Goal: Task Accomplishment & Management: Manage account settings

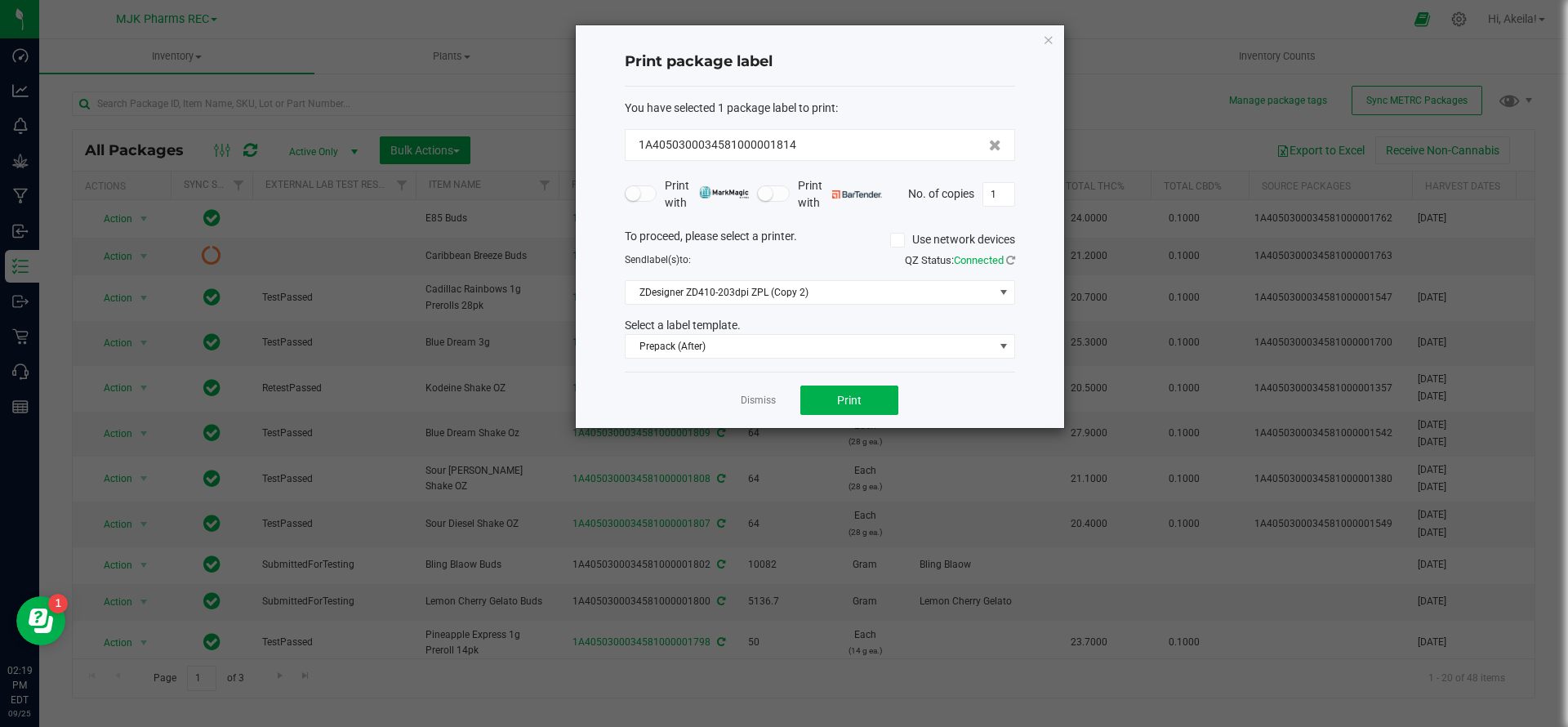
click at [757, 412] on div "Dismiss Print" at bounding box center [819, 399] width 390 height 57
click at [758, 399] on link "Dismiss" at bounding box center [757, 400] width 35 height 14
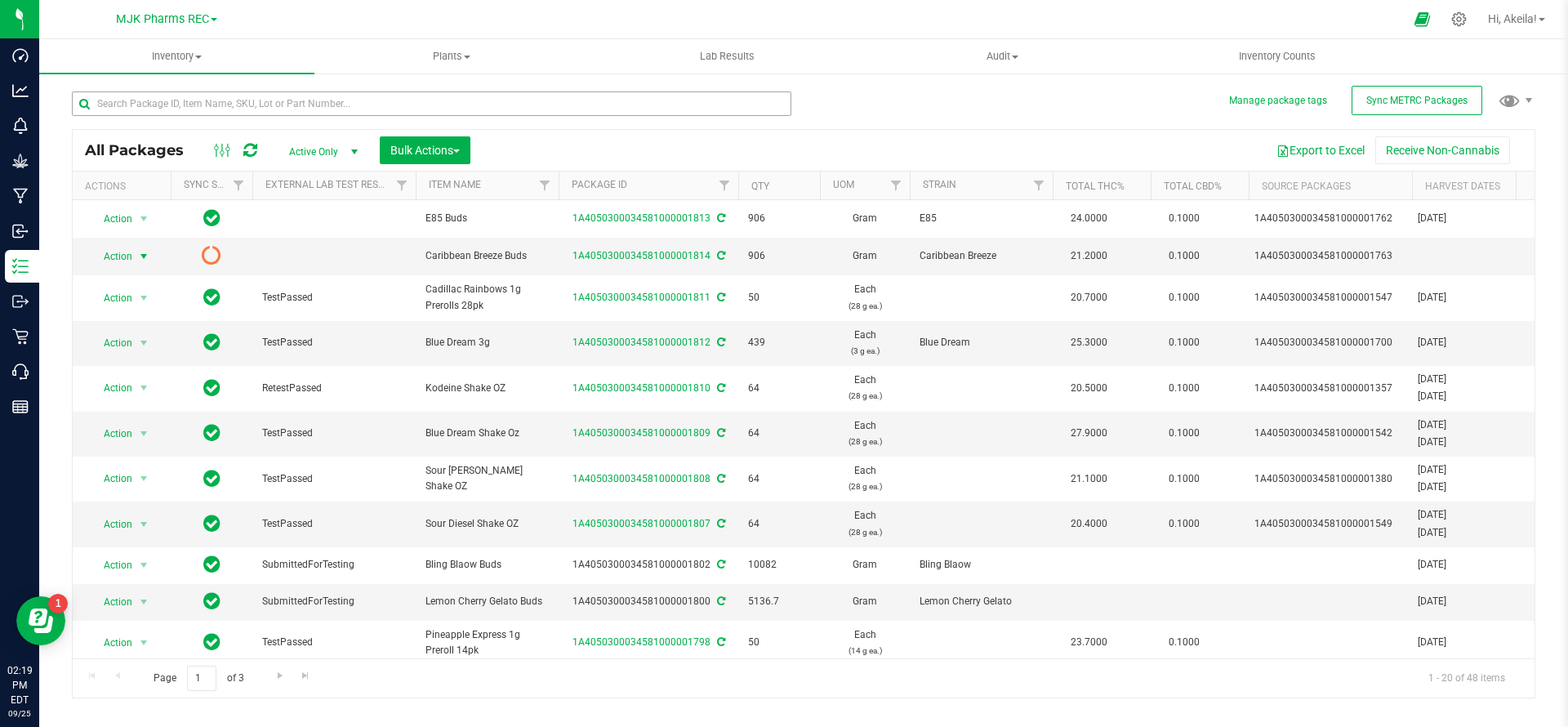
drag, startPoint x: 504, startPoint y: 85, endPoint x: 514, endPoint y: 107, distance: 24.2
click at [507, 85] on div at bounding box center [437, 103] width 732 height 52
click at [515, 112] on input "text" at bounding box center [432, 103] width 719 height 25
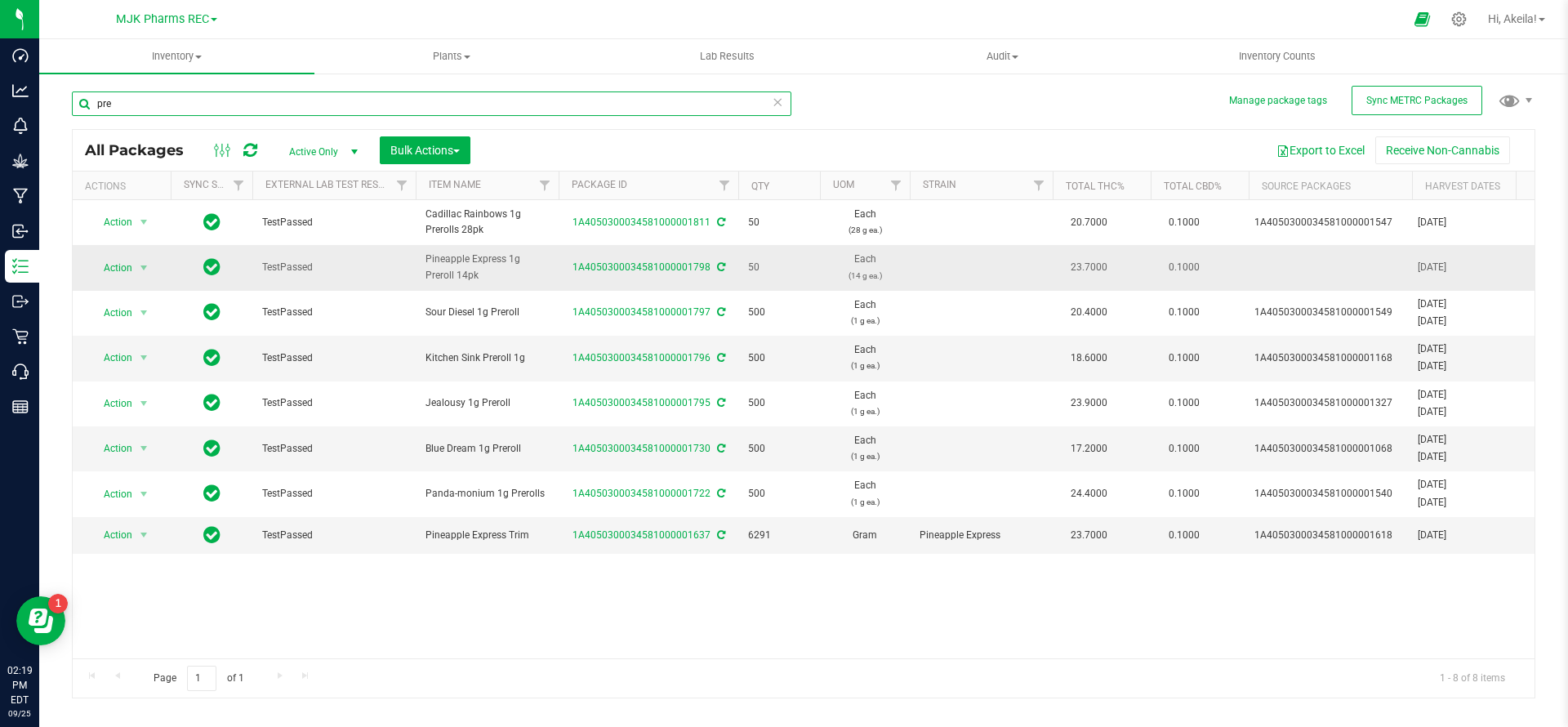
type input "pre"
click at [719, 266] on icon at bounding box center [721, 267] width 8 height 10
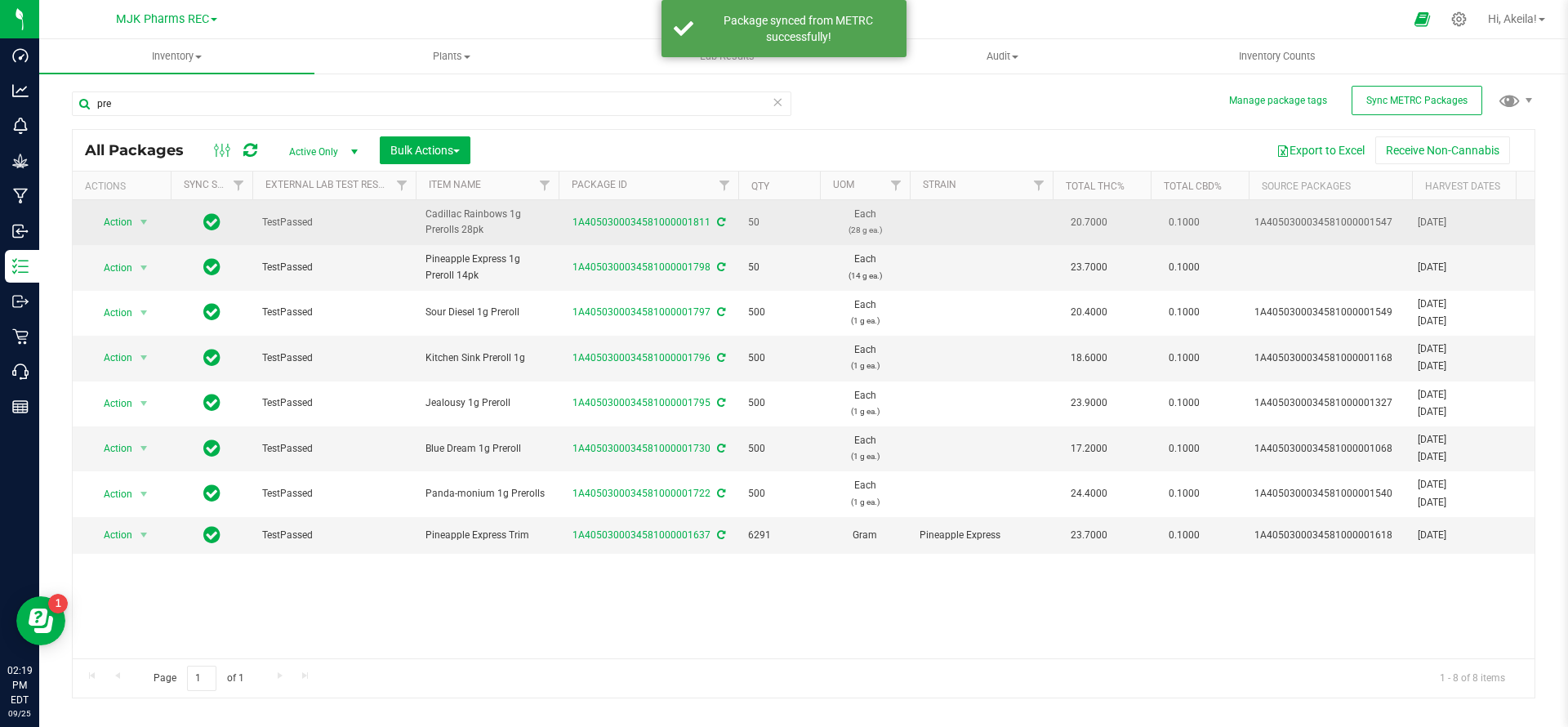
click at [717, 221] on icon at bounding box center [721, 223] width 8 height 10
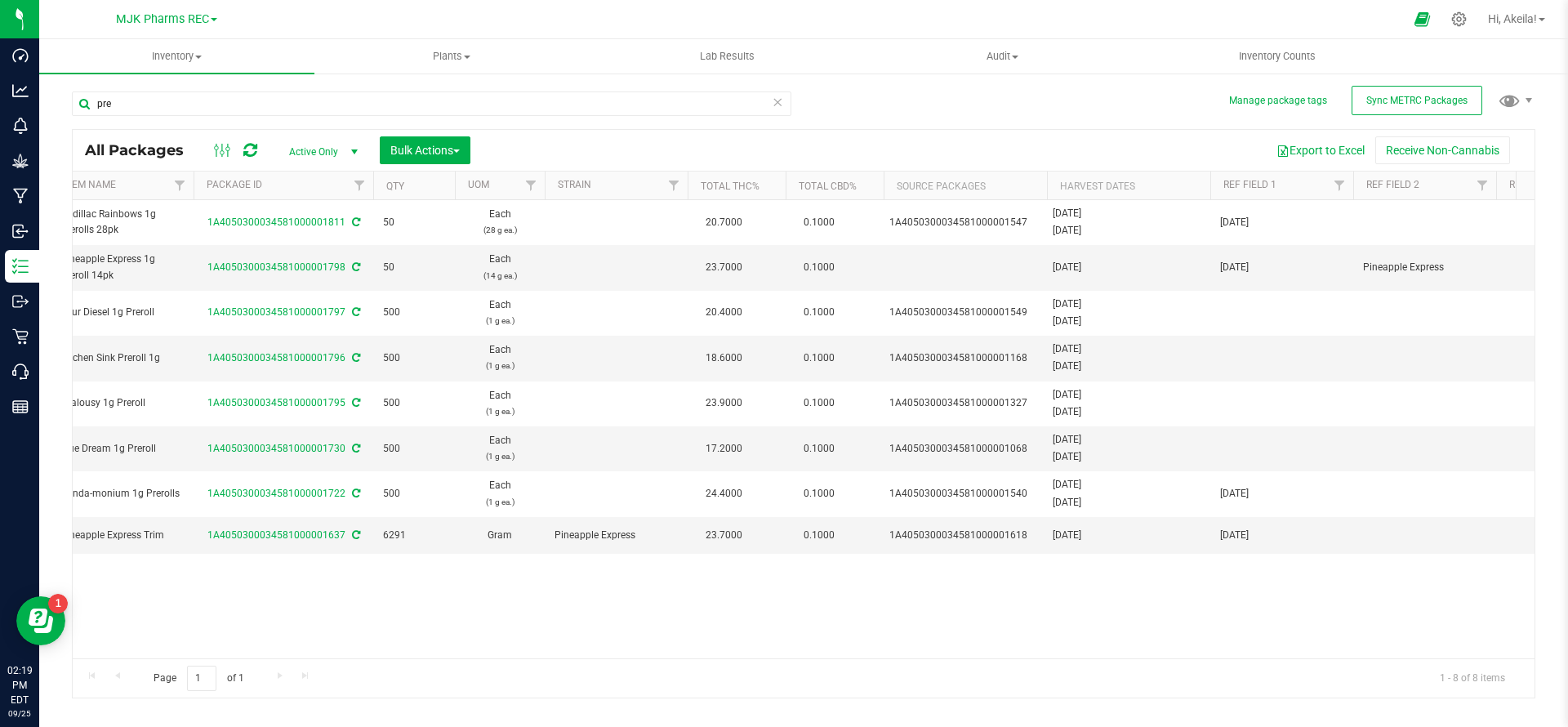
scroll to position [0, 317]
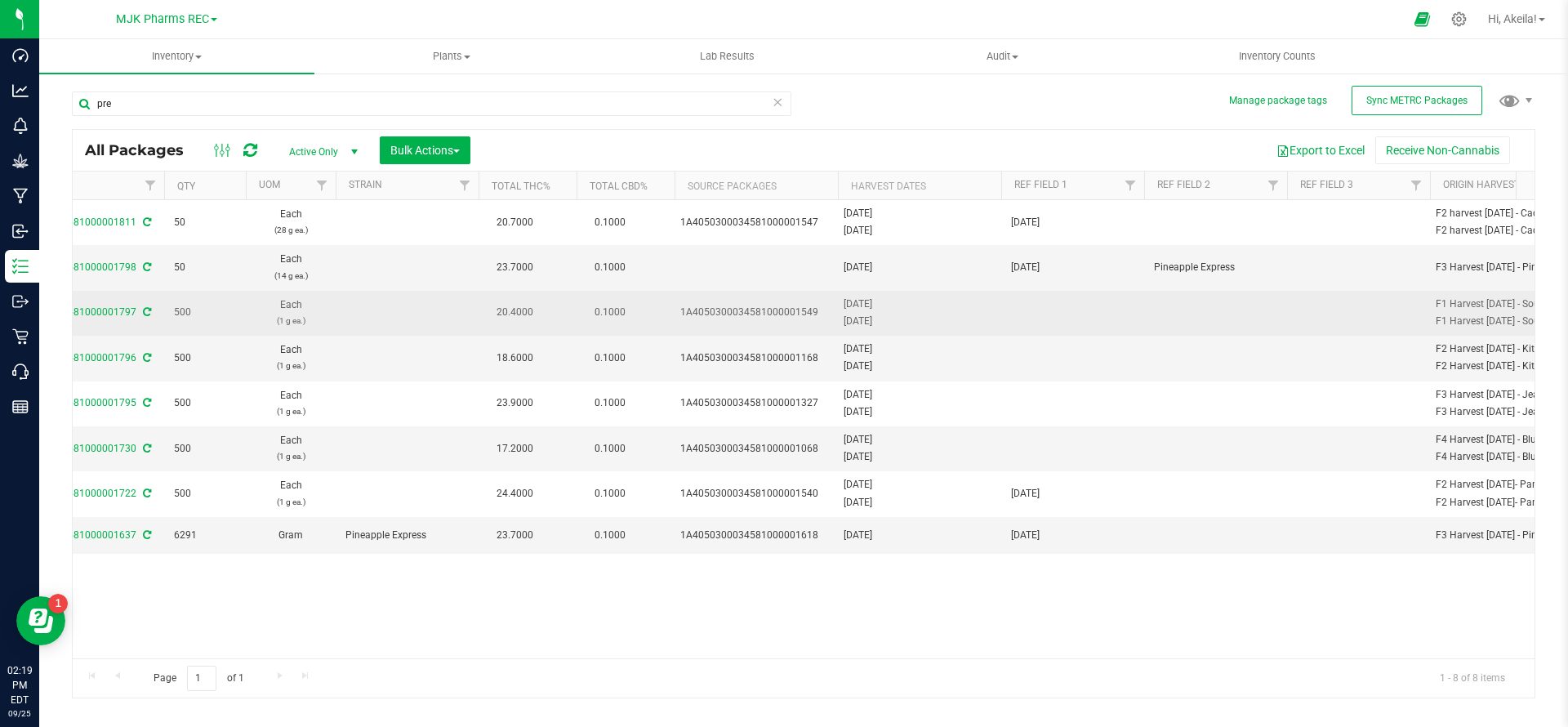
click at [850, 301] on div "[DATE]" at bounding box center [920, 304] width 152 height 15
copy div "[DATE]"
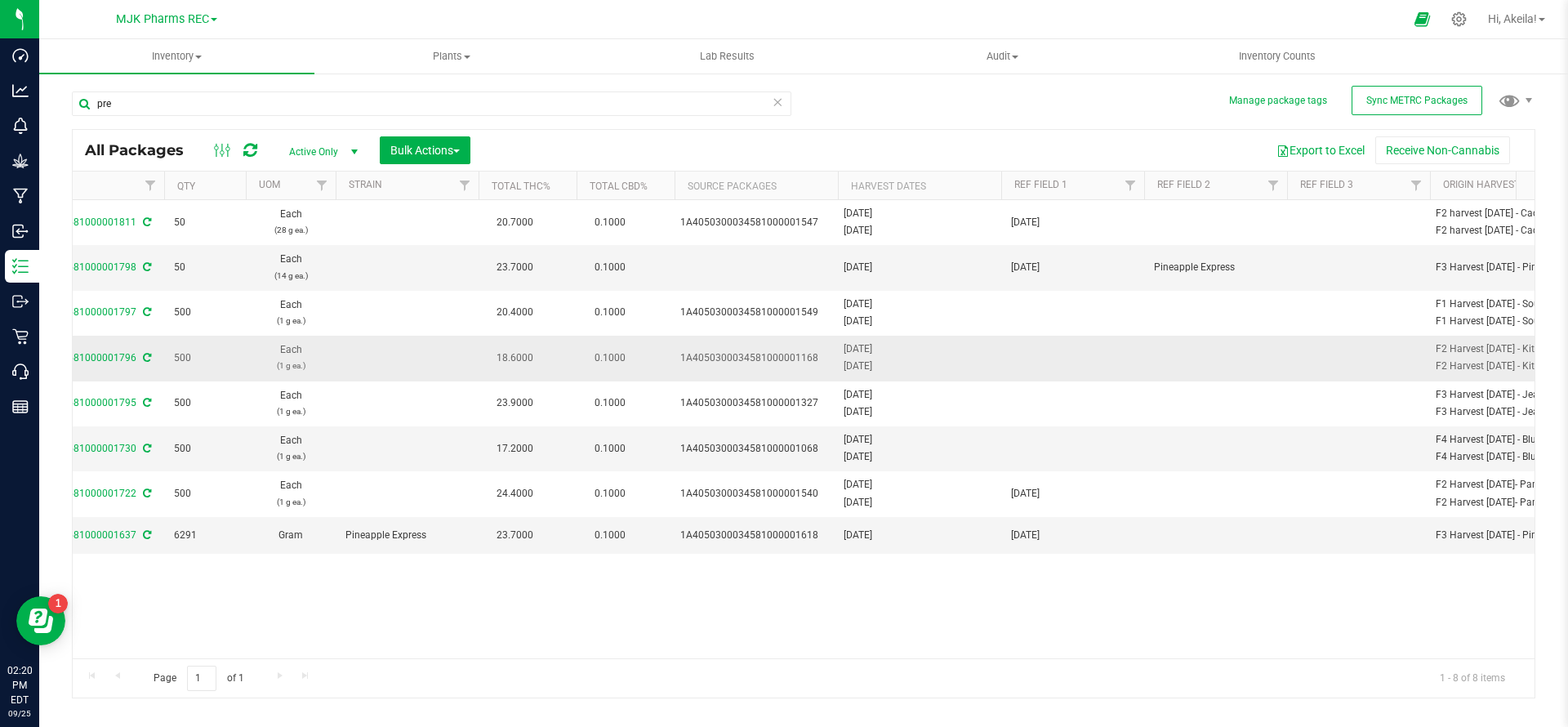
click at [1019, 340] on td at bounding box center [1072, 358] width 143 height 45
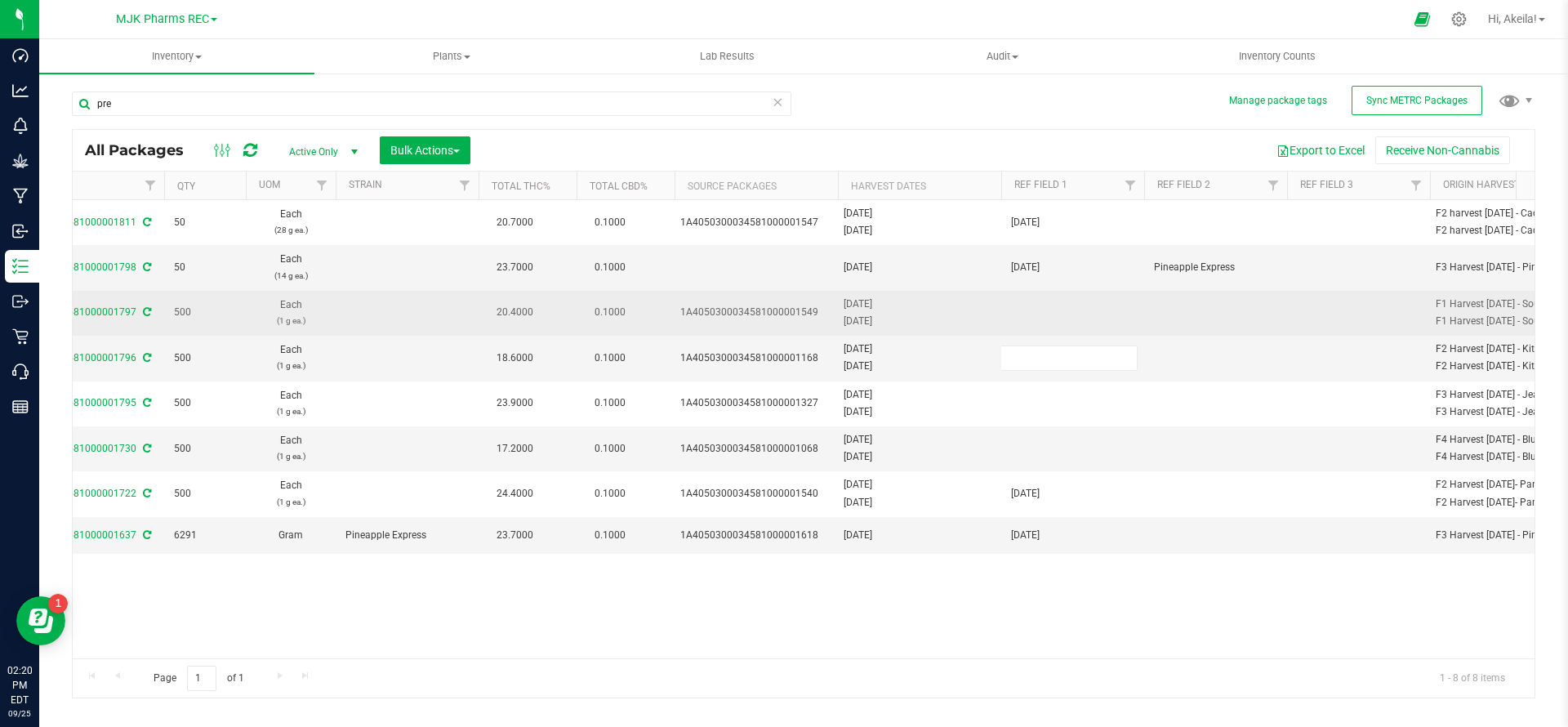
click at [1015, 306] on td at bounding box center [1072, 313] width 143 height 45
type input "[DATE]"
click at [1176, 318] on div "All Packages Active Only Active Only Lab Samples Locked All External Internal B…" at bounding box center [803, 413] width 1463 height 570
click at [1177, 317] on td at bounding box center [1215, 313] width 143 height 45
type input "Sour Diesel"
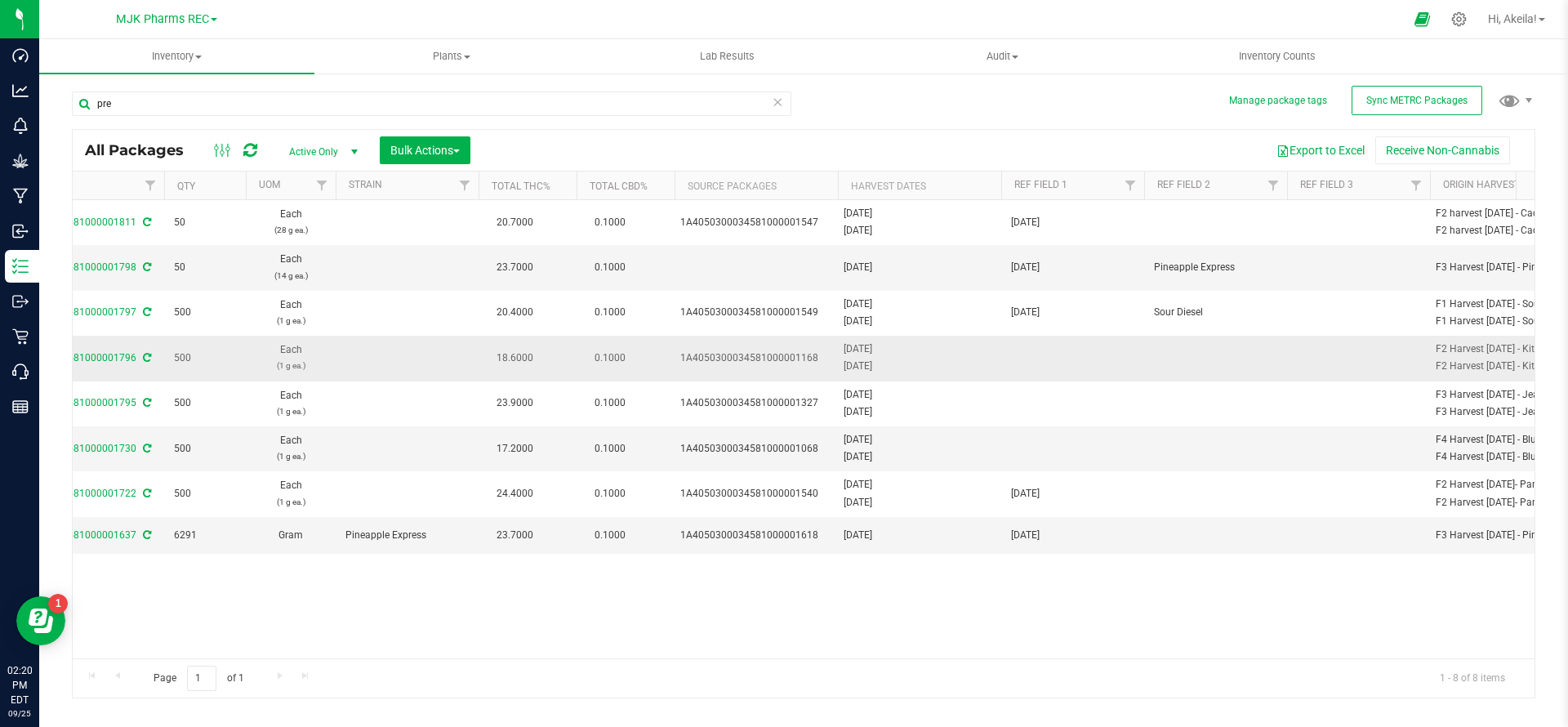
click at [876, 344] on div "[DATE]" at bounding box center [920, 349] width 152 height 15
copy div "[DATE]"
click at [1021, 369] on td at bounding box center [1072, 358] width 143 height 45
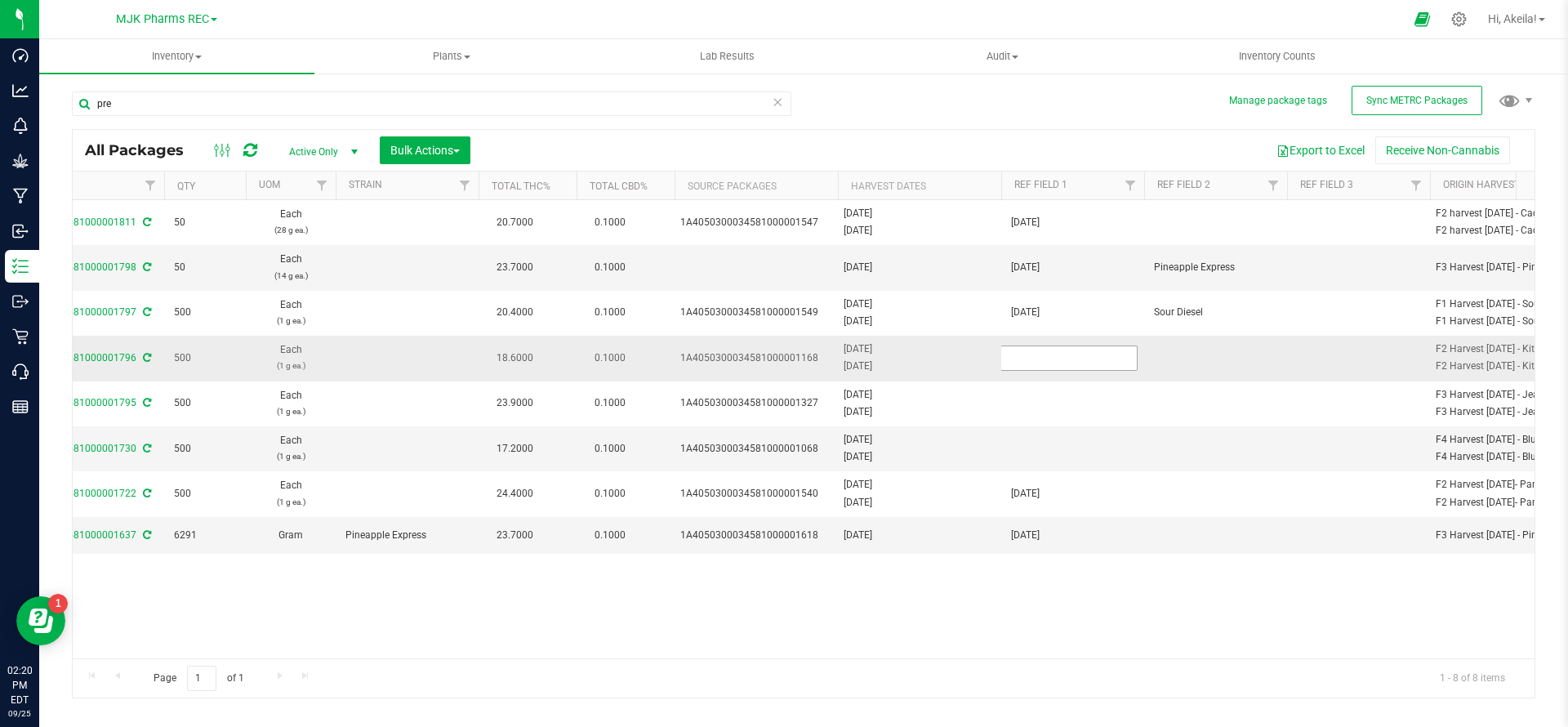
click at [1020, 363] on input "text" at bounding box center [1069, 358] width 137 height 25
type input "[DATE]"
click at [1164, 347] on div "All Packages Active Only Active Only Lab Samples Locked All External Internal B…" at bounding box center [803, 413] width 1463 height 570
click at [1165, 350] on td at bounding box center [1215, 358] width 143 height 45
type input "Kitchen Sink"
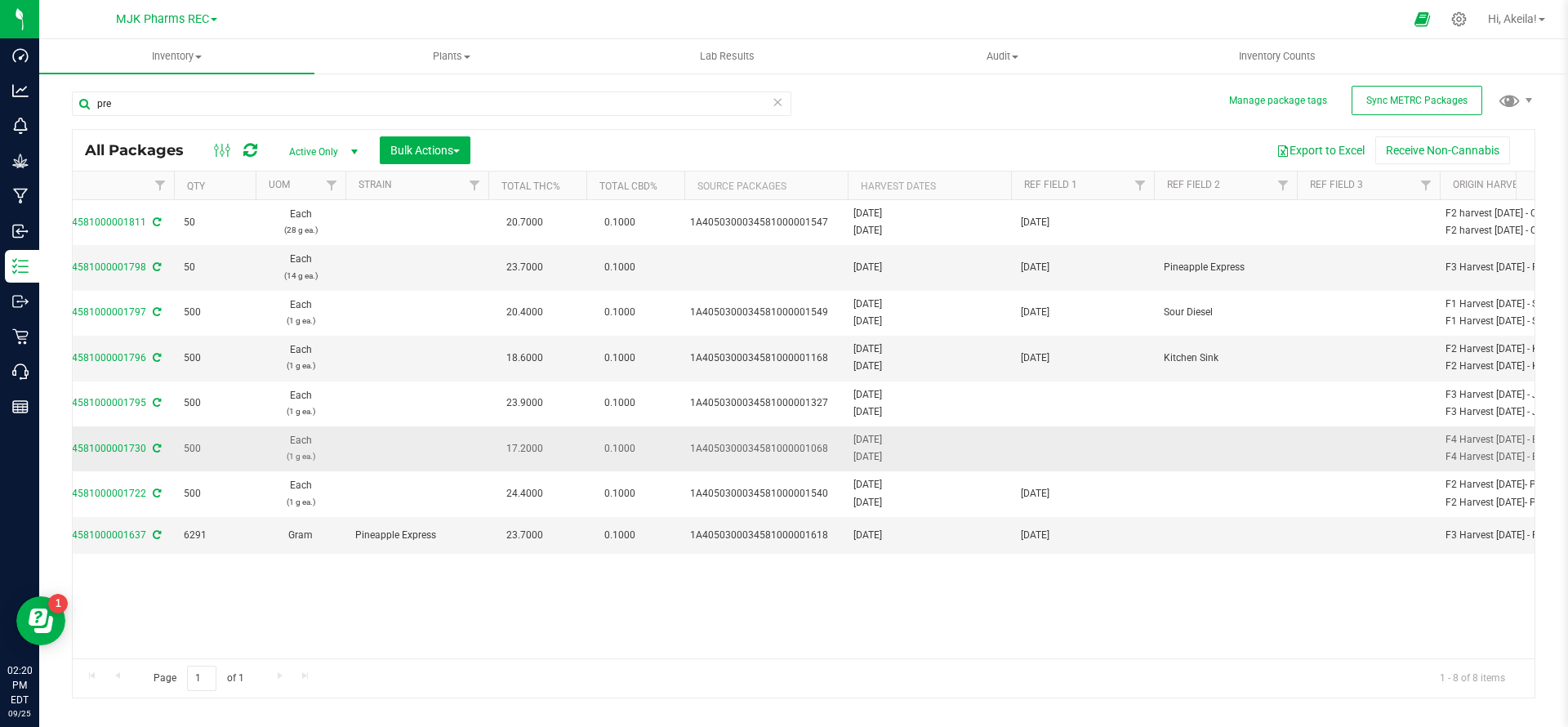
click at [878, 439] on div "[DATE]" at bounding box center [929, 439] width 152 height 15
click at [878, 438] on div "[DATE]" at bounding box center [929, 439] width 152 height 15
copy div "[DATE]"
click at [1035, 452] on td at bounding box center [1082, 449] width 143 height 45
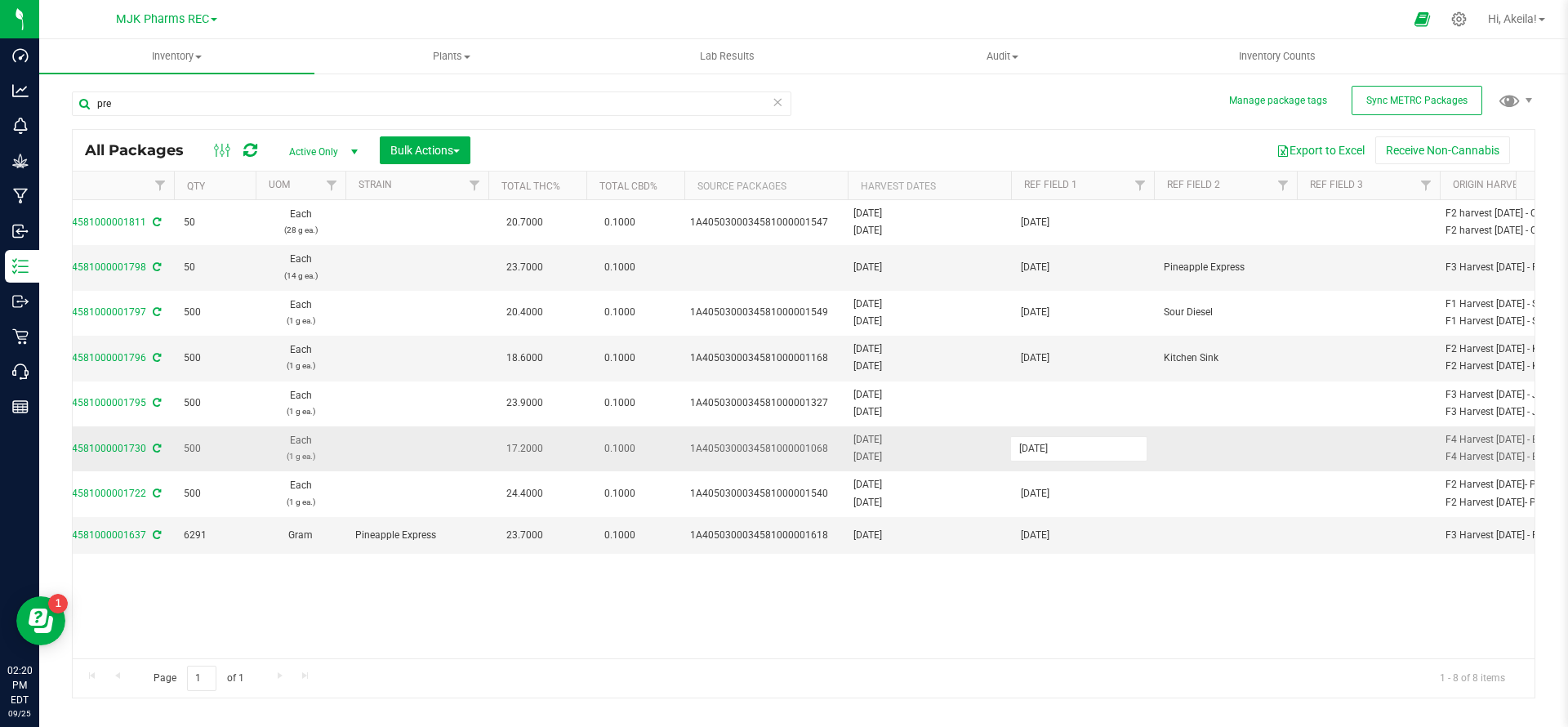
type input "[DATE]"
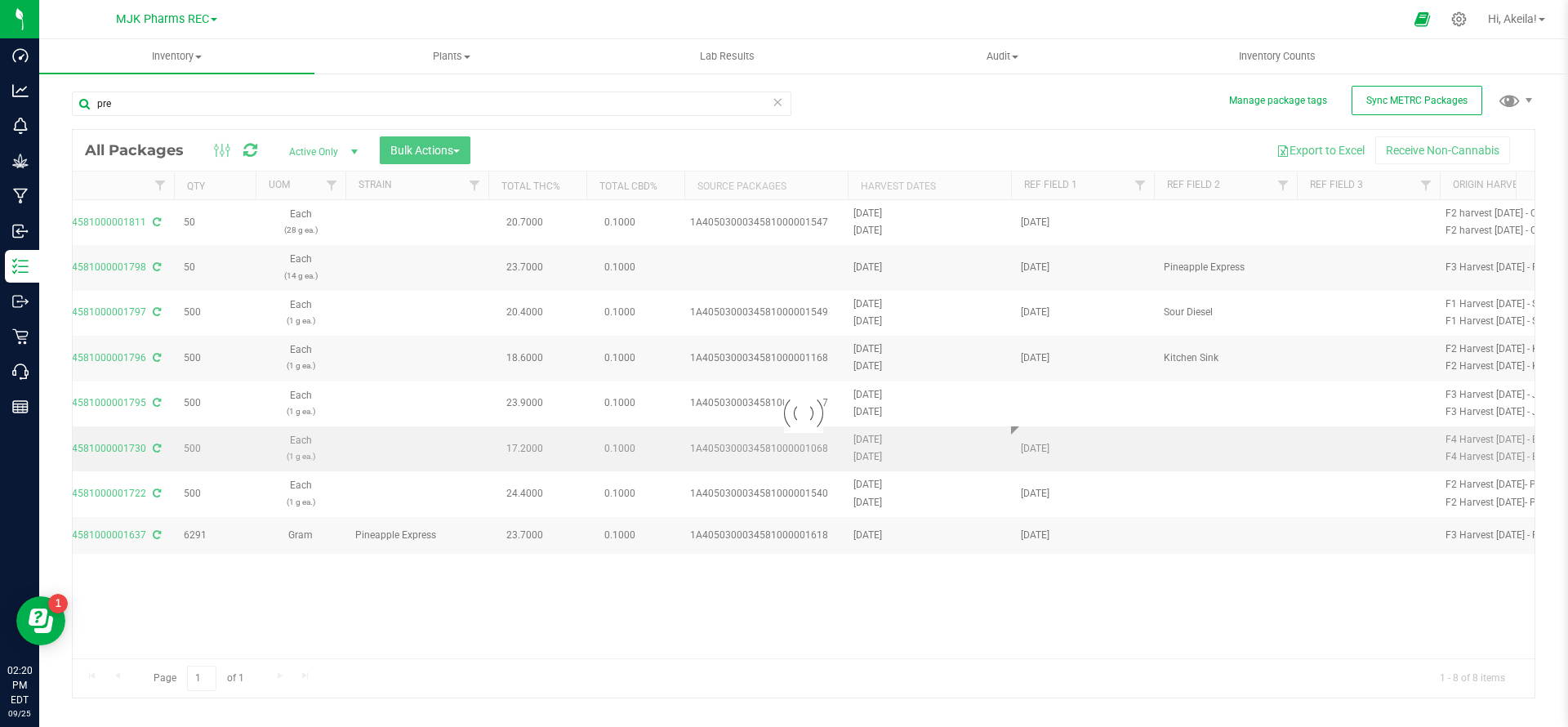
click at [1186, 458] on div "Loading... All Packages Active Only Active Only Lab Samples Locked All External…" at bounding box center [803, 413] width 1463 height 570
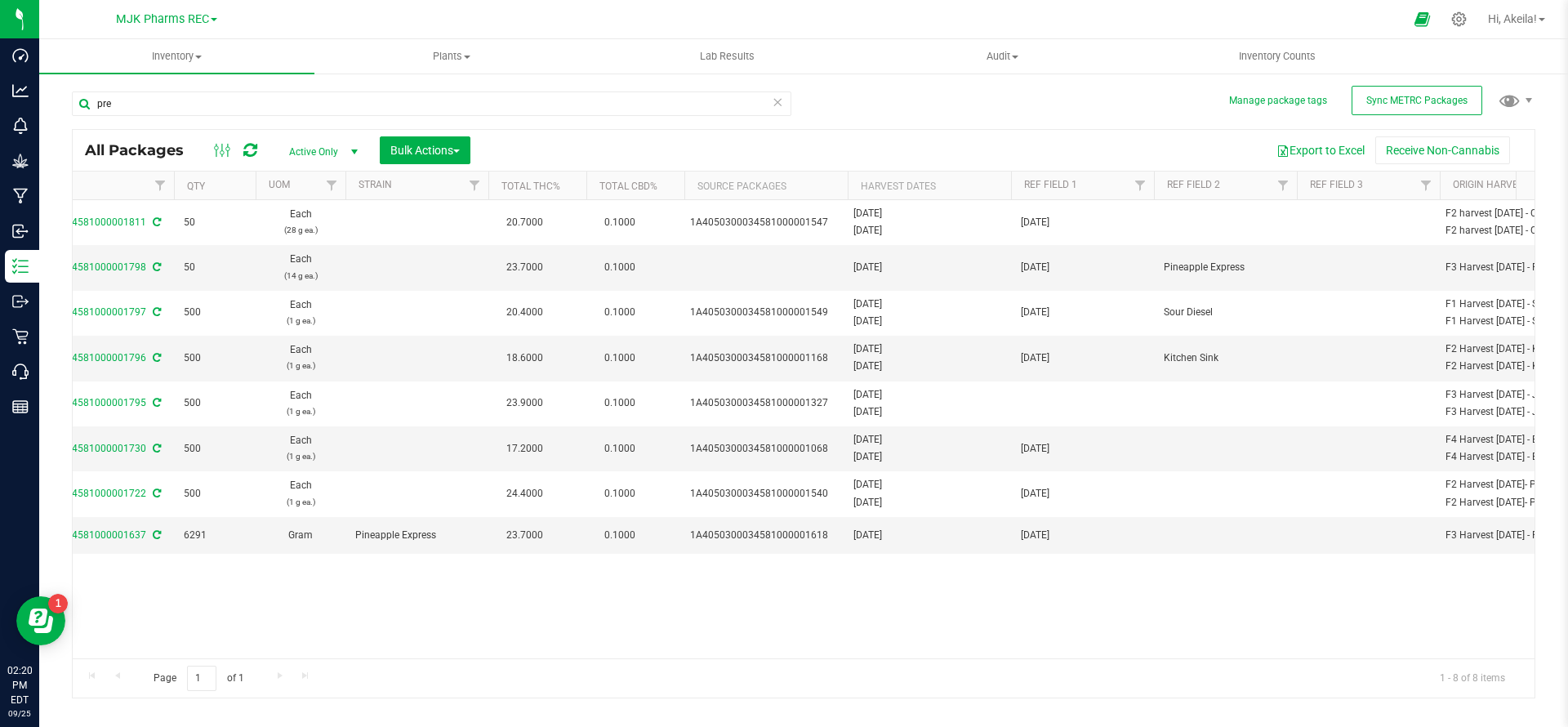
click at [1186, 458] on td at bounding box center [1224, 449] width 143 height 45
type input "Blue Dream"
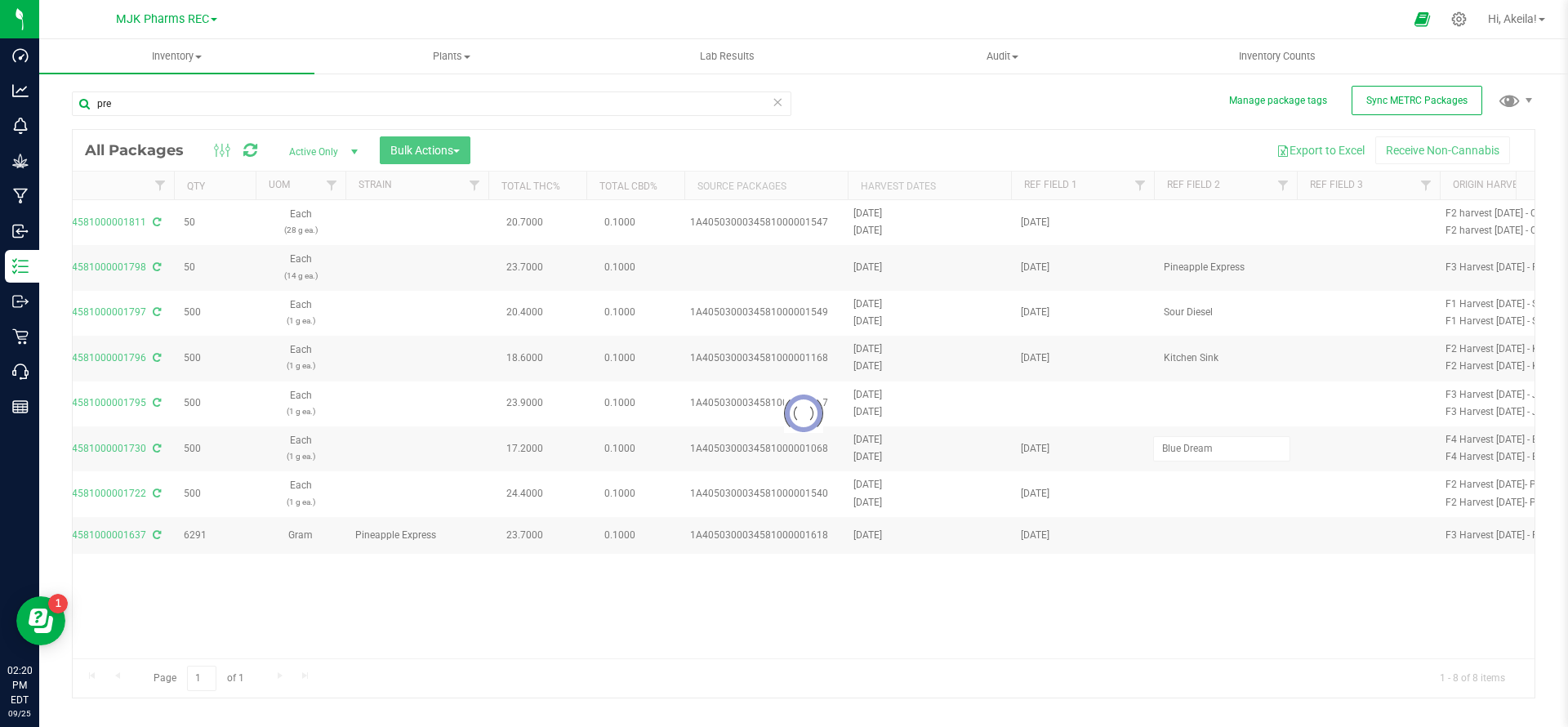
click at [1183, 602] on div "Loading... All Packages Active Only Active Only Lab Samples Locked All External…" at bounding box center [803, 413] width 1463 height 570
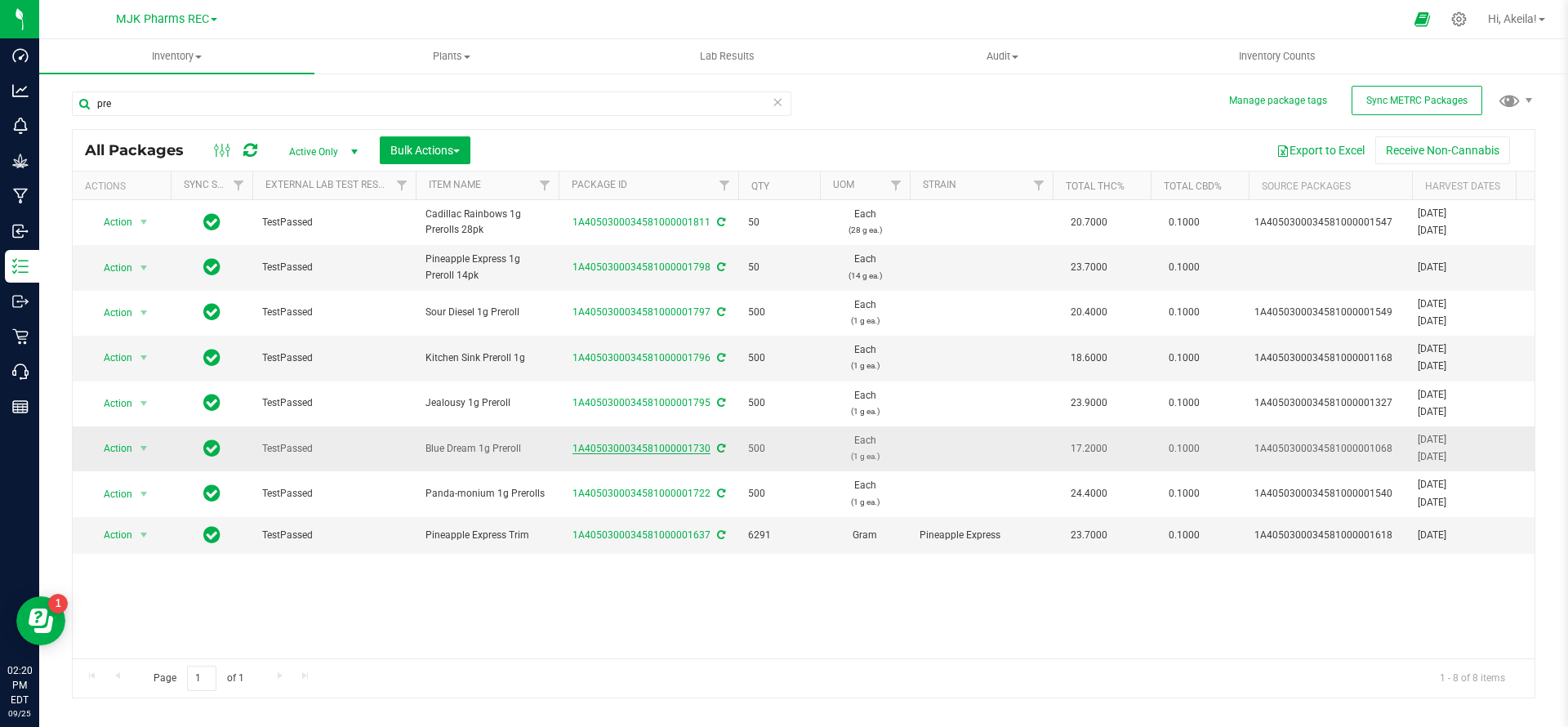
drag, startPoint x: 653, startPoint y: 432, endPoint x: 661, endPoint y: 447, distance: 17.0
click at [654, 432] on td "1A4050300034581000001730" at bounding box center [648, 449] width 179 height 45
click at [663, 458] on td "1A4050300034581000001730" at bounding box center [648, 449] width 179 height 45
click at [661, 454] on link "1A4050300034581000001730" at bounding box center [641, 449] width 138 height 12
click at [119, 443] on span "Action" at bounding box center [111, 448] width 44 height 23
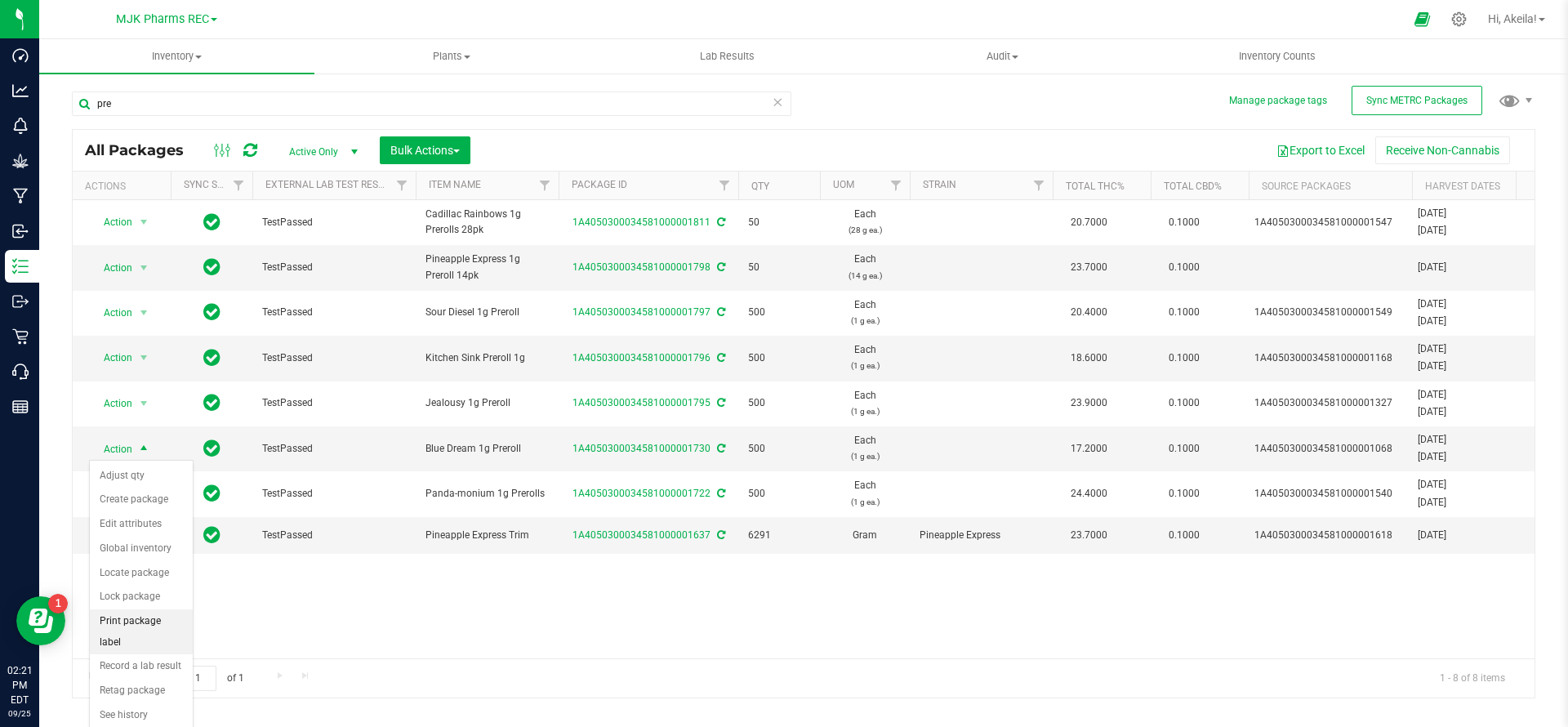
click at [148, 630] on li "Print package label" at bounding box center [141, 631] width 103 height 45
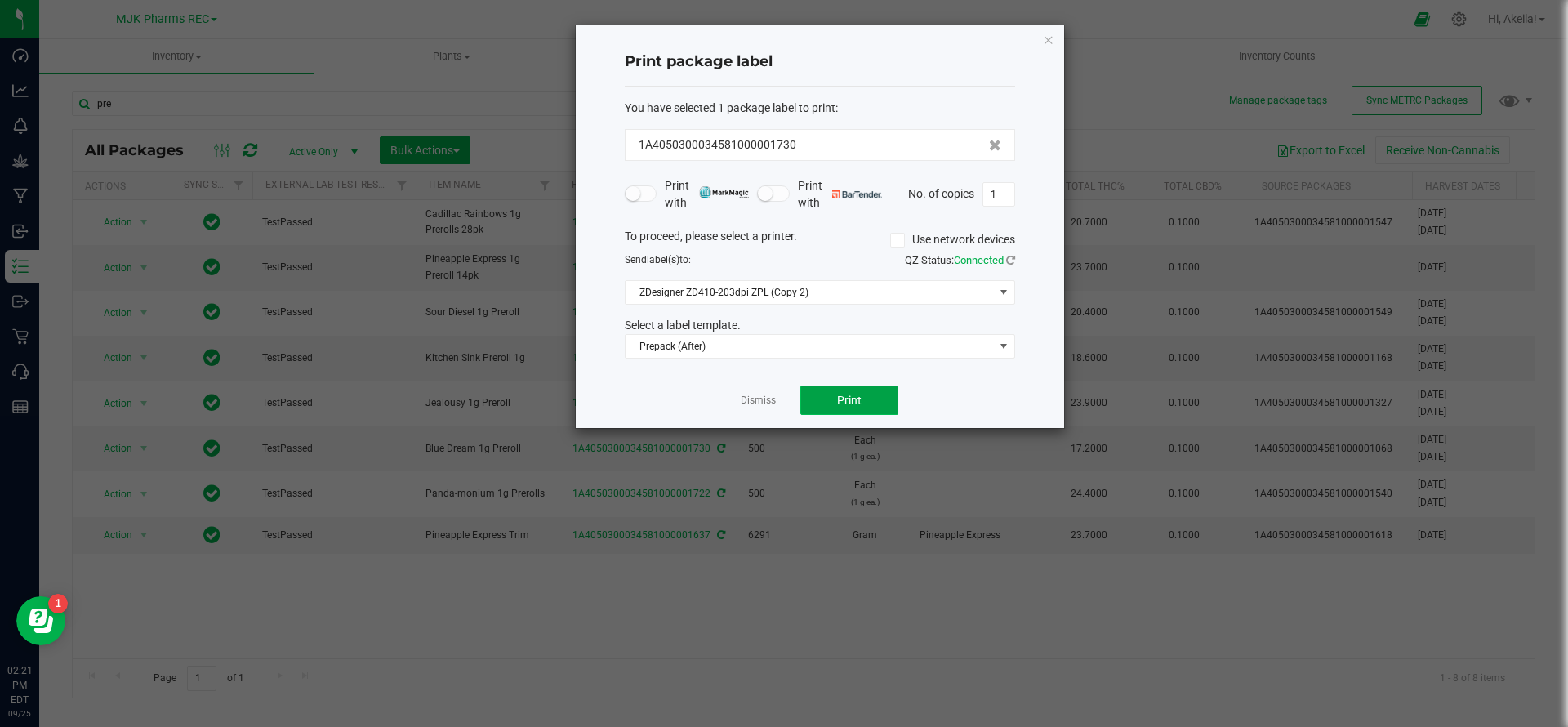
click at [829, 408] on button "Print" at bounding box center [850, 399] width 98 height 30
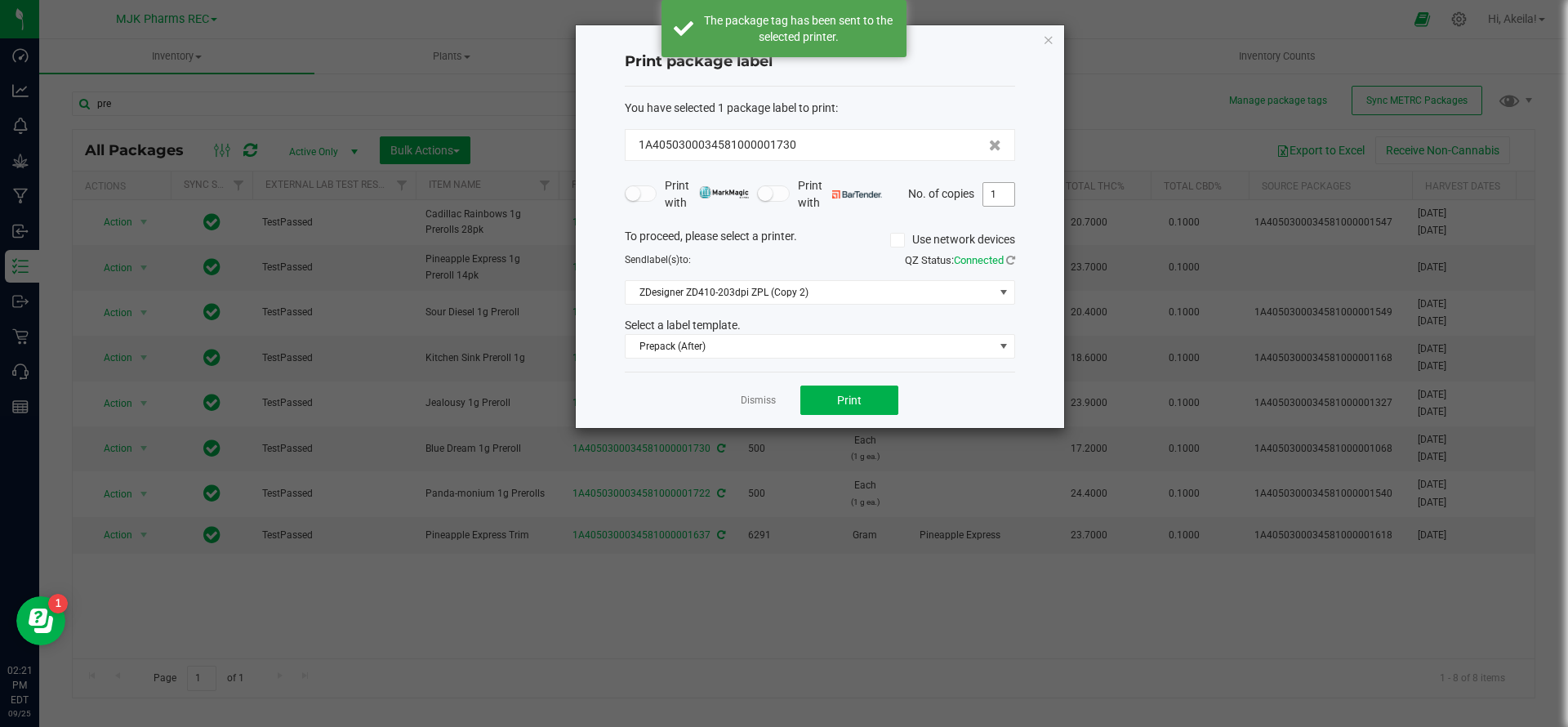
click at [996, 198] on input "1" at bounding box center [999, 194] width 31 height 23
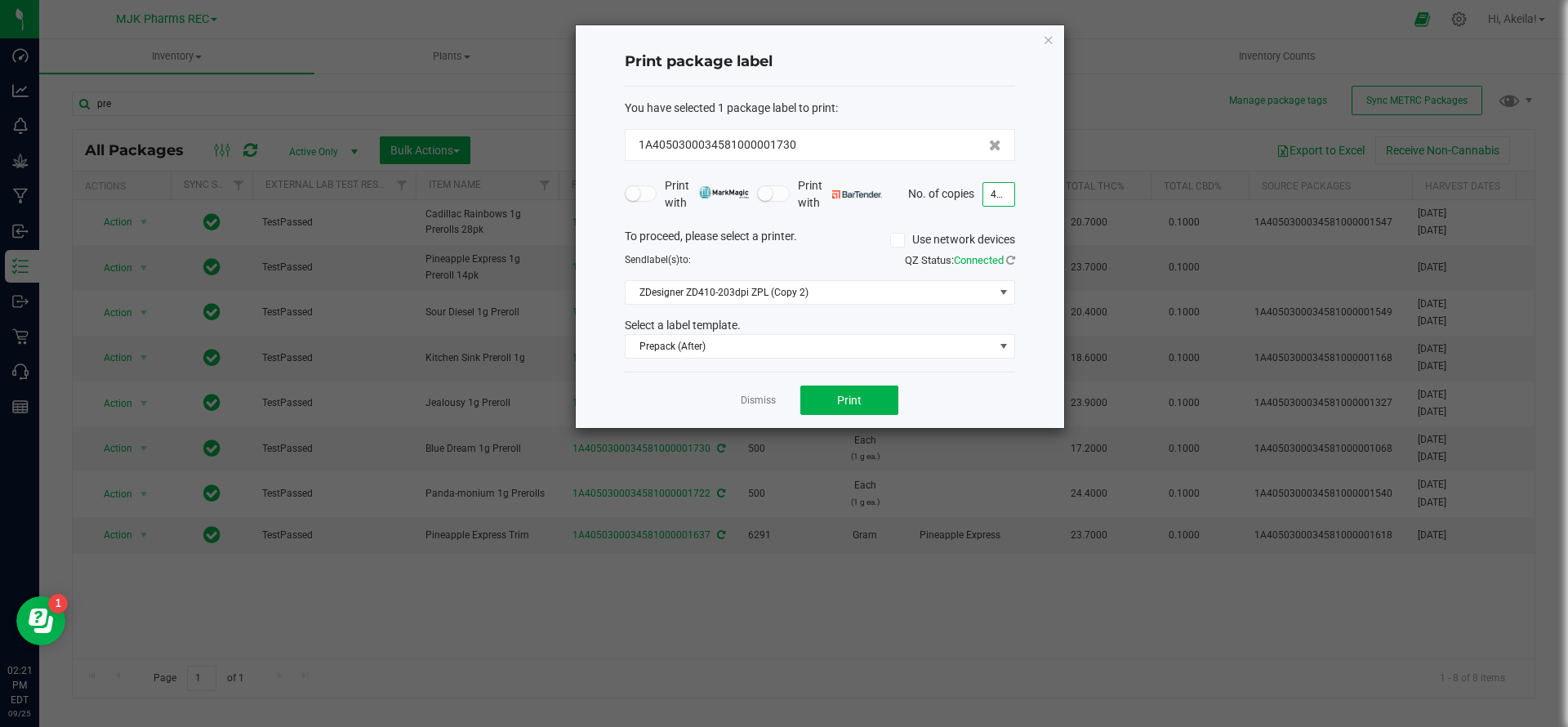
type input "499"
click at [745, 409] on div "Dismiss Print" at bounding box center [819, 399] width 390 height 57
click at [745, 399] on link "Dismiss" at bounding box center [757, 400] width 35 height 14
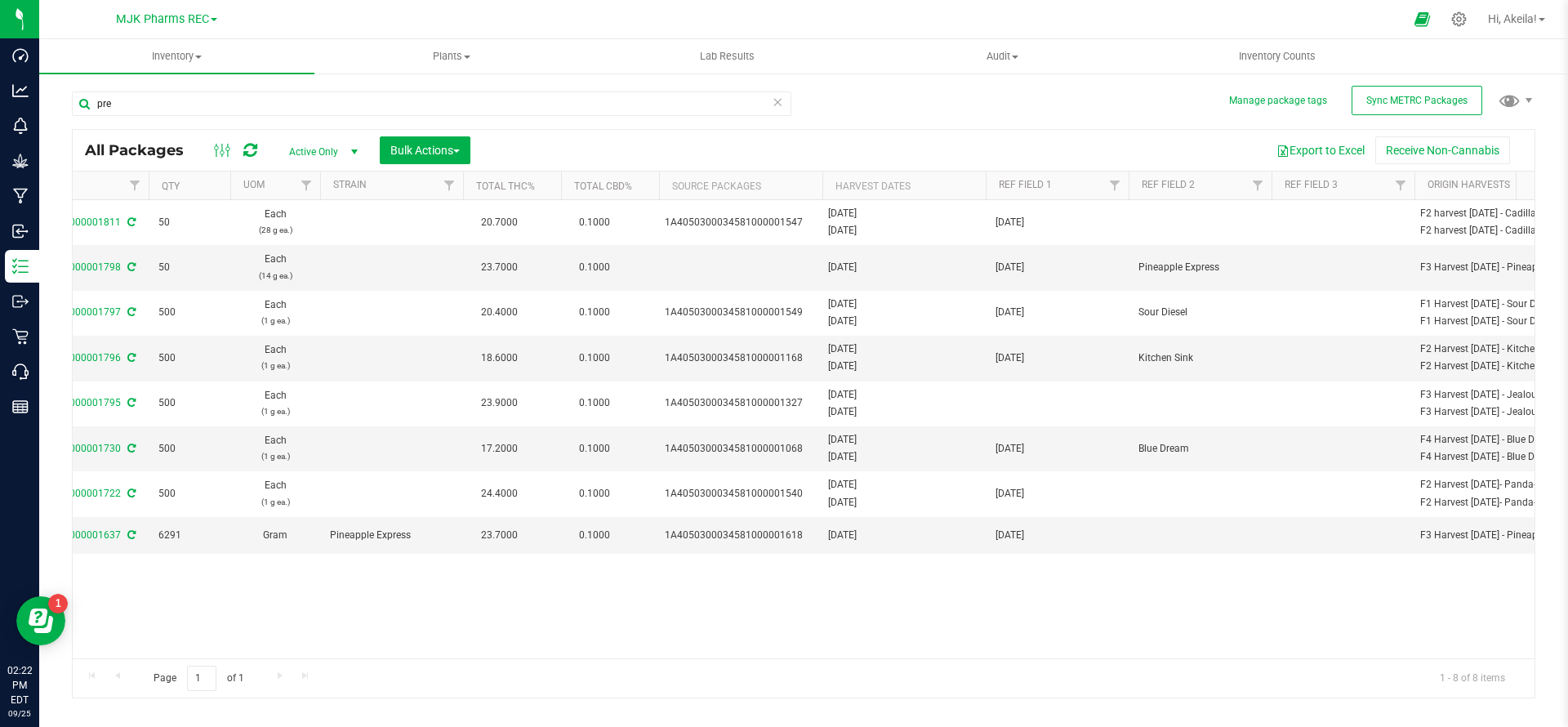
scroll to position [0, 741]
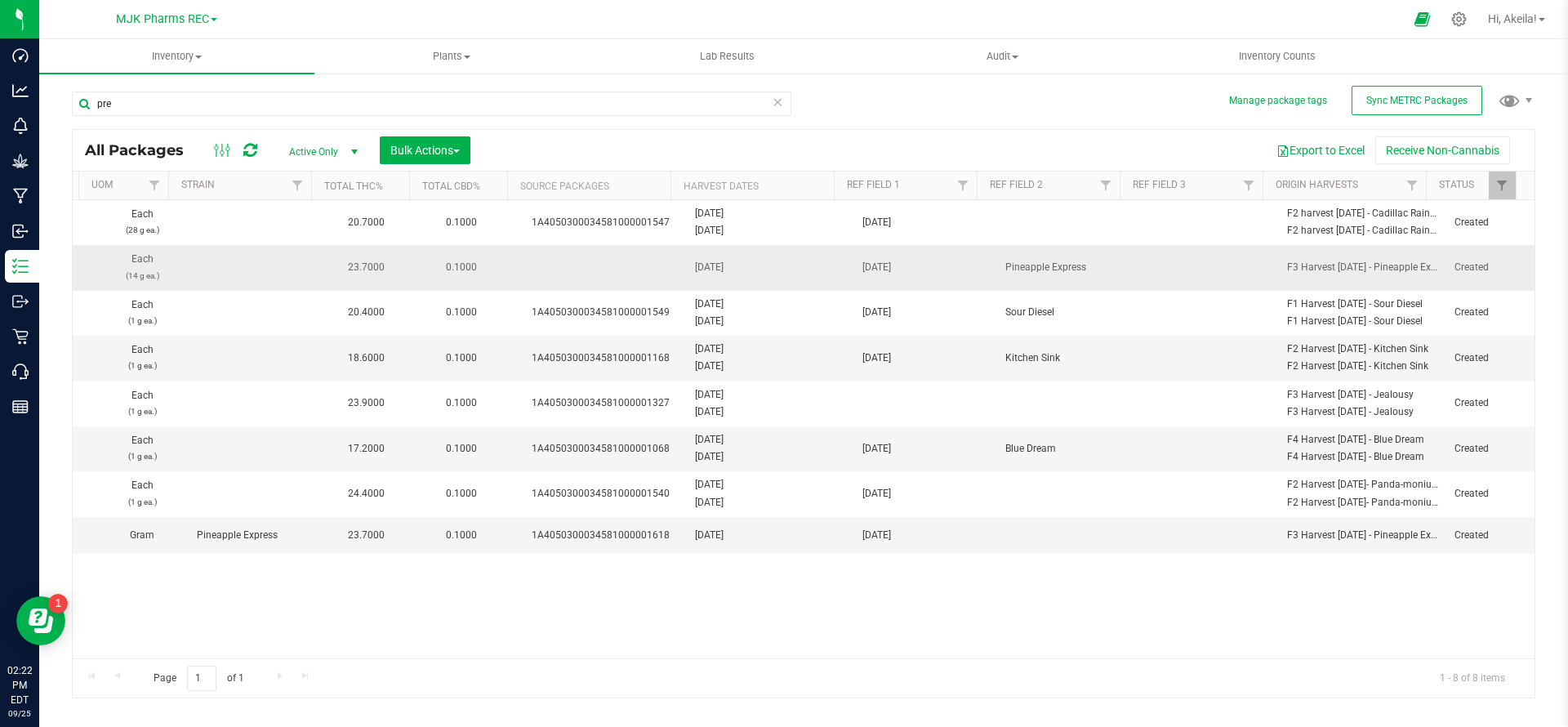
click at [1156, 261] on td at bounding box center [1209, 267] width 143 height 45
type input "1g"
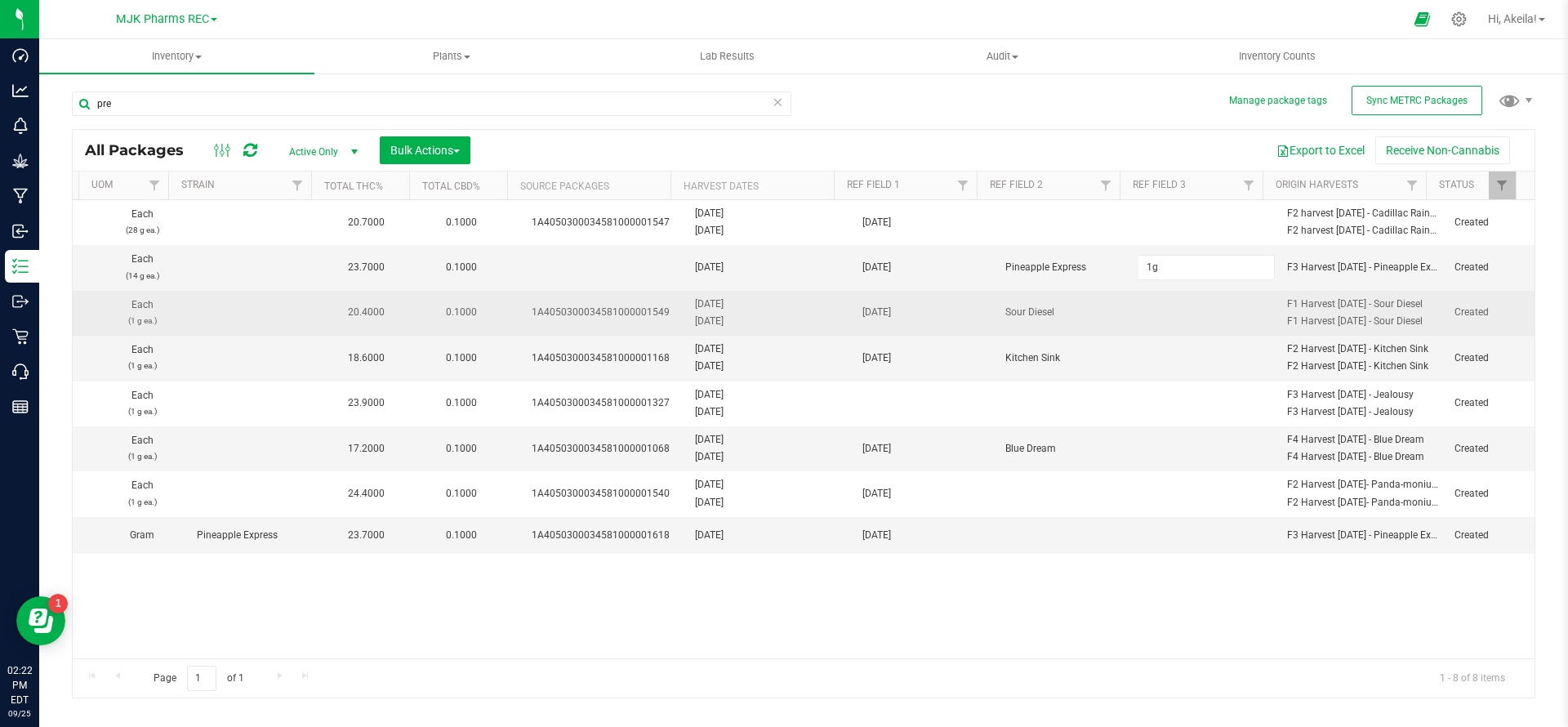
click at [1153, 328] on div "All Packages Active Only Active Only Lab Samples Locked All External Internal B…" at bounding box center [803, 413] width 1463 height 570
click at [1154, 317] on td at bounding box center [1209, 313] width 143 height 45
type input "1g"
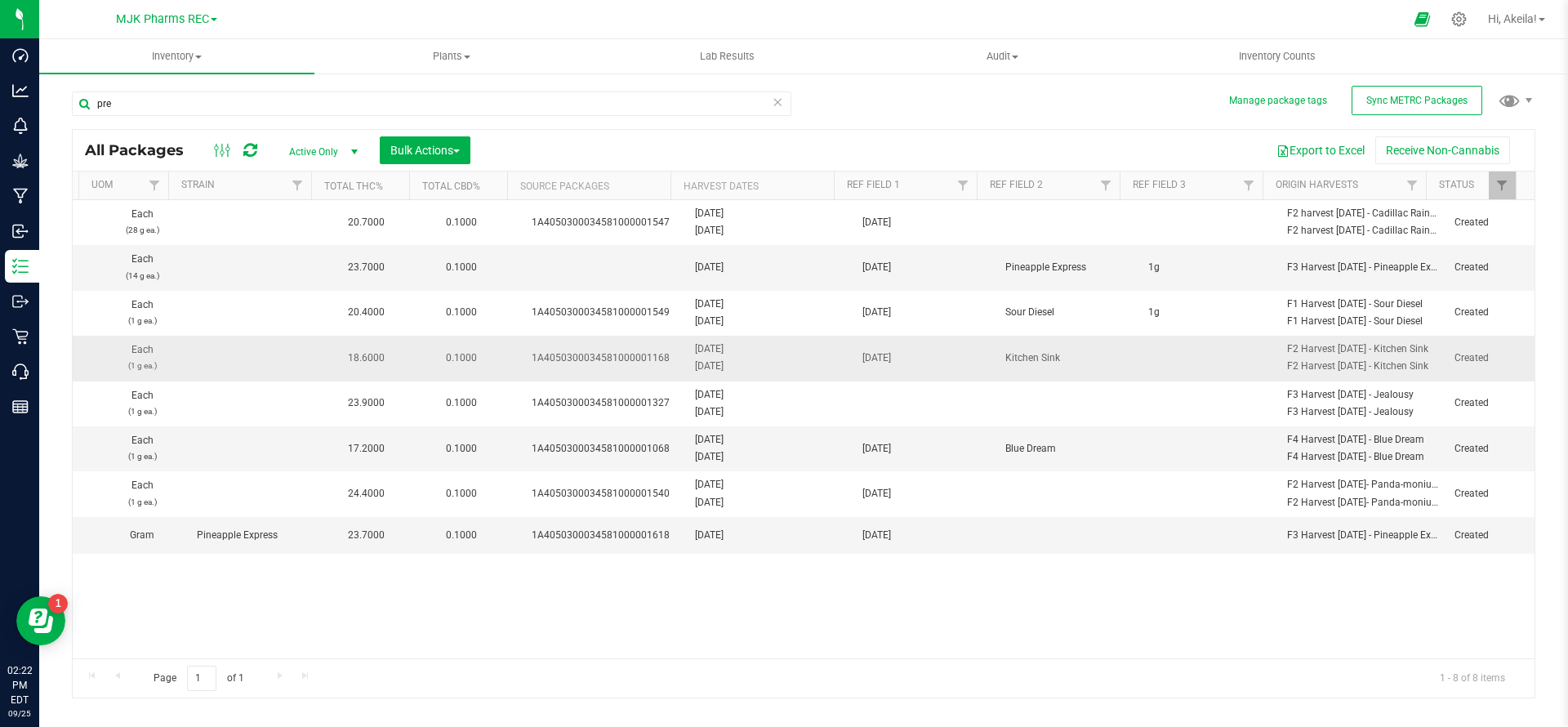
click at [1153, 363] on td at bounding box center [1209, 358] width 143 height 45
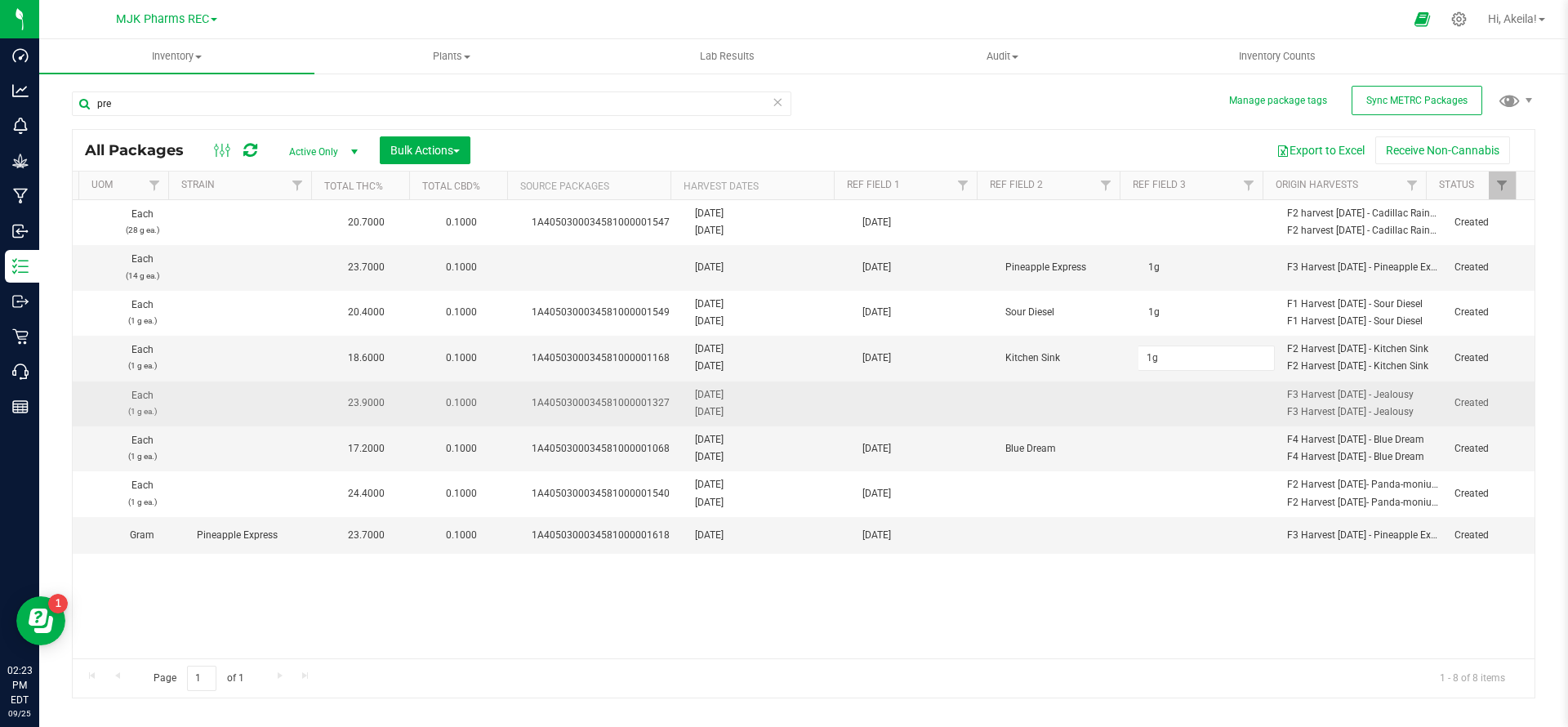
type input "1g"
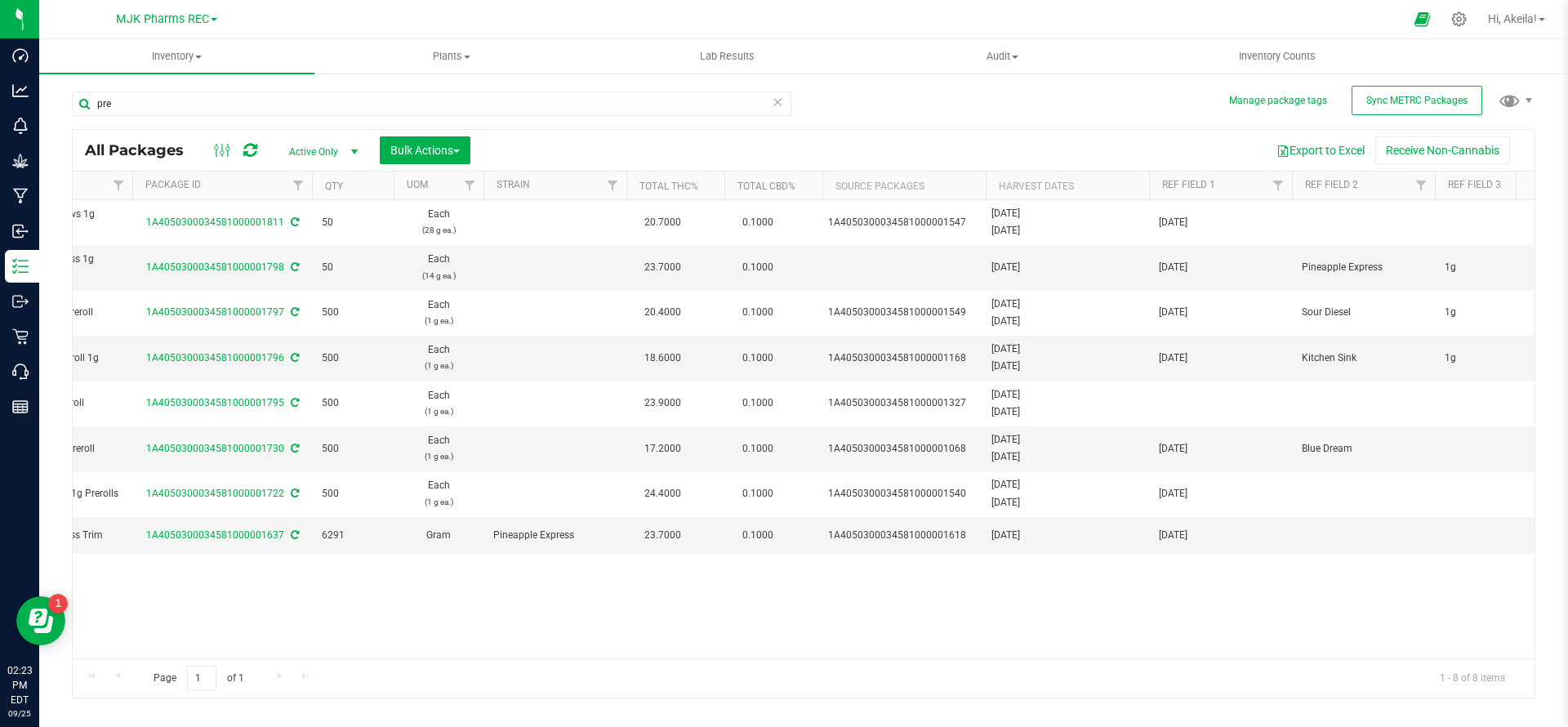
scroll to position [0, 352]
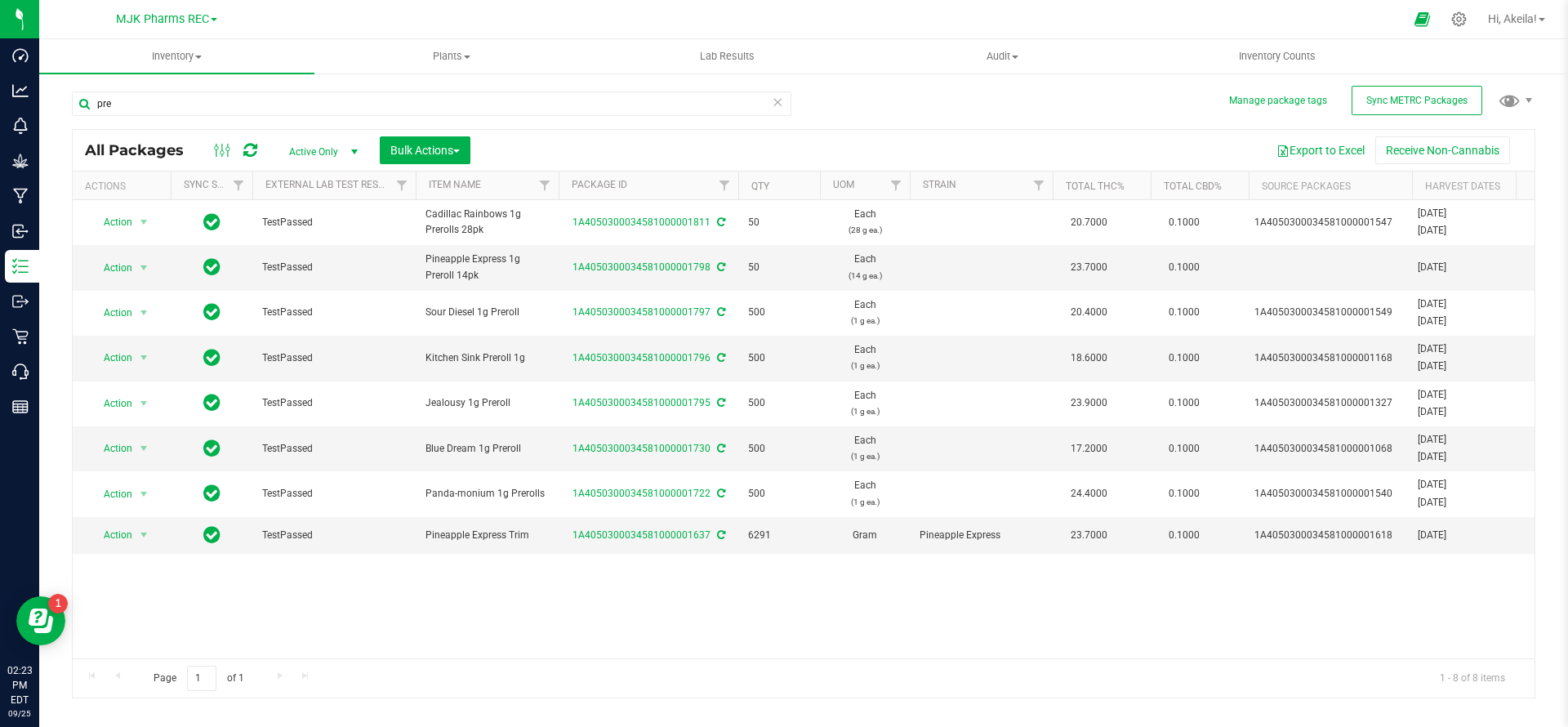
click at [435, 658] on div "Page 1 of 1 1 - 8 of 8 items" at bounding box center [803, 678] width 1461 height 39
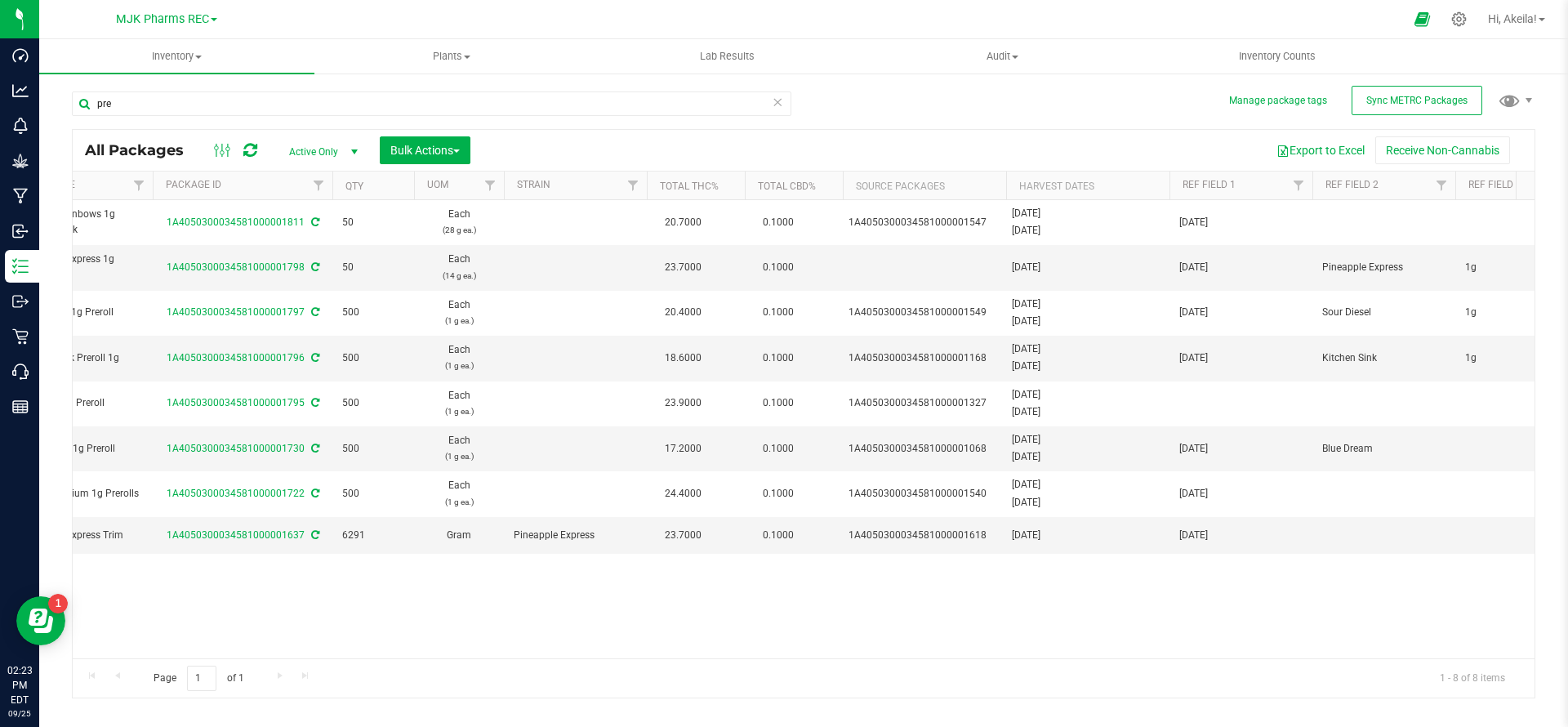
scroll to position [0, 501]
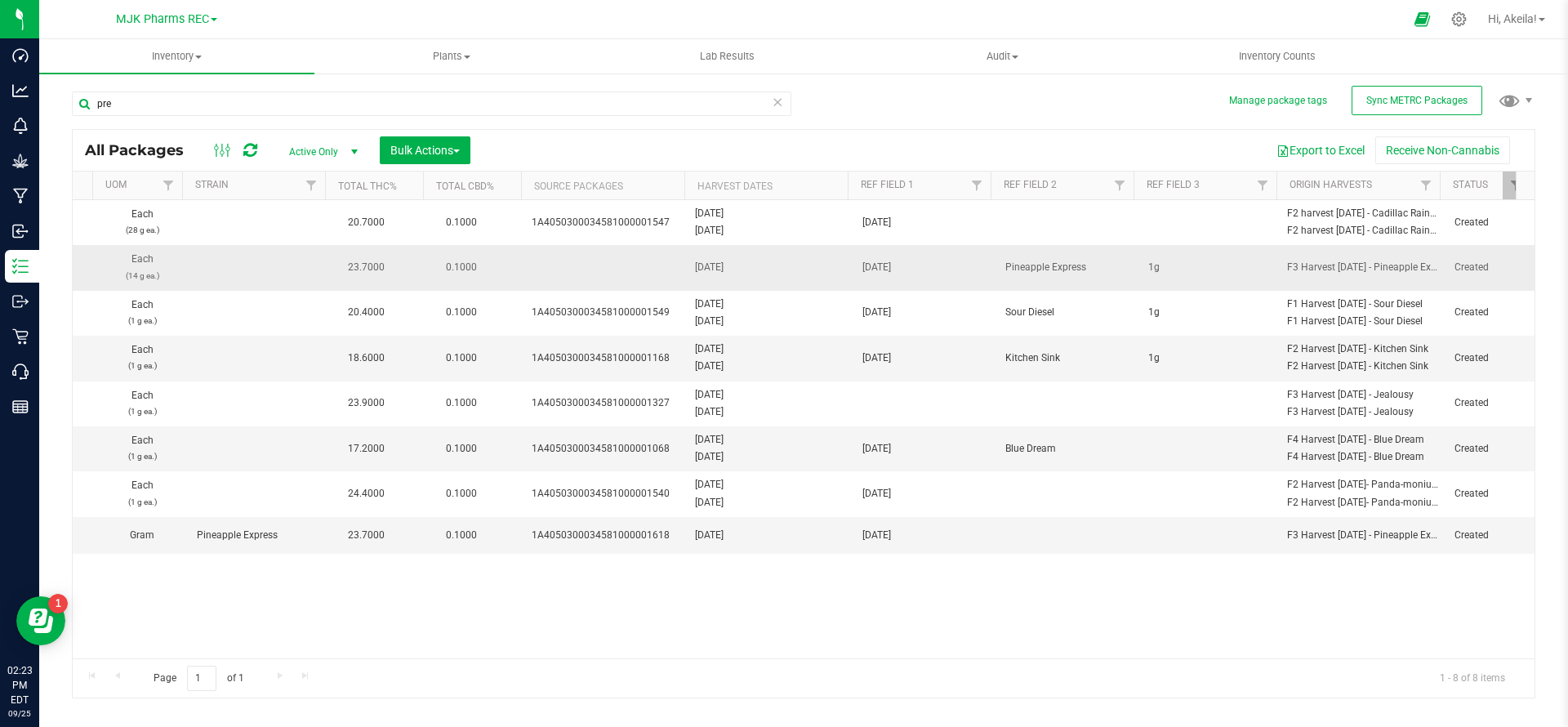
click at [1142, 263] on td "1g" at bounding box center [1209, 267] width 143 height 45
click at [1142, 263] on input "1g" at bounding box center [1206, 267] width 137 height 25
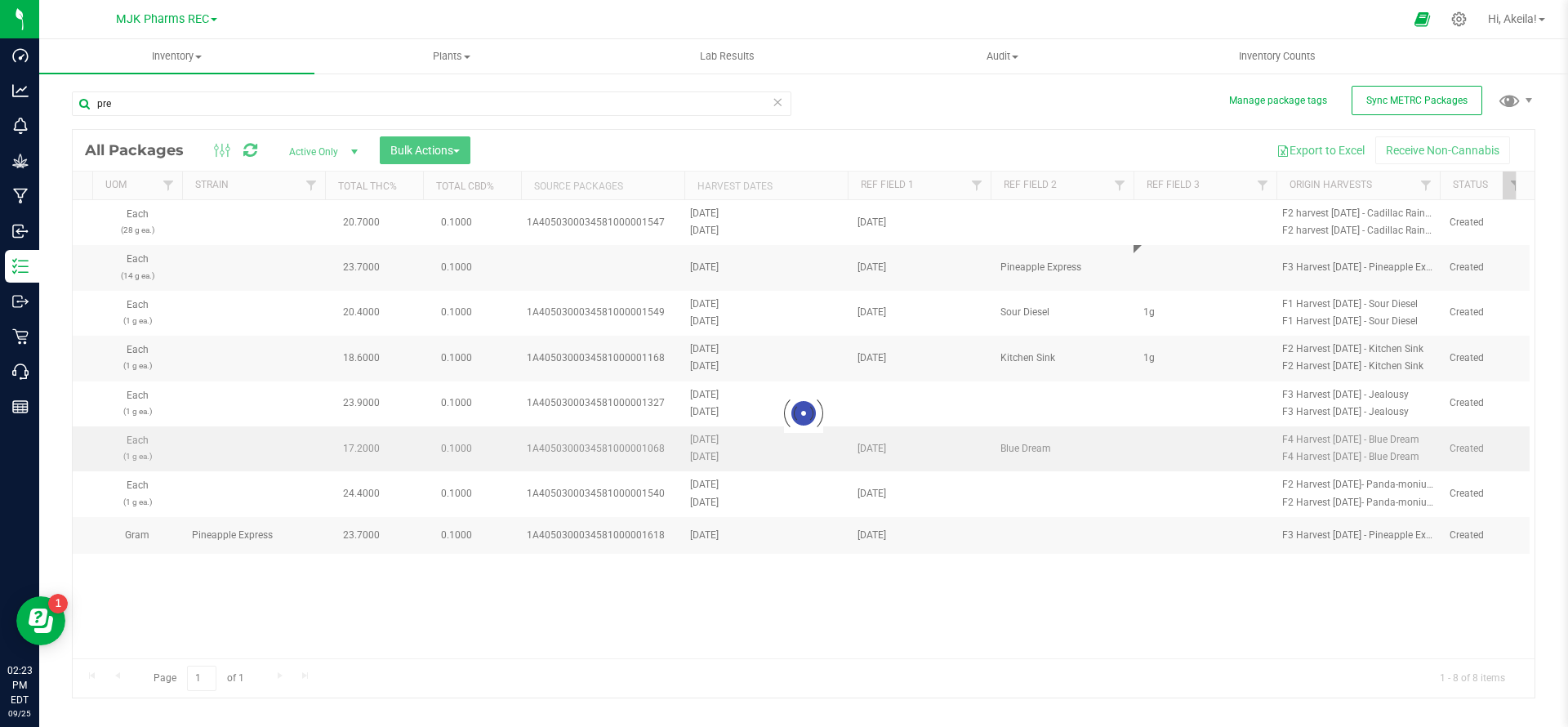
click at [1163, 455] on div "Loading... All Packages Active Only Active Only Lab Samples Locked All External…" at bounding box center [803, 413] width 1463 height 570
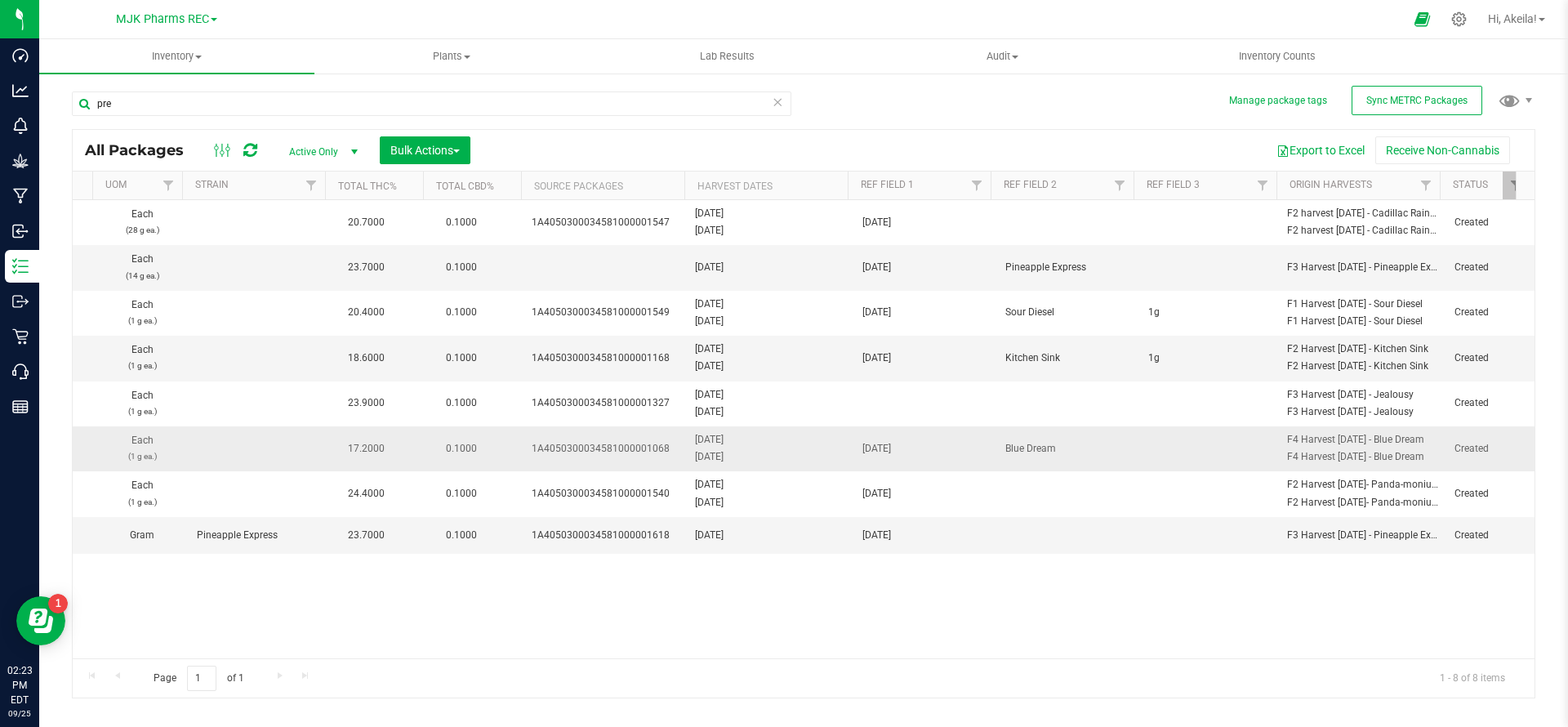
click at [1163, 450] on td at bounding box center [1209, 449] width 143 height 45
type input "1g"
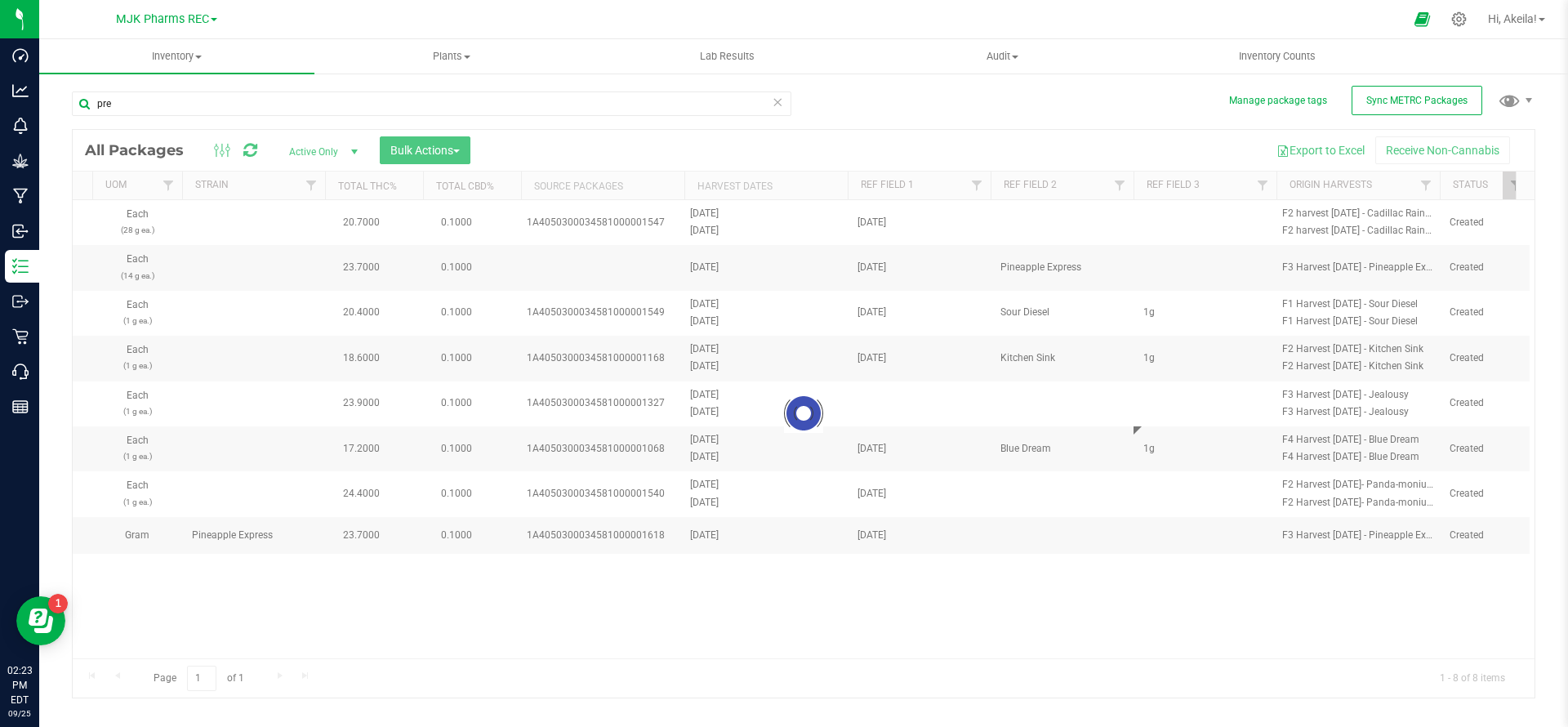
click at [1073, 595] on div "Loading... All Packages Active Only Active Only Lab Samples Locked All External…" at bounding box center [803, 413] width 1463 height 570
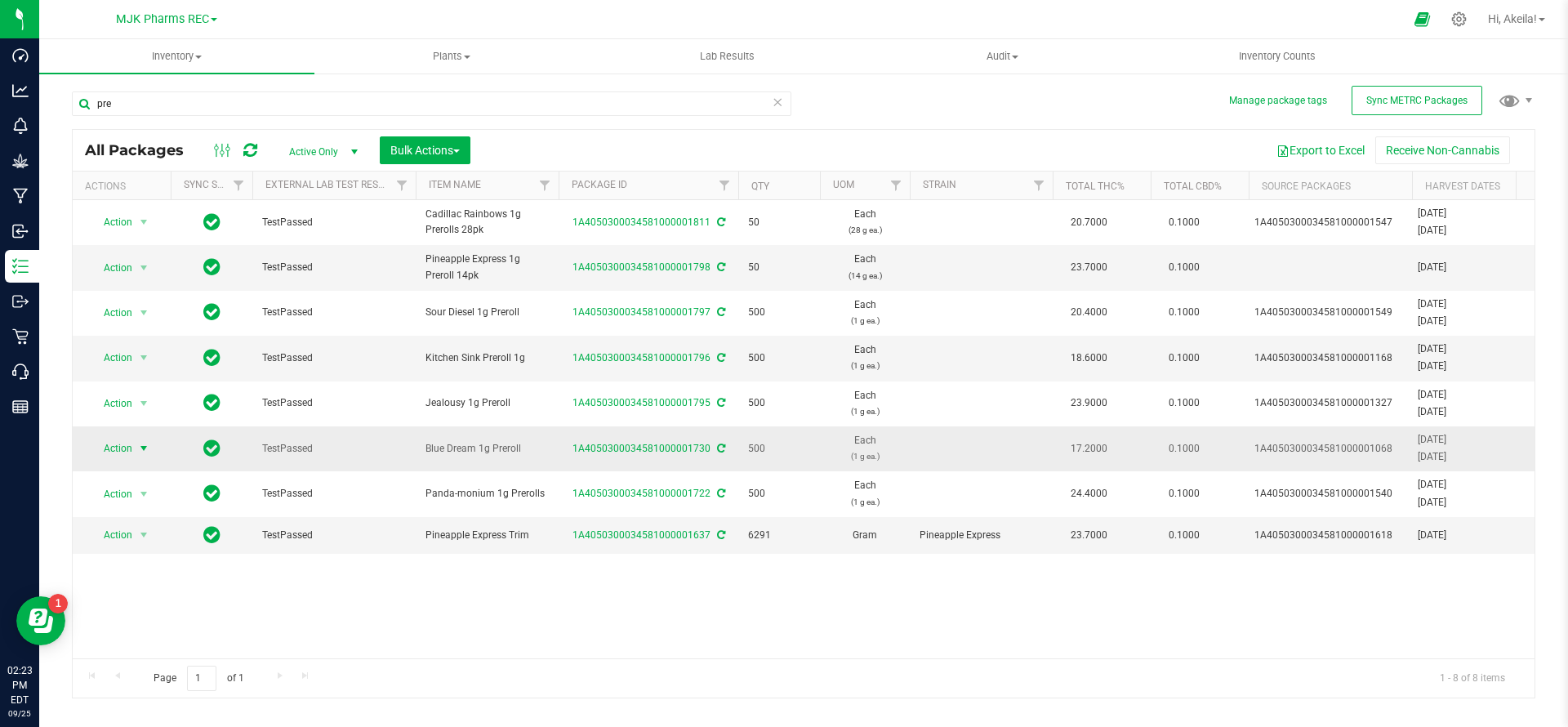
click at [93, 442] on span "Action" at bounding box center [111, 448] width 44 height 23
click at [176, 617] on li "Print package label" at bounding box center [141, 631] width 103 height 45
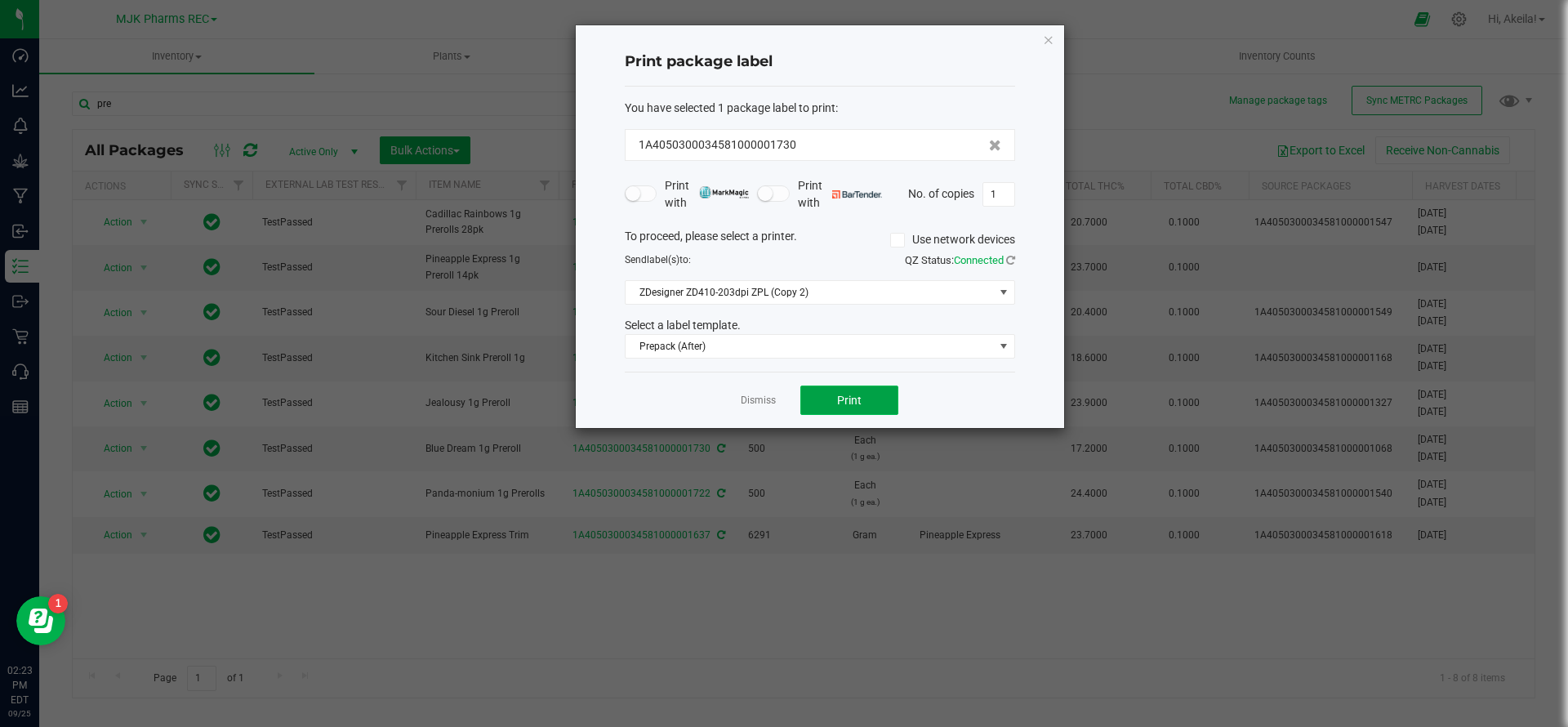
click at [874, 406] on button "Print" at bounding box center [850, 399] width 98 height 30
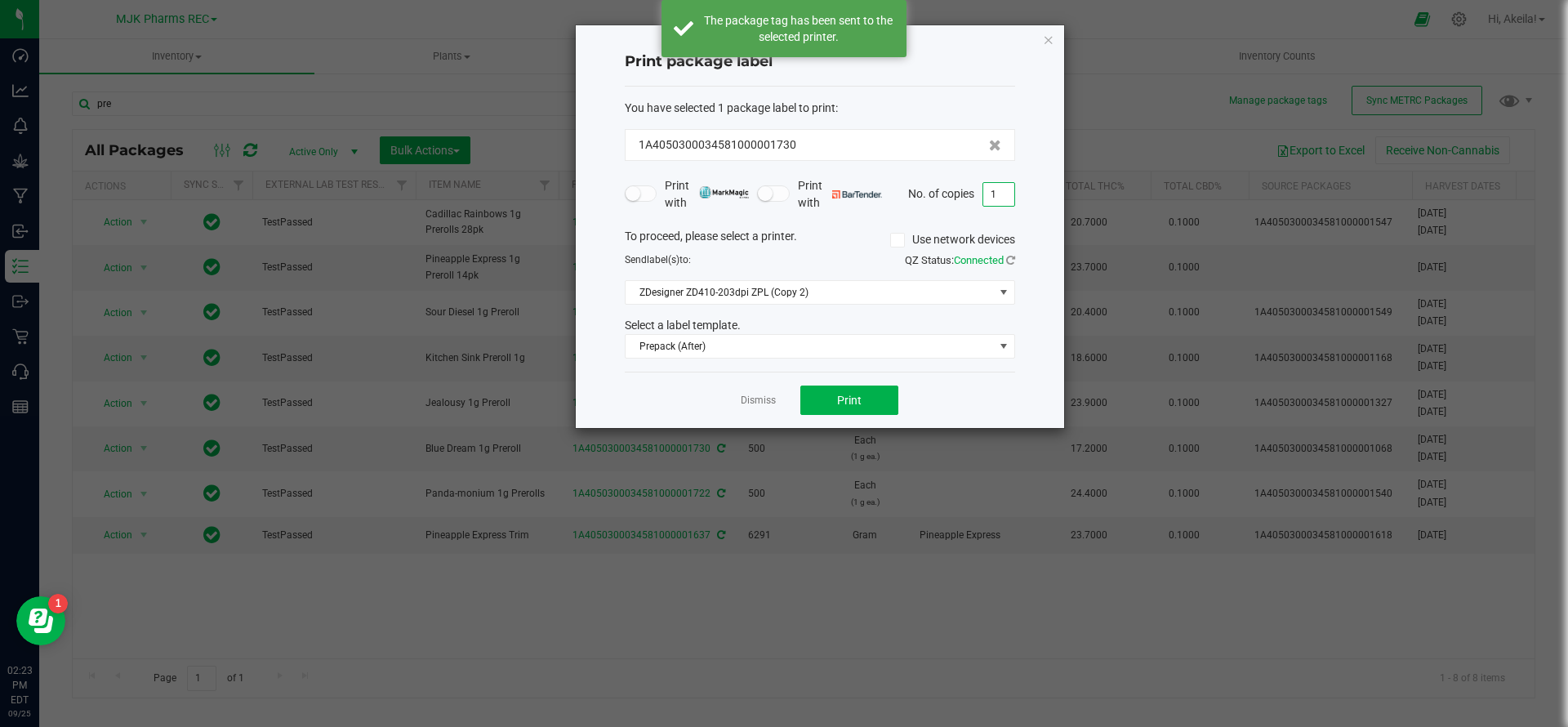
click at [998, 190] on input "1" at bounding box center [999, 194] width 31 height 23
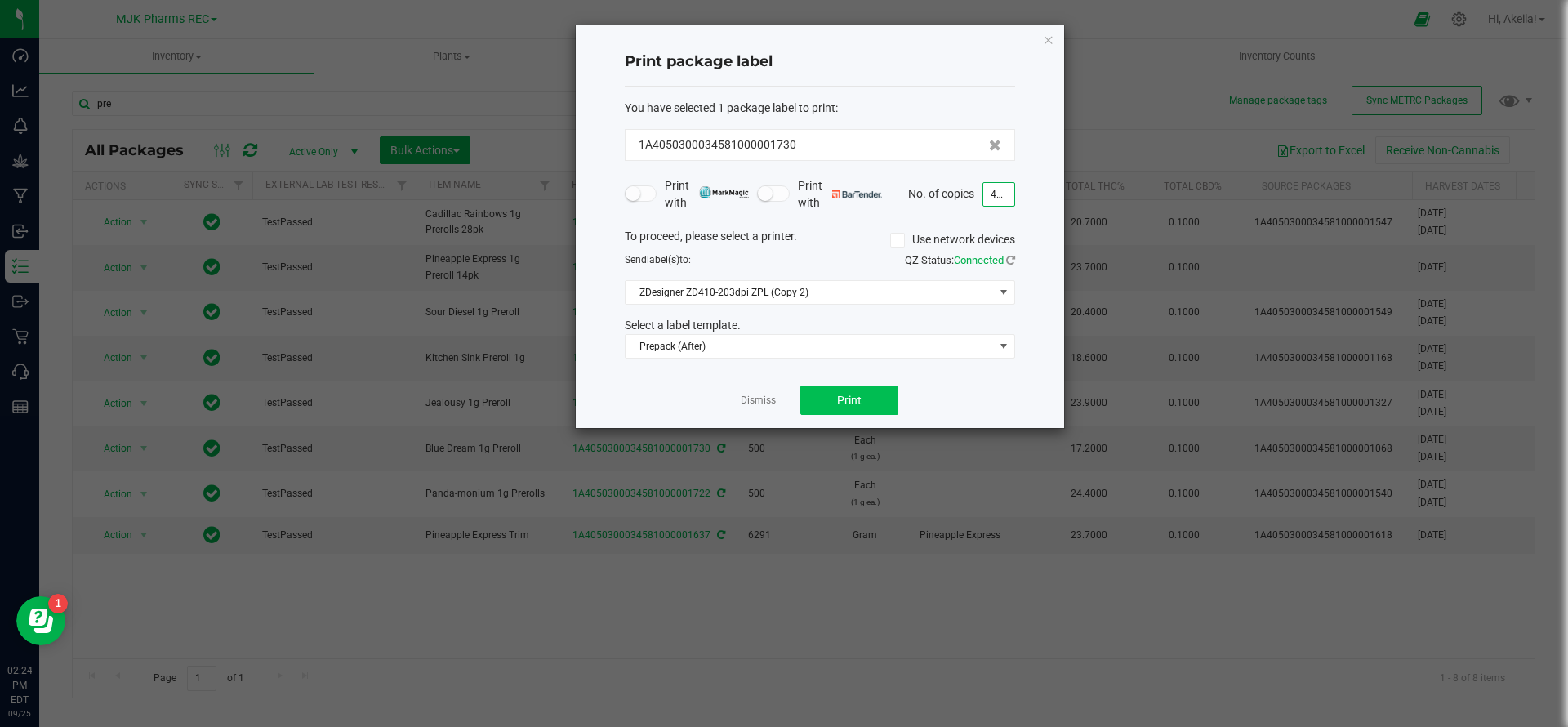
type input "499"
click at [859, 399] on span "Print" at bounding box center [849, 399] width 25 height 13
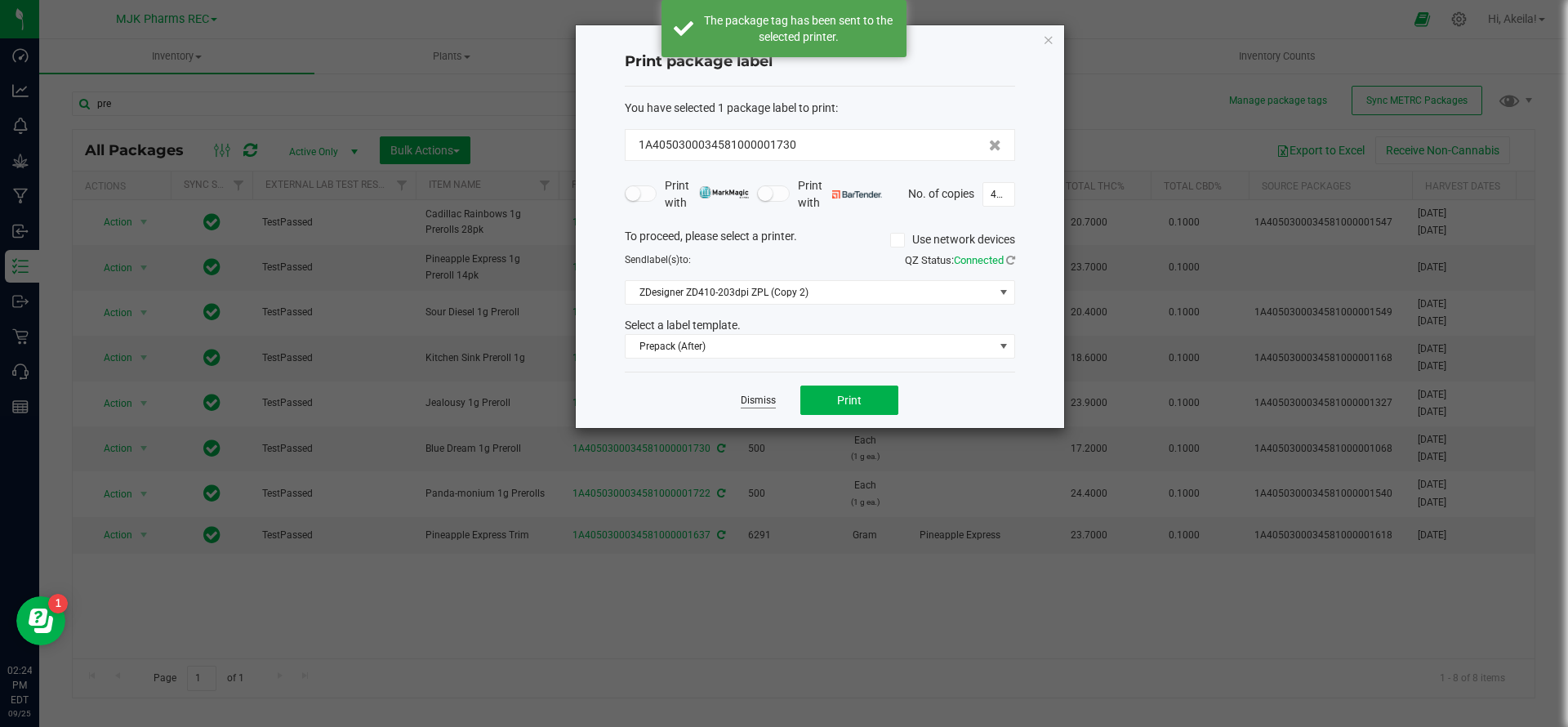
click at [766, 401] on link "Dismiss" at bounding box center [757, 400] width 35 height 14
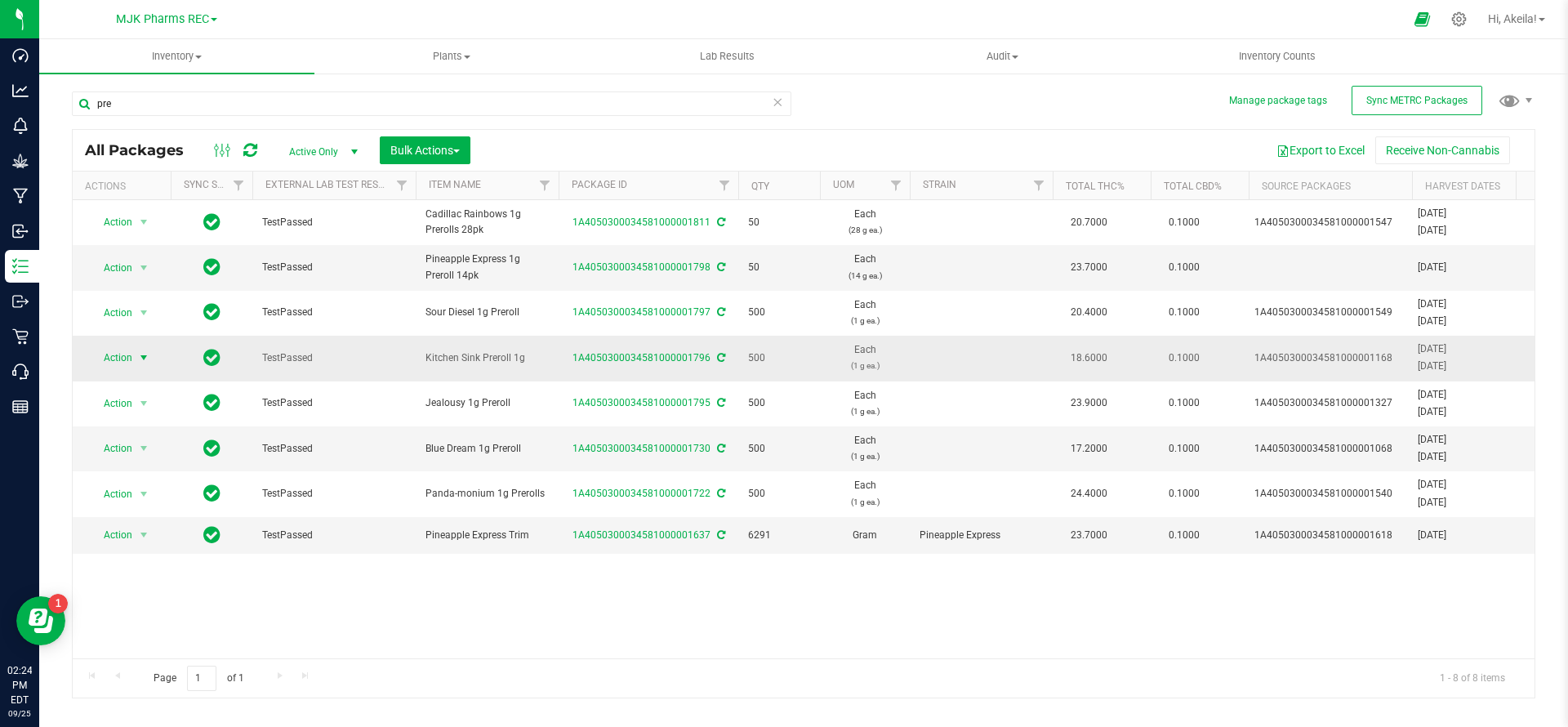
click at [142, 361] on span "select" at bounding box center [143, 357] width 13 height 13
click at [645, 364] on div "1A4050300034581000001796" at bounding box center [648, 358] width 184 height 15
click at [644, 361] on link "1A4050300034581000001796" at bounding box center [641, 358] width 138 height 12
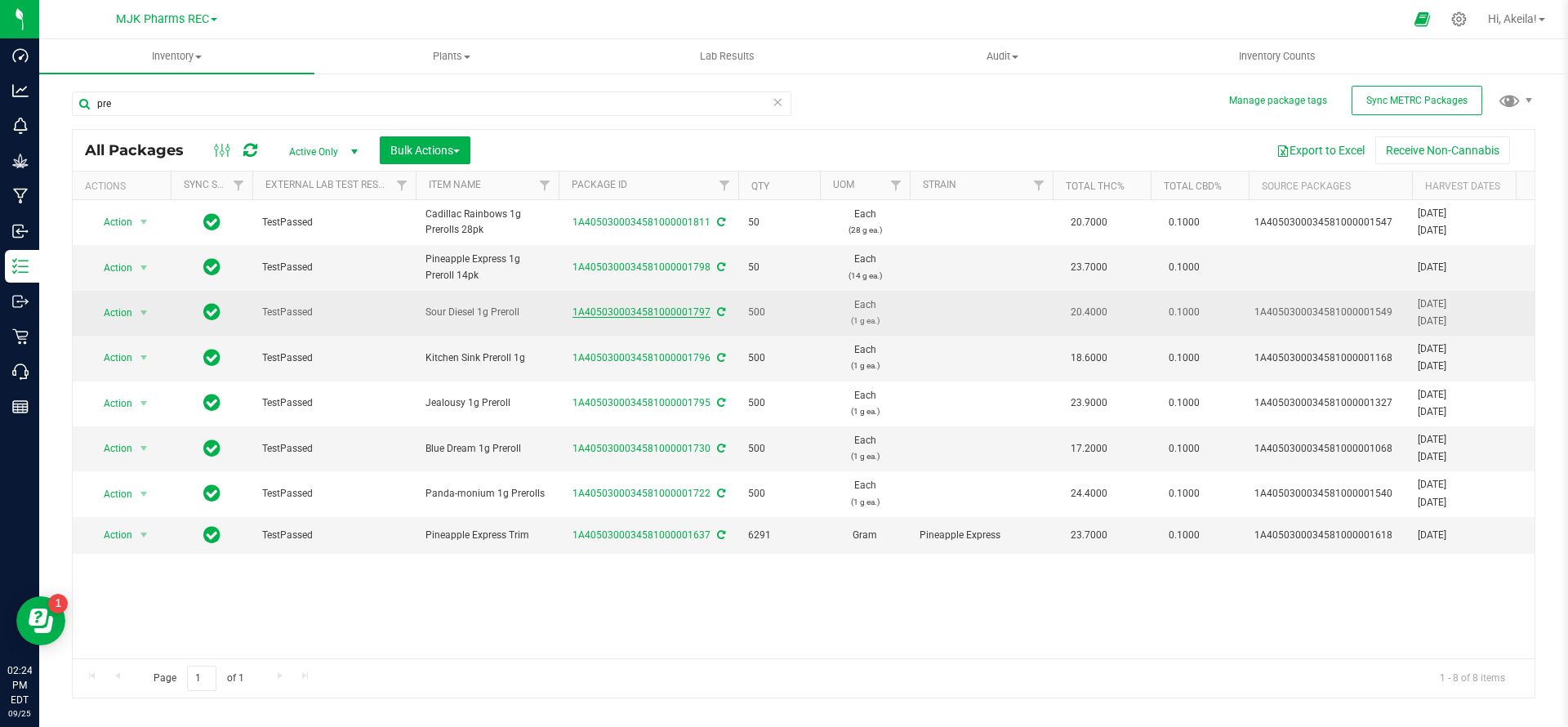
click at [635, 314] on link "1A4050300034581000001797" at bounding box center [641, 312] width 138 height 12
drag, startPoint x: 124, startPoint y: 358, endPoint x: 85, endPoint y: 304, distance: 66.6
click at [99, 333] on tbody "Action Action Adjust qty Create package Edit attributes Global inventory Locate…" at bounding box center [1164, 377] width 2184 height 354
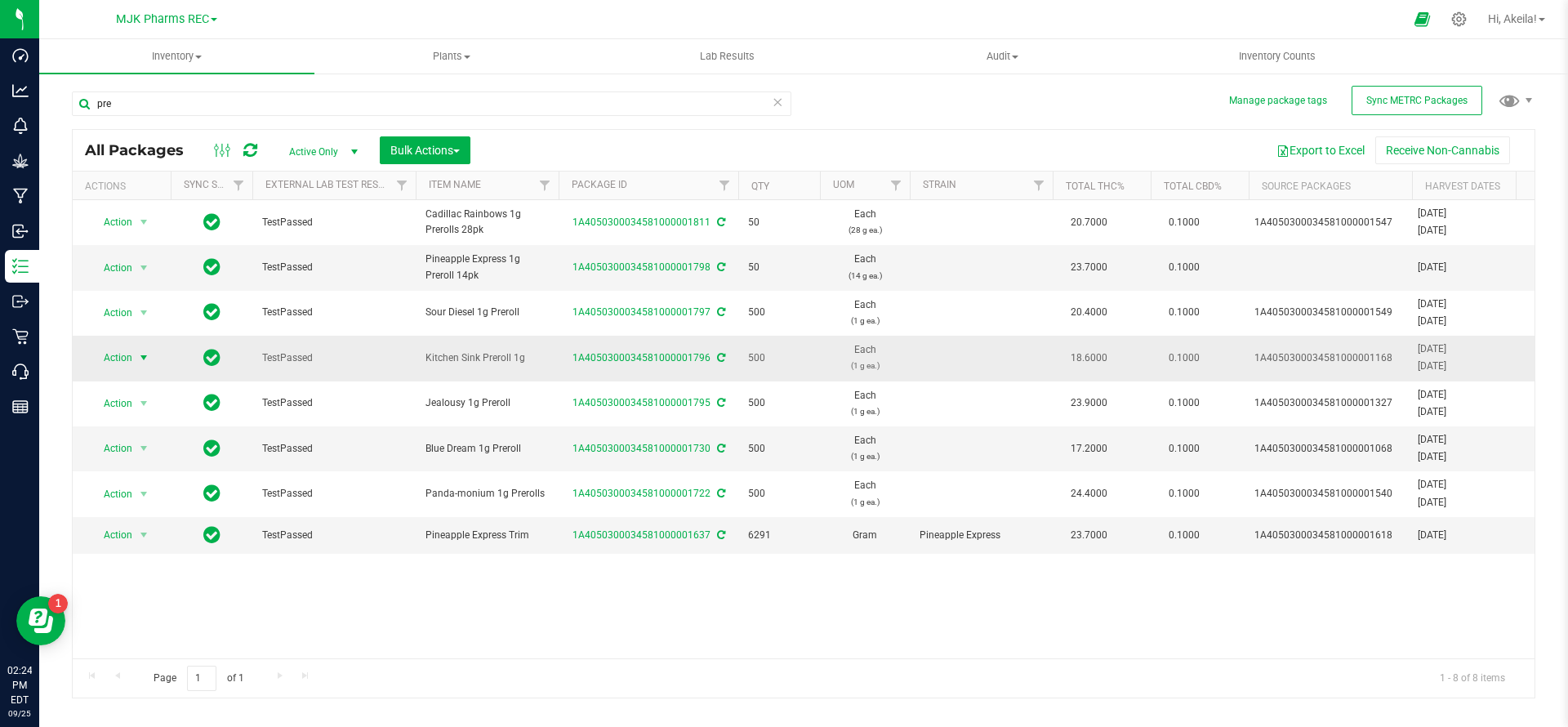
click at [131, 353] on span "Action" at bounding box center [111, 357] width 44 height 23
click at [179, 519] on li "Print package label" at bounding box center [141, 541] width 103 height 45
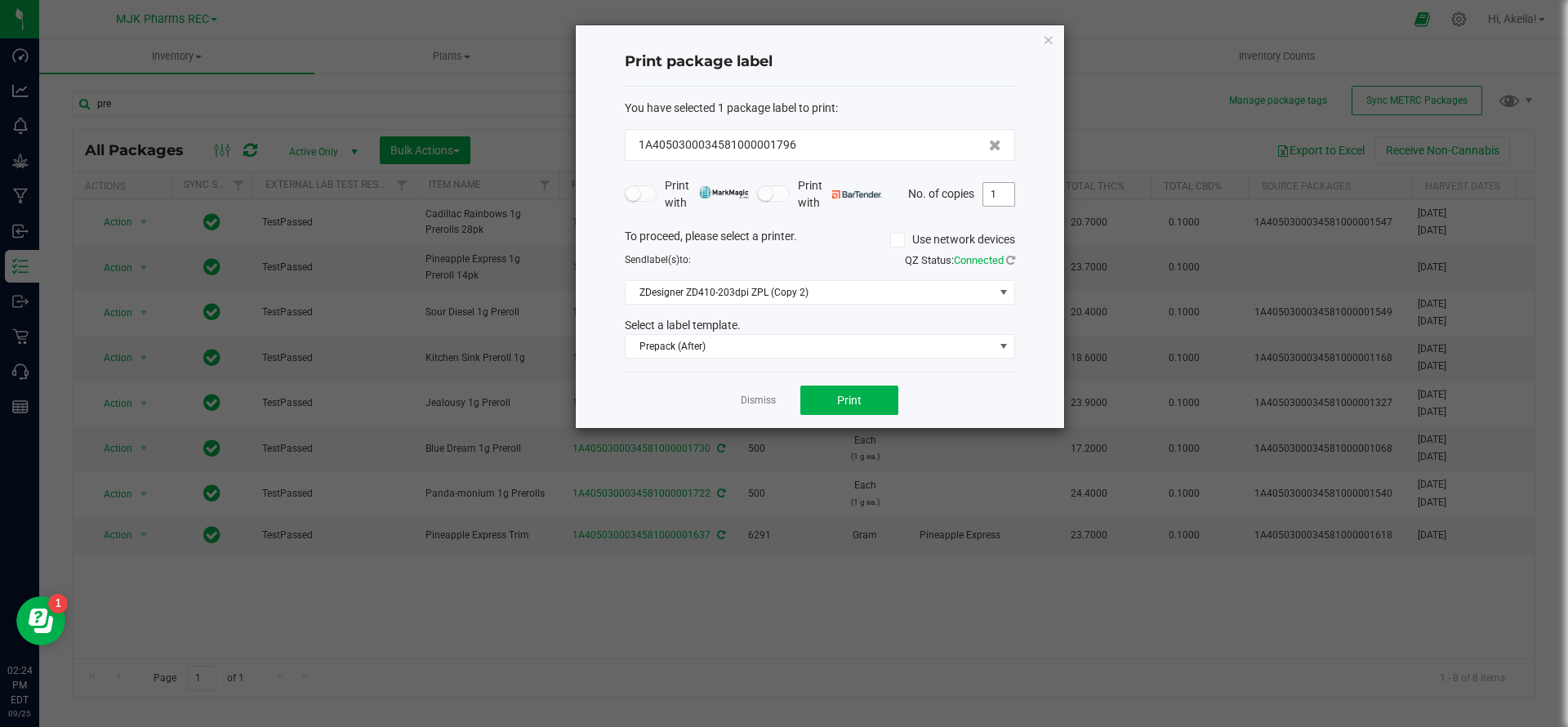
click at [1007, 201] on input "1" at bounding box center [999, 194] width 31 height 23
type input "500"
click at [857, 404] on span "Print" at bounding box center [849, 399] width 25 height 13
click at [769, 401] on link "Dismiss" at bounding box center [757, 400] width 35 height 14
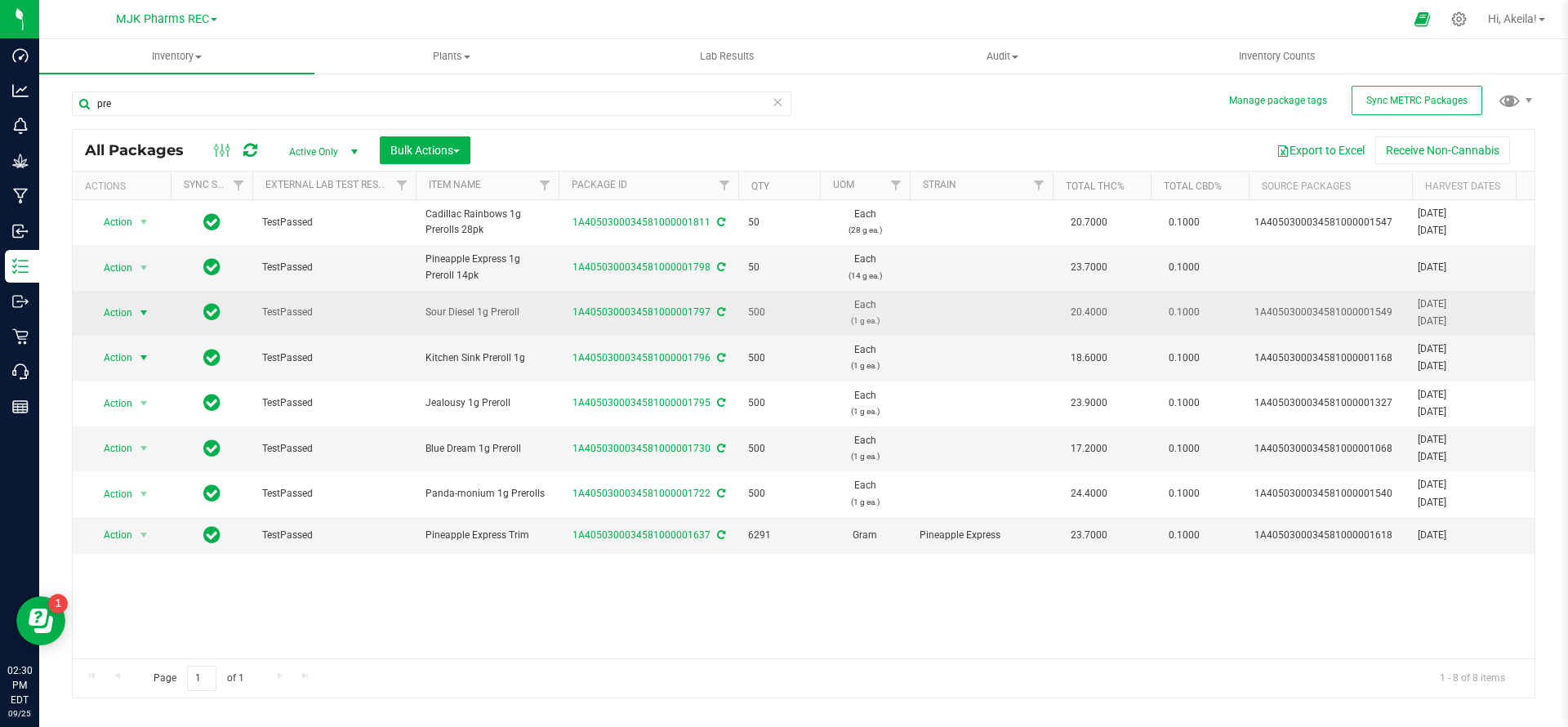
click at [129, 311] on span "Action" at bounding box center [111, 312] width 44 height 23
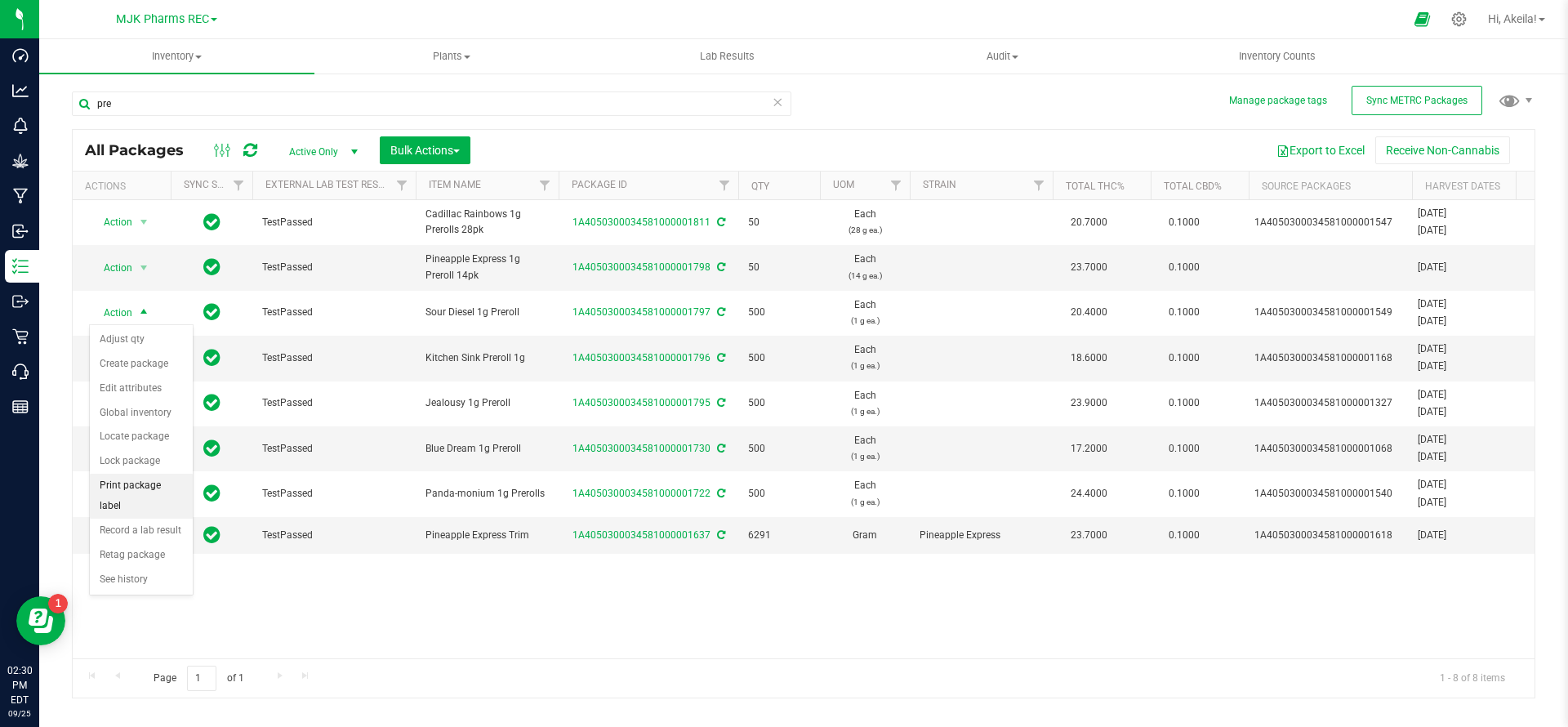
click at [173, 482] on li "Print package label" at bounding box center [141, 496] width 103 height 45
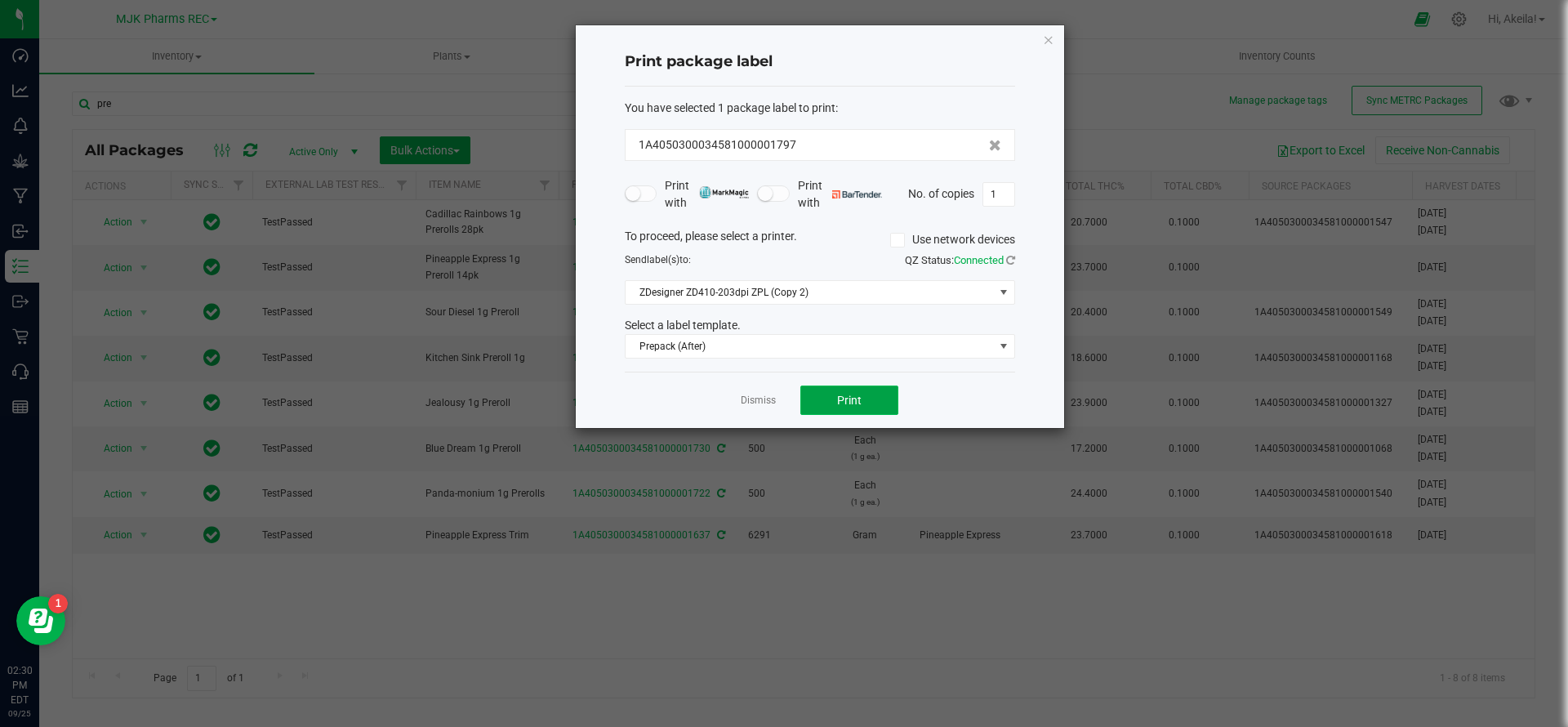
click at [862, 397] on button "Print" at bounding box center [850, 399] width 98 height 30
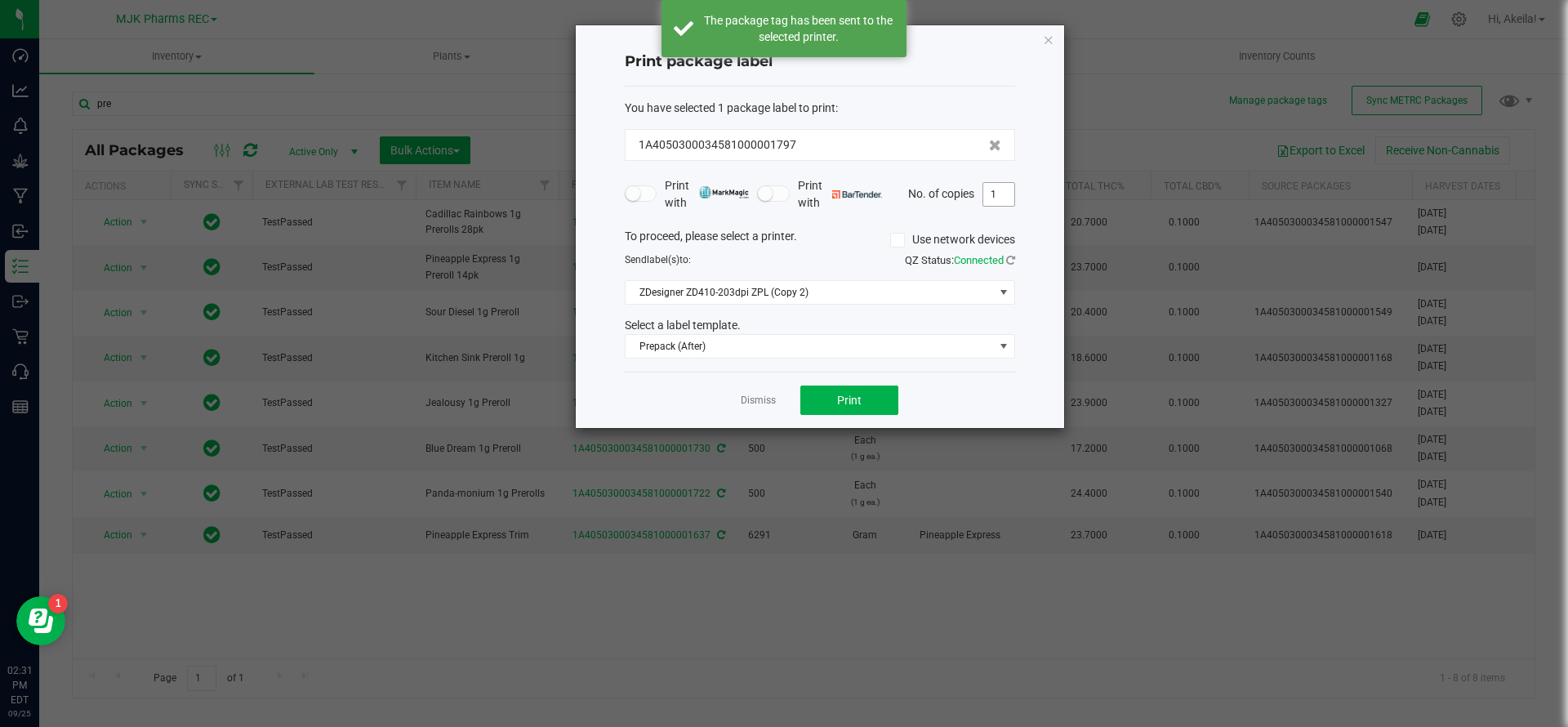
click at [1009, 201] on input "1" at bounding box center [999, 194] width 31 height 23
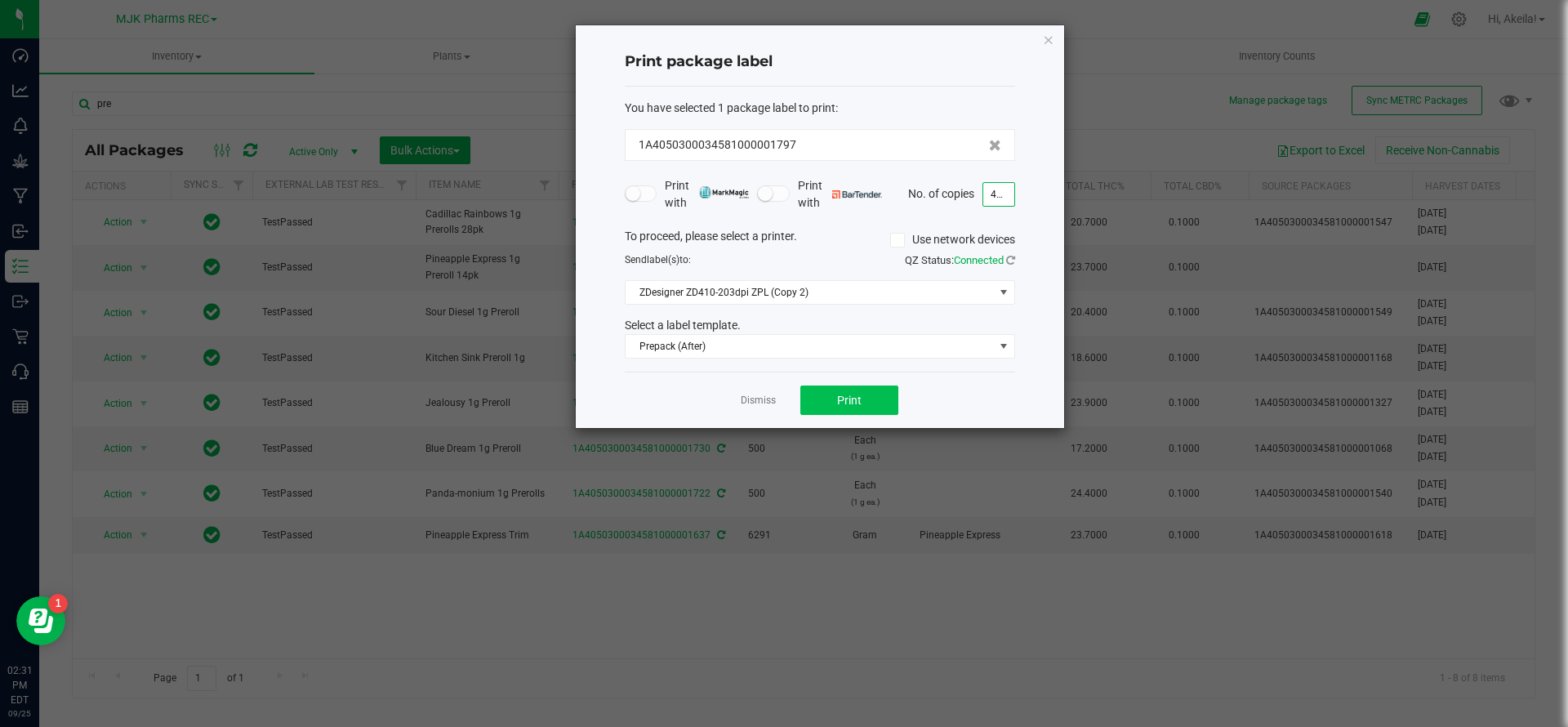
type input "499"
click at [874, 412] on button "Print" at bounding box center [850, 399] width 98 height 30
click at [753, 408] on app-cancel-button "Dismiss" at bounding box center [757, 400] width 35 height 17
click at [766, 390] on div "Dismiss Print" at bounding box center [819, 399] width 390 height 57
click at [766, 394] on link "Dismiss" at bounding box center [757, 400] width 35 height 14
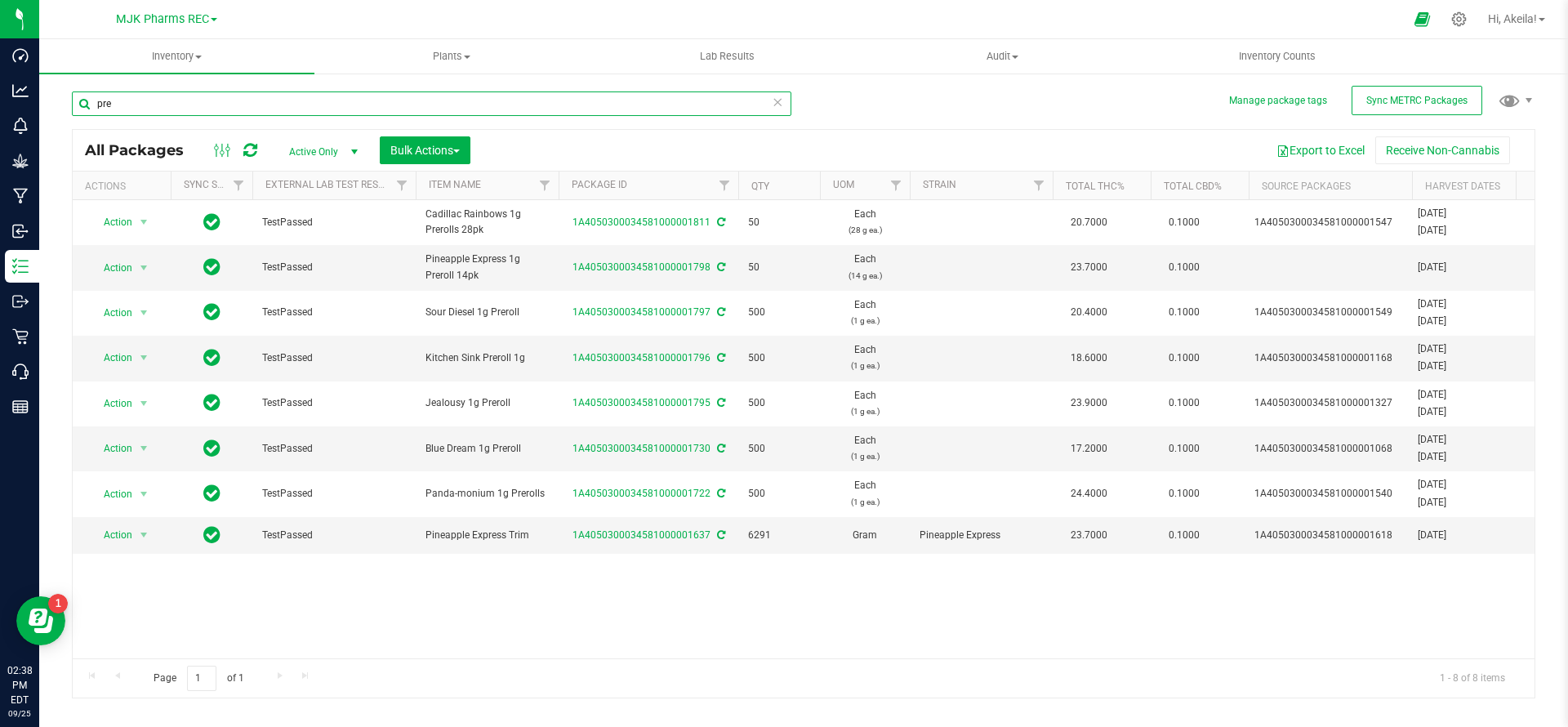
click at [287, 113] on input "pre" at bounding box center [432, 103] width 719 height 25
type input "p"
type input "supersonic"
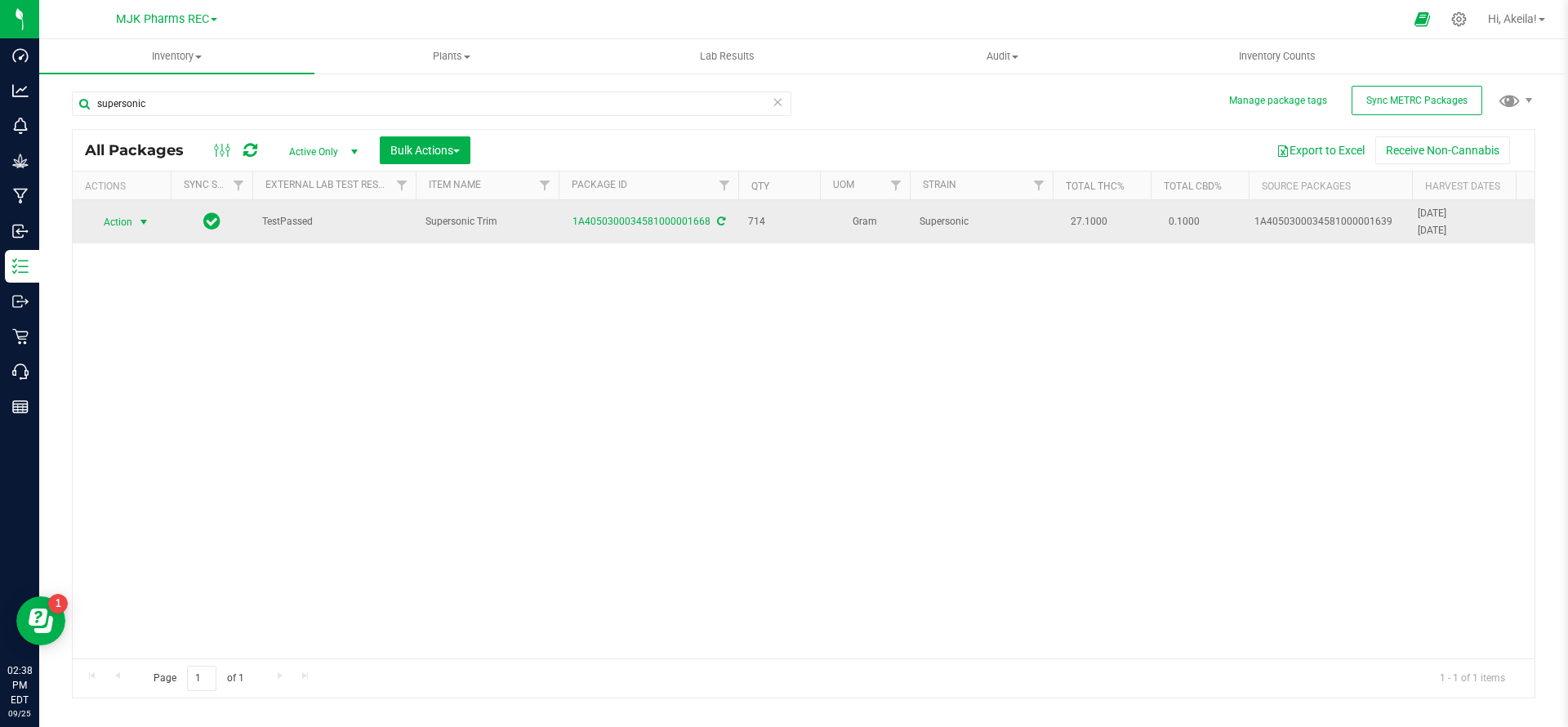
click at [142, 213] on span "select" at bounding box center [144, 222] width 20 height 23
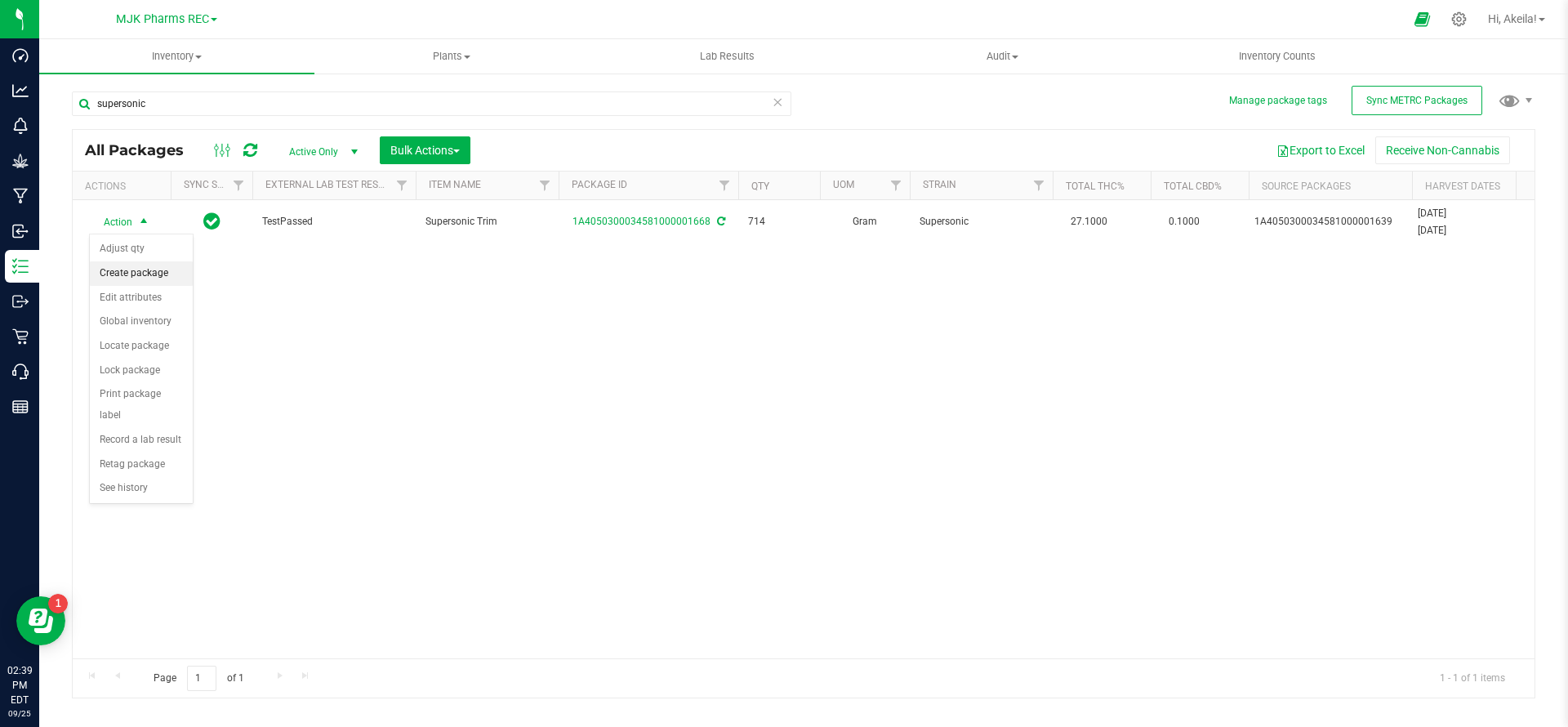
click at [174, 278] on li "Create package" at bounding box center [141, 273] width 103 height 25
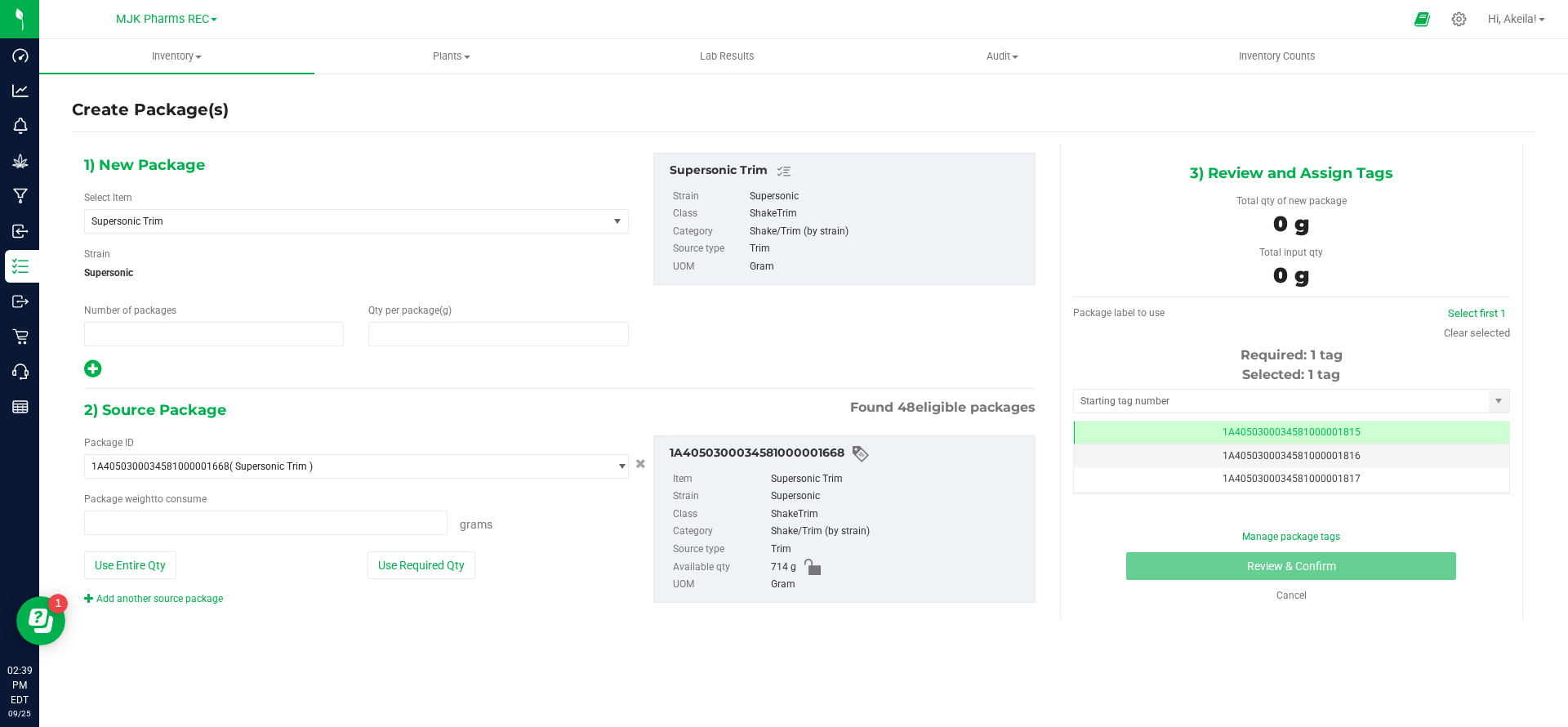
type input "1"
type input "0.0000"
type input "0.0000 g"
click at [359, 216] on span "Supersonic Trim" at bounding box center [336, 222] width 489 height 12
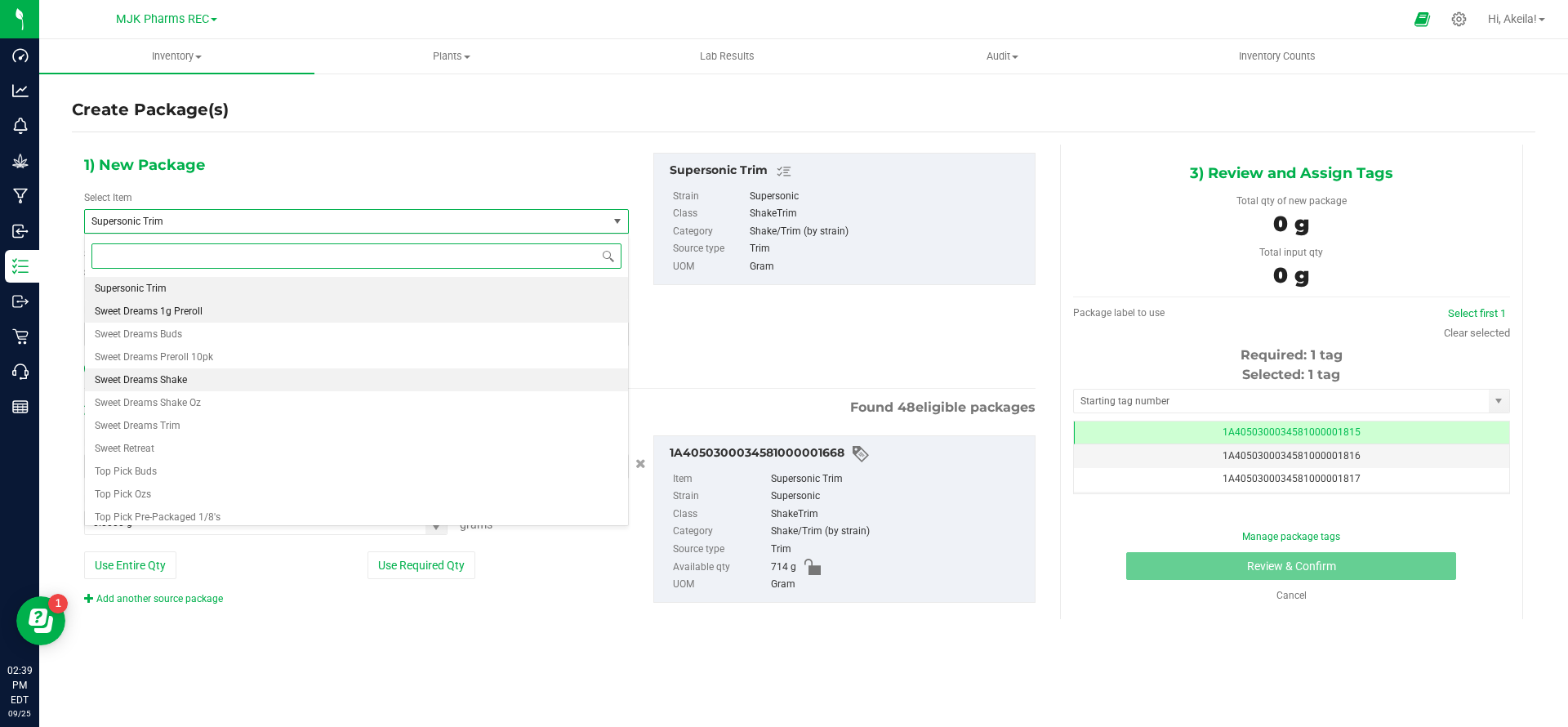
scroll to position [15266, 0]
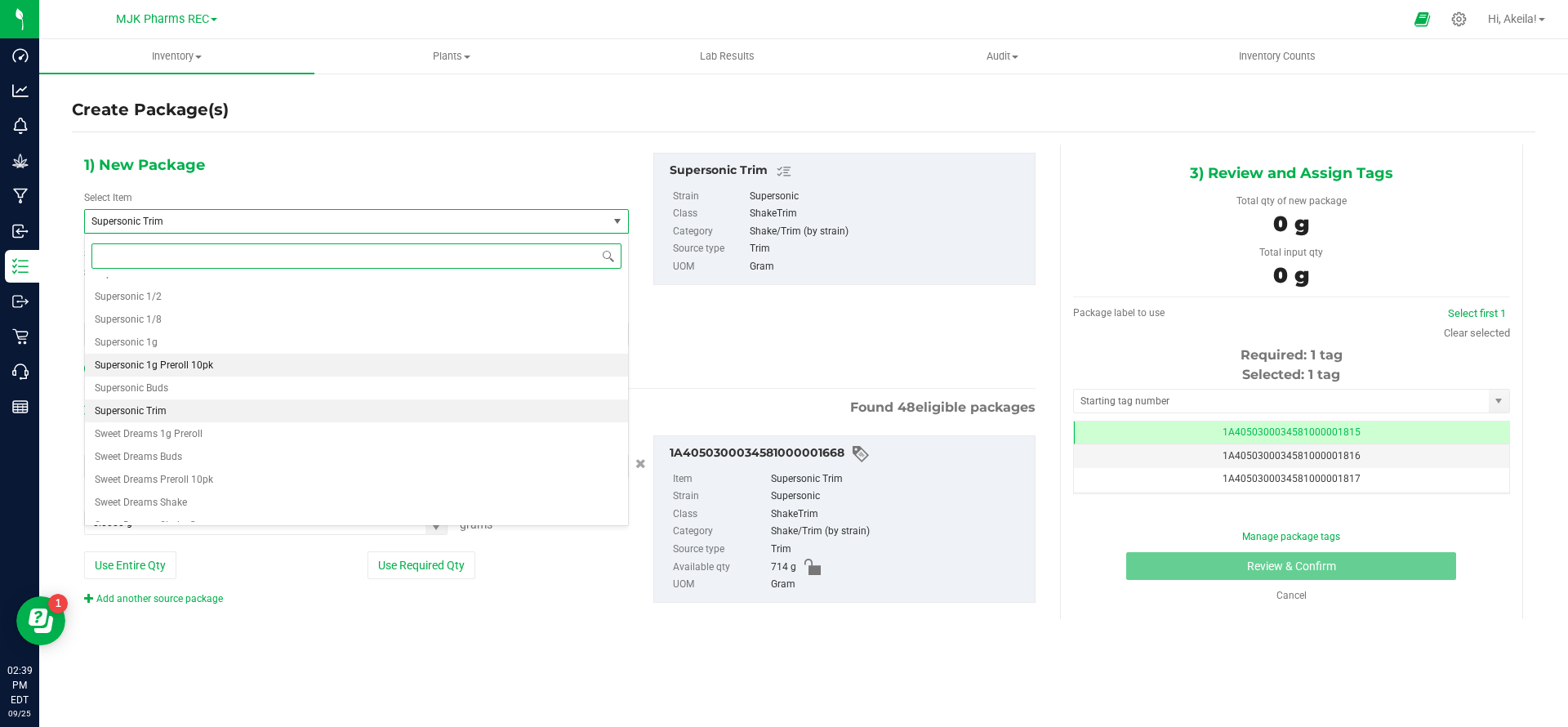
click at [205, 365] on span "Supersonic 1g Preroll 10pk" at bounding box center [154, 366] width 118 height 12
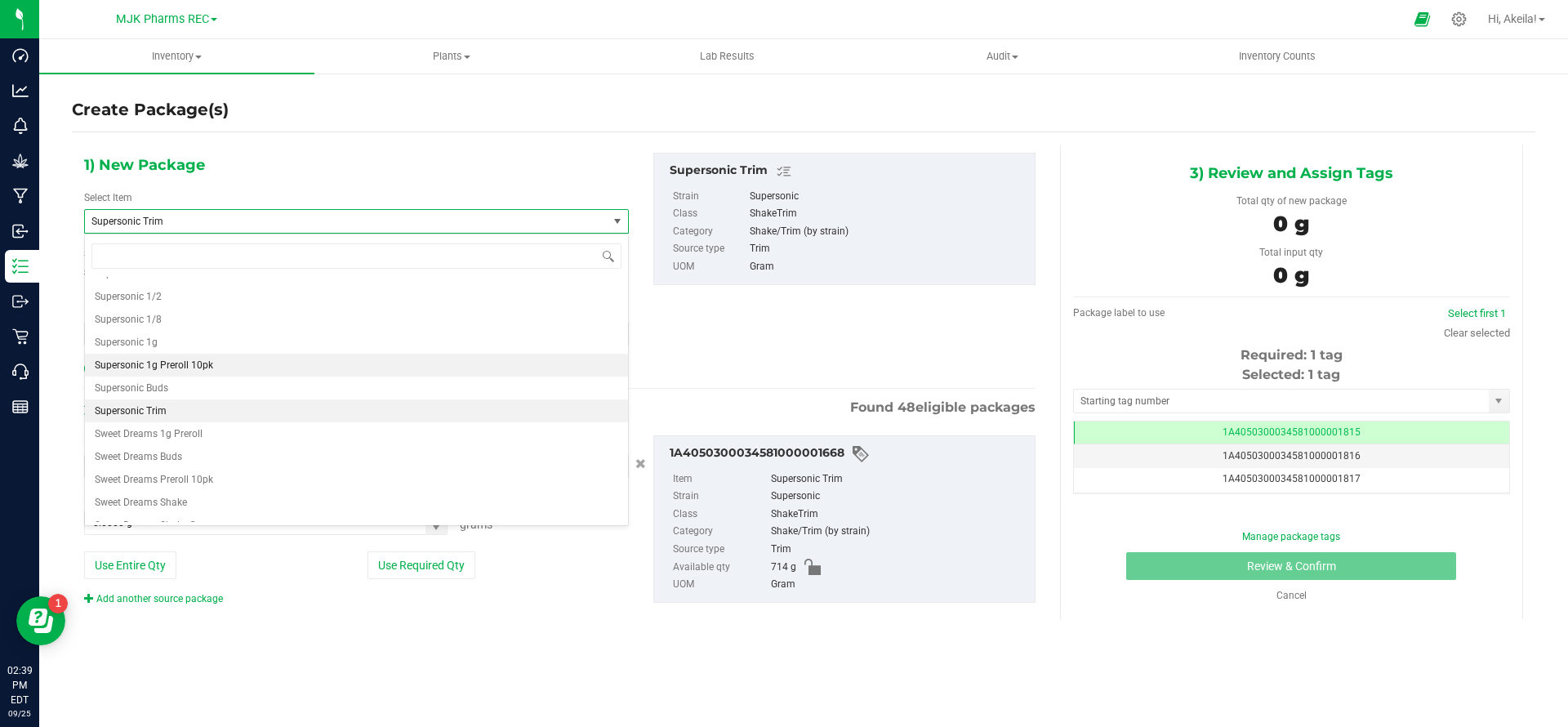
type input "0"
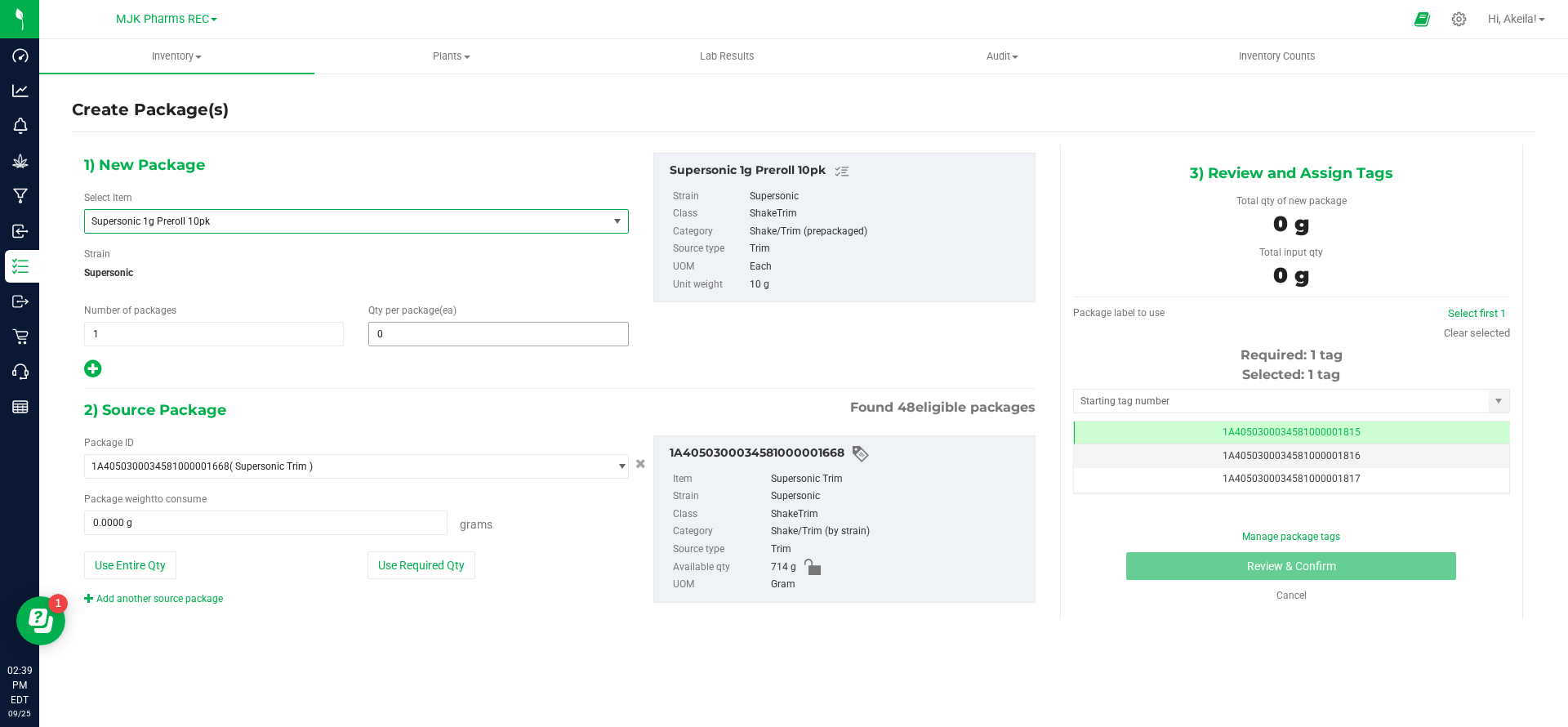
click at [511, 345] on span "0 0" at bounding box center [498, 333] width 260 height 25
click at [511, 333] on span at bounding box center [498, 333] width 260 height 25
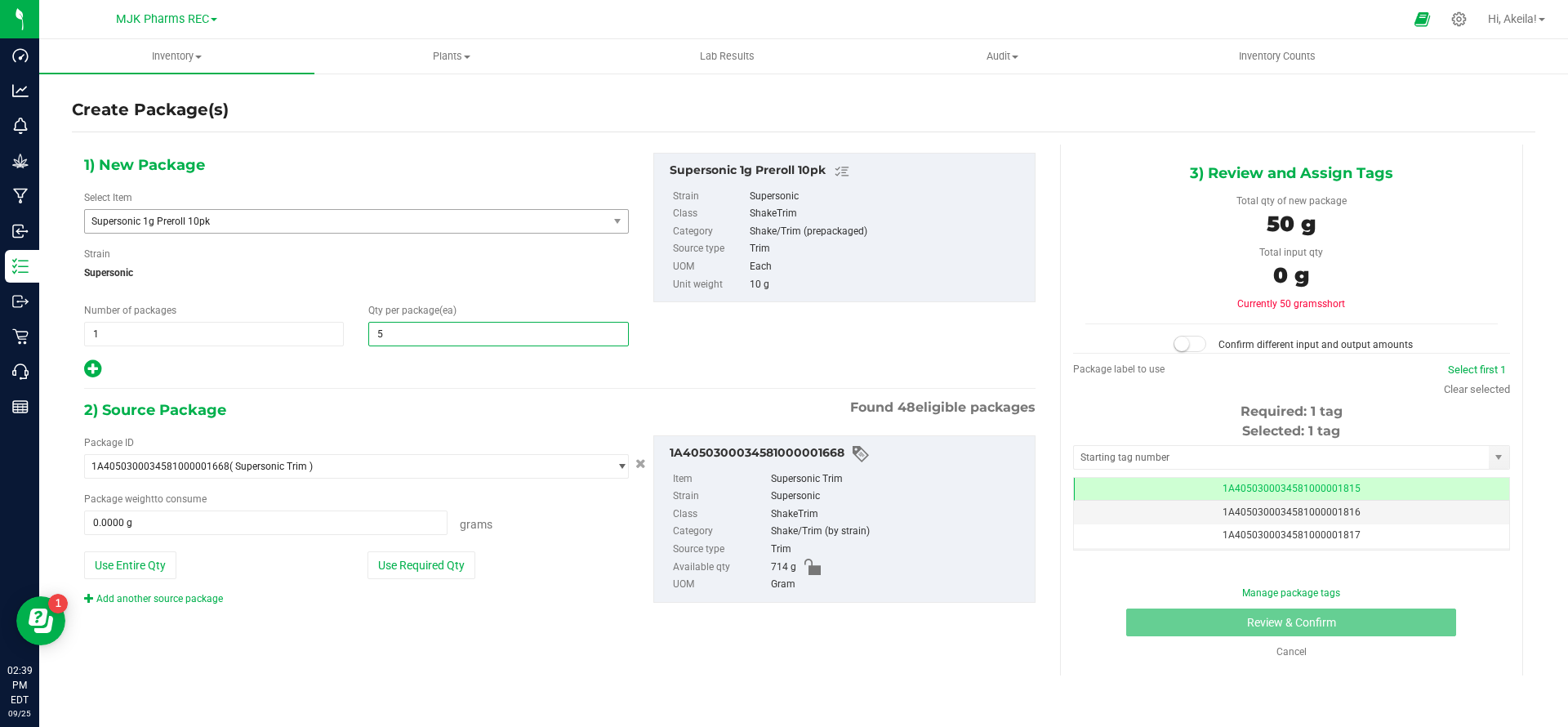
type input "50"
click at [432, 567] on button "Use Required Qty" at bounding box center [421, 565] width 107 height 28
type input "500.0000 g"
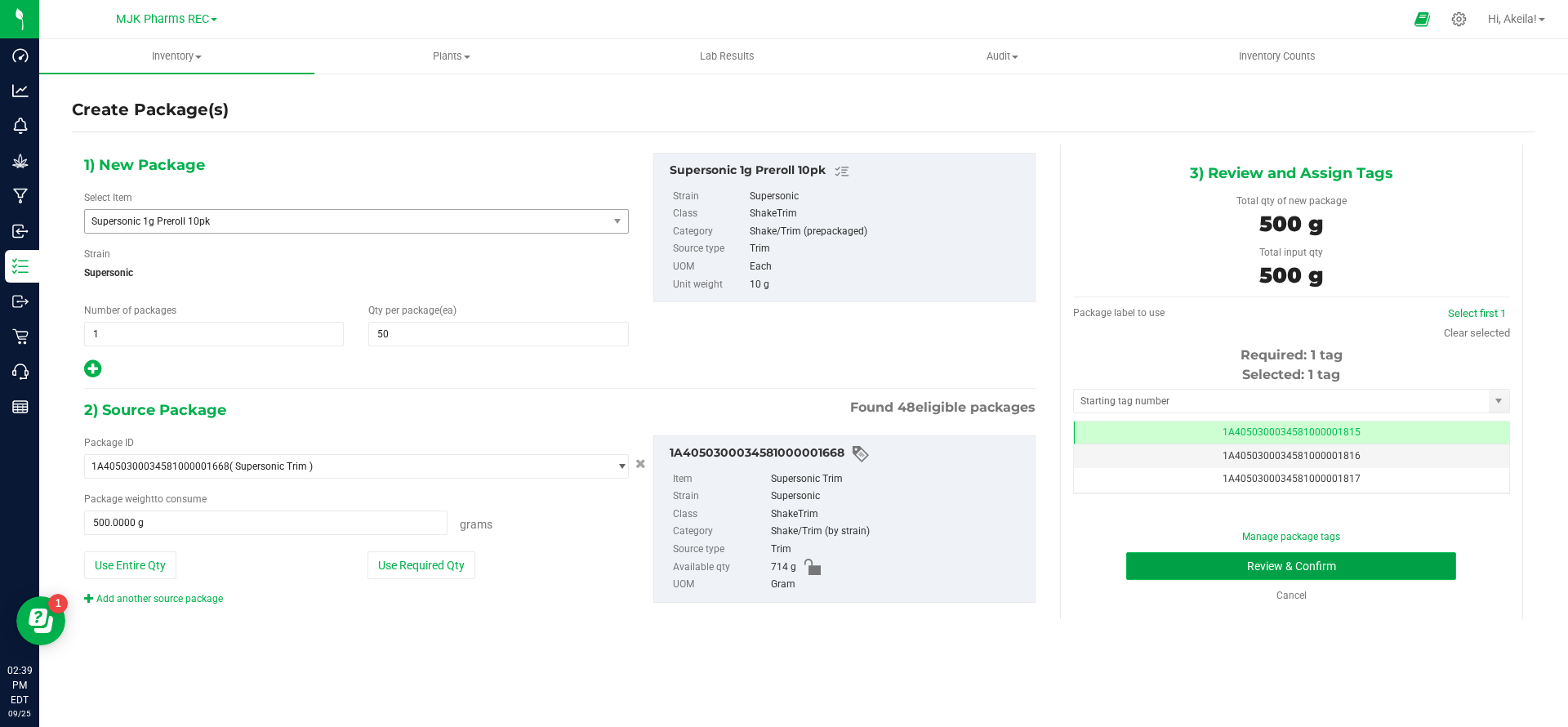
click at [1213, 563] on button "Review & Confirm" at bounding box center [1291, 565] width 330 height 28
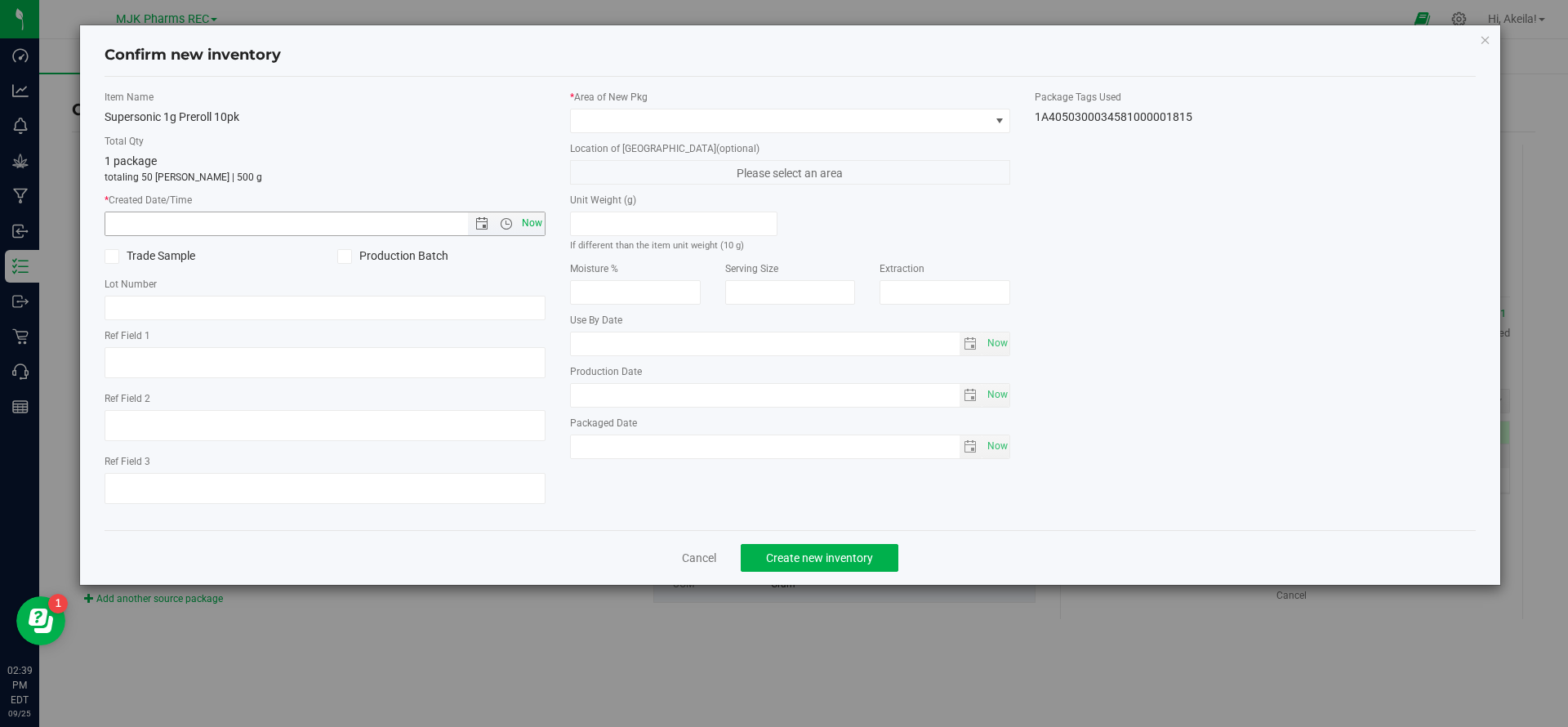
click at [522, 230] on span "Now" at bounding box center [531, 223] width 28 height 24
type input "[DATE] 2:39 PM"
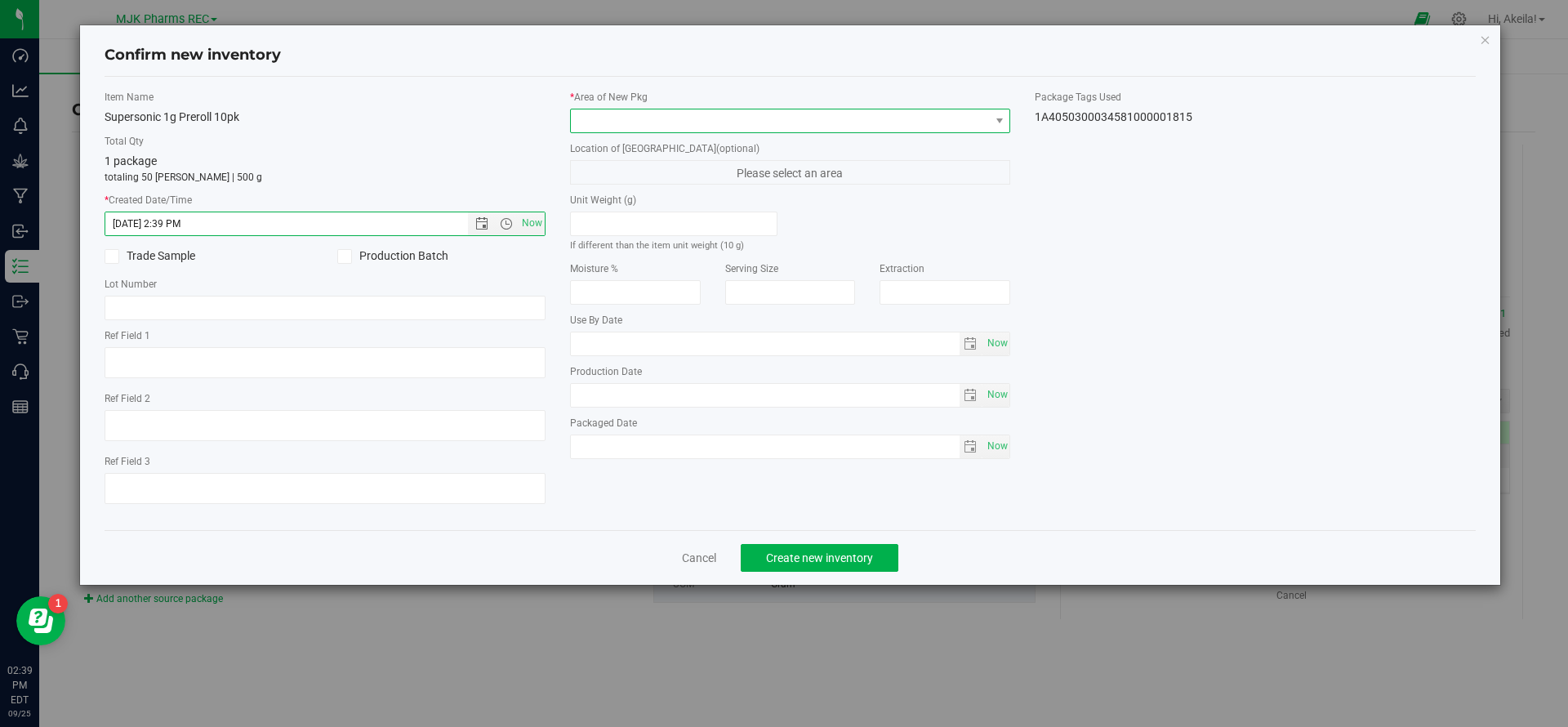
click at [592, 127] on span at bounding box center [779, 120] width 419 height 23
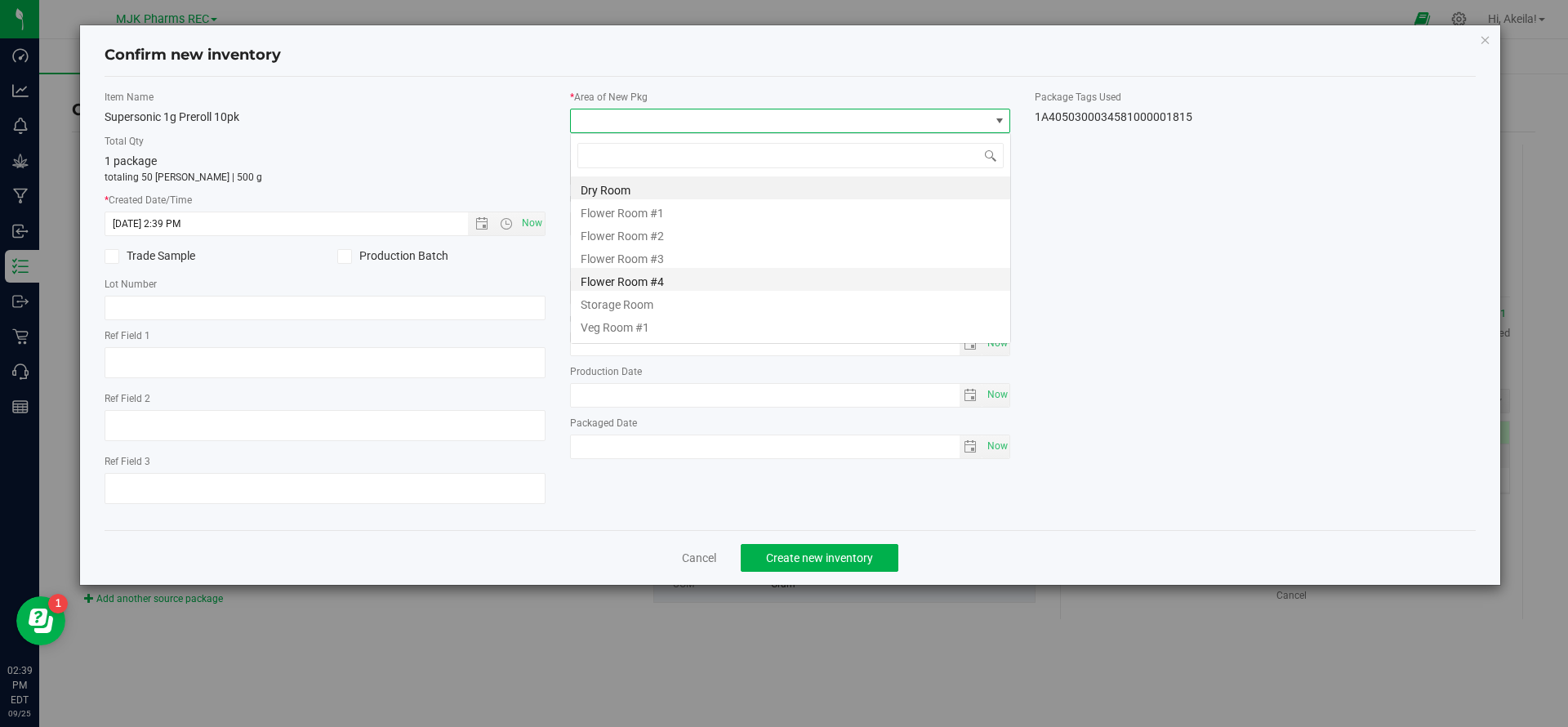
scroll to position [25, 441]
click at [658, 300] on li "Storage Room" at bounding box center [790, 302] width 439 height 23
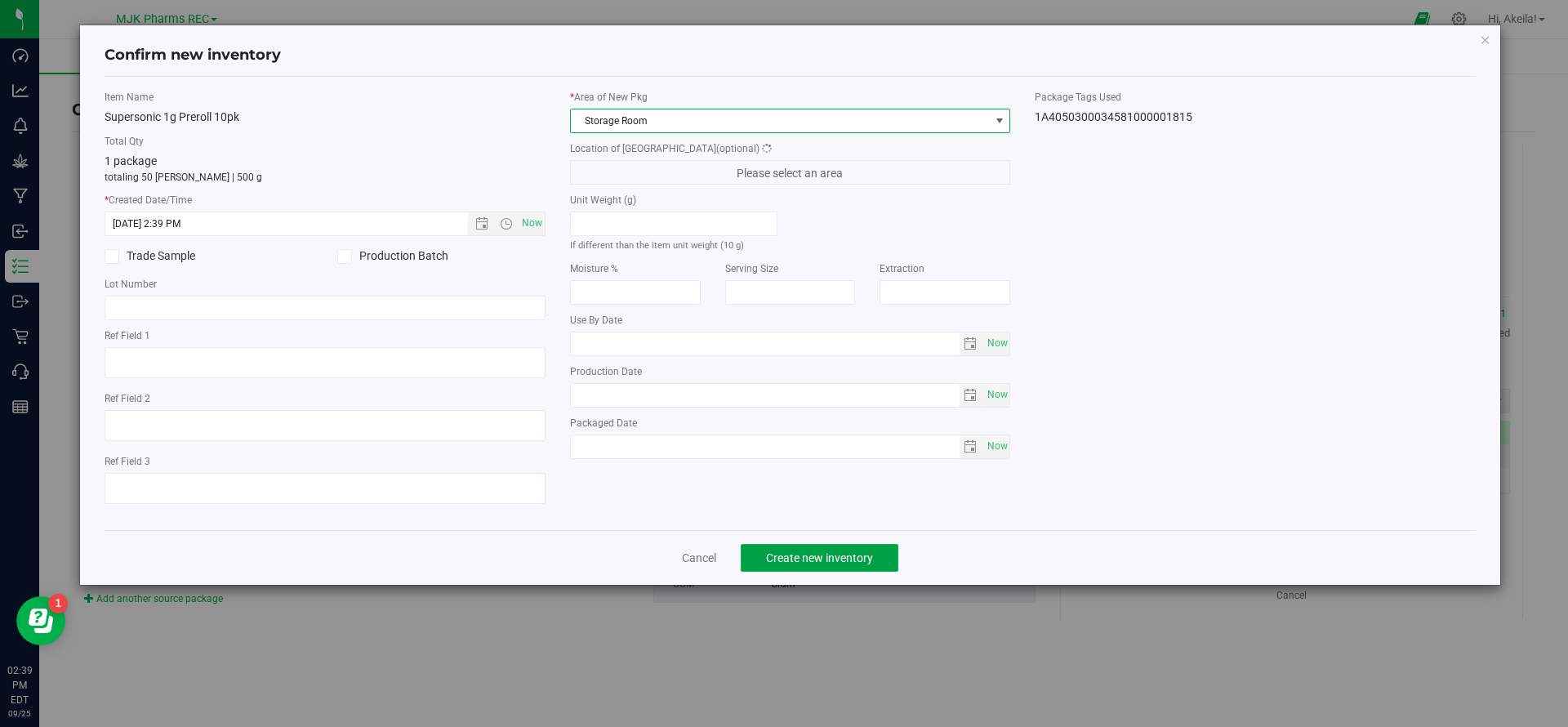
click at [768, 562] on span "Create new inventory" at bounding box center [819, 557] width 107 height 13
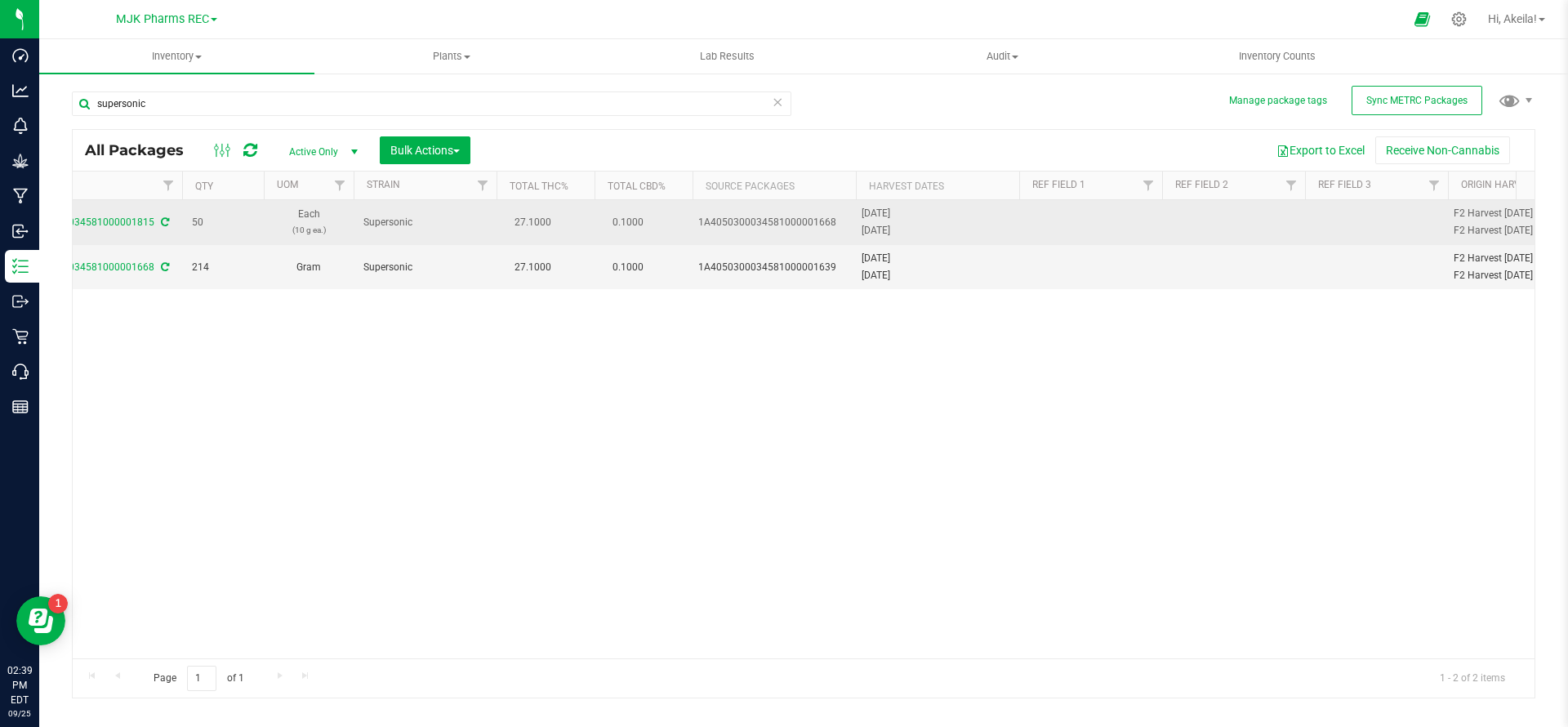
click at [910, 210] on div "[DATE]" at bounding box center [938, 213] width 152 height 15
copy div "[DATE]"
click at [1081, 234] on td at bounding box center [1090, 222] width 143 height 45
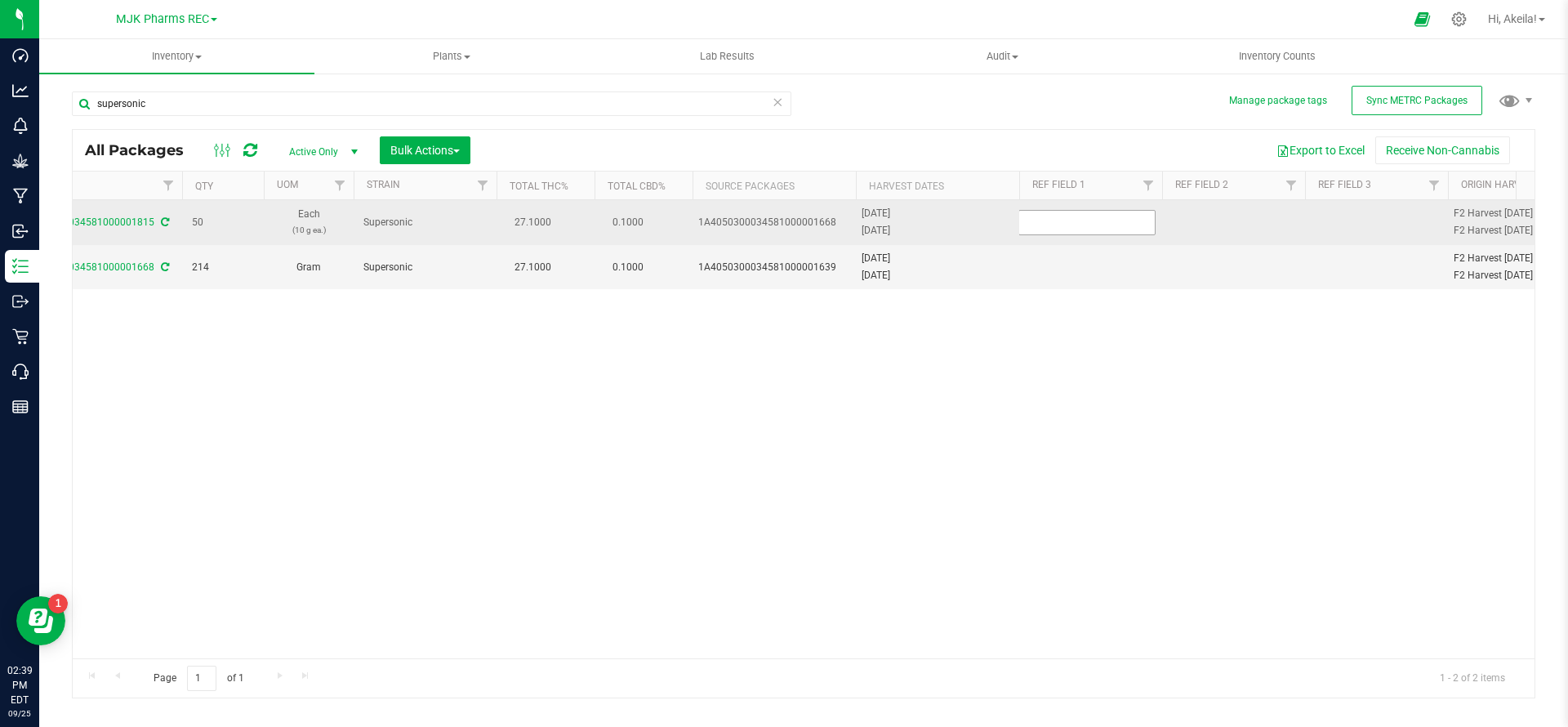
type input "[DATE]"
click at [1325, 227] on td at bounding box center [1376, 222] width 143 height 45
type input "10g"
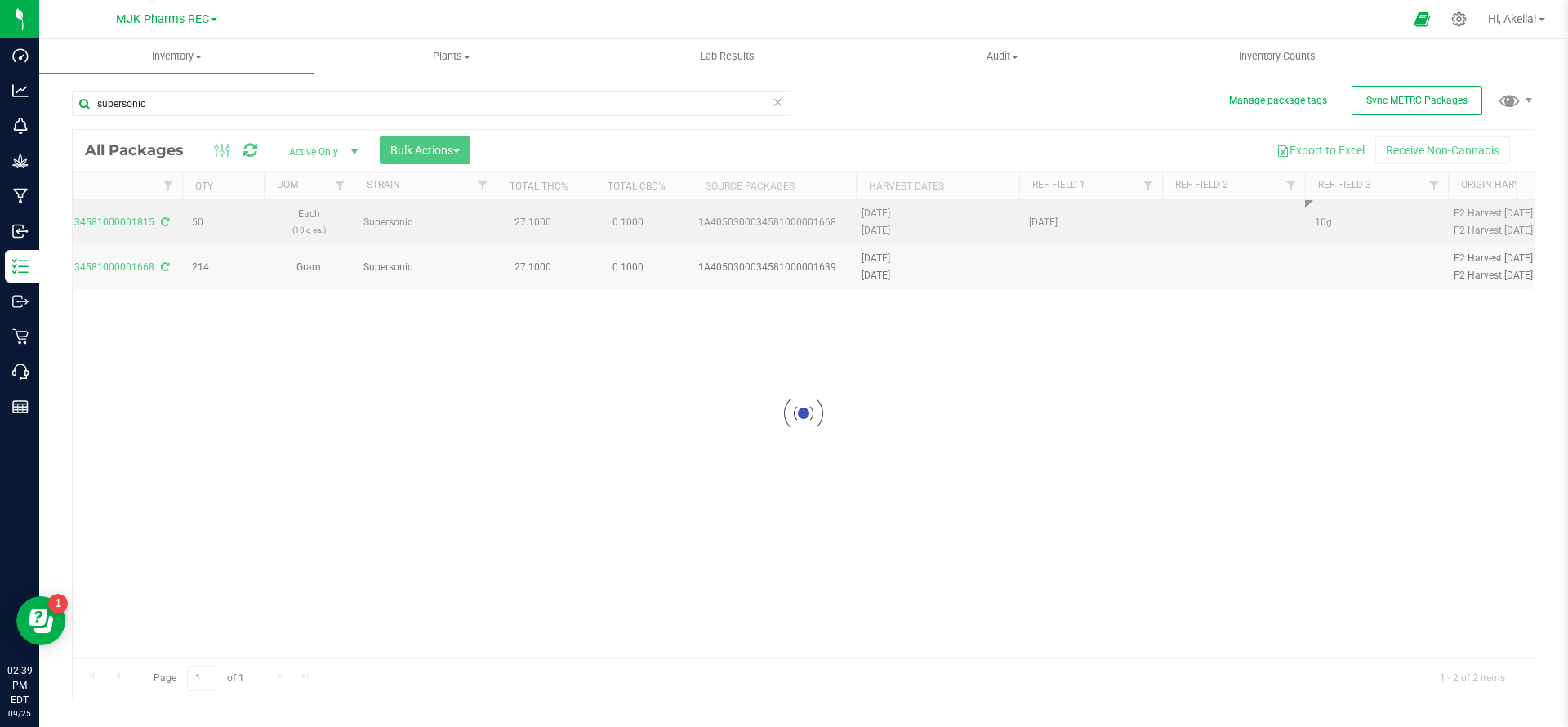
click at [1104, 479] on div "Loading... All Packages Active Only Active Only Lab Samples Locked All External…" at bounding box center [803, 413] width 1463 height 570
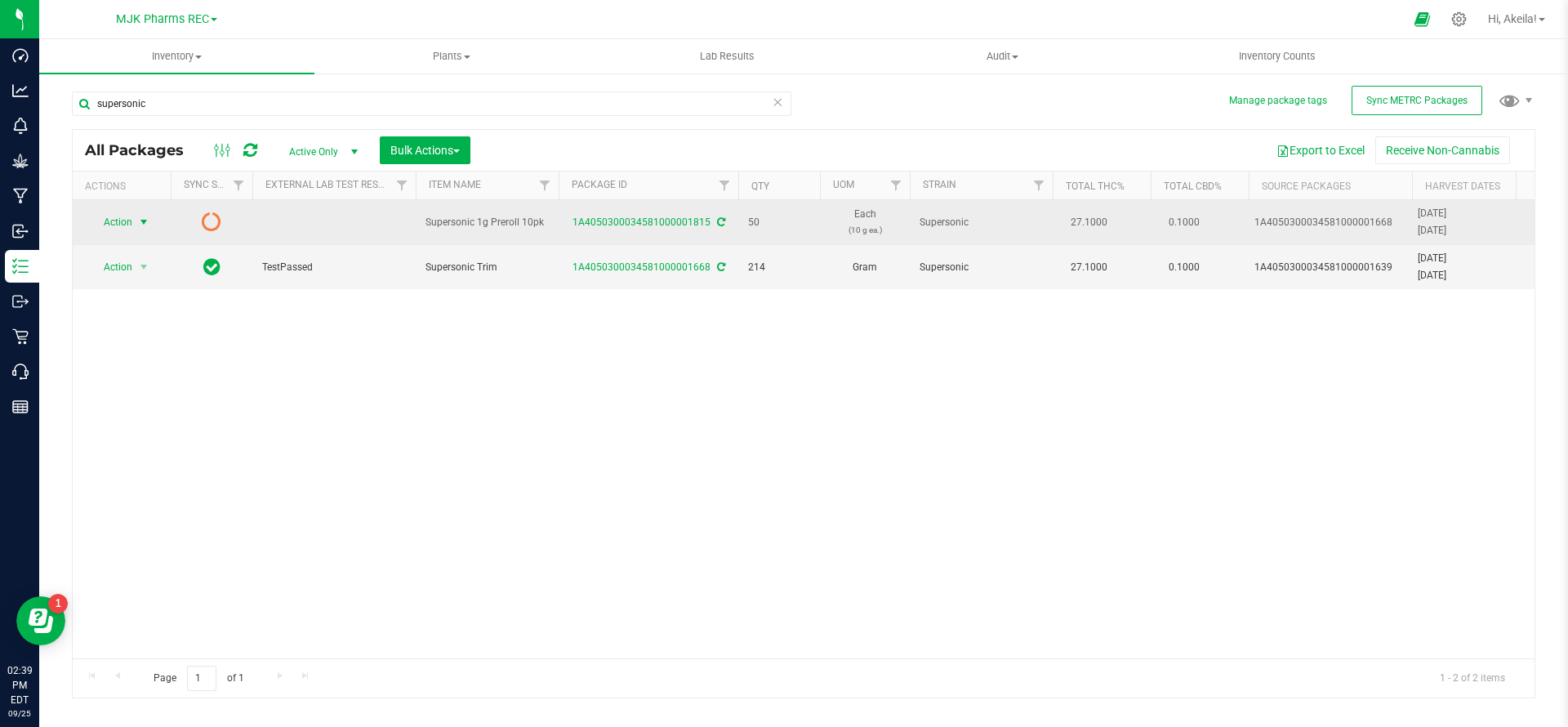
click at [143, 231] on span "select" at bounding box center [144, 222] width 20 height 23
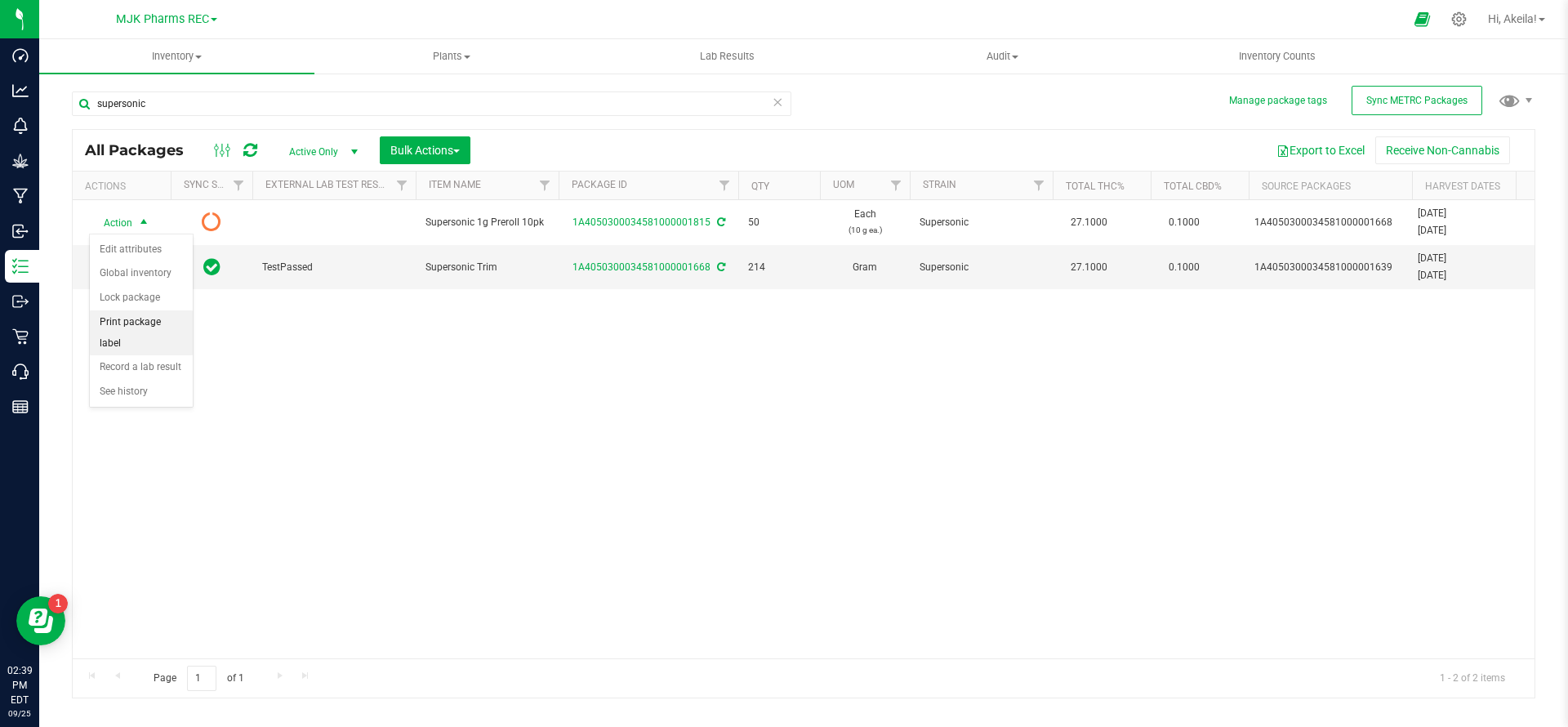
click at [157, 321] on li "Print package label" at bounding box center [141, 333] width 103 height 45
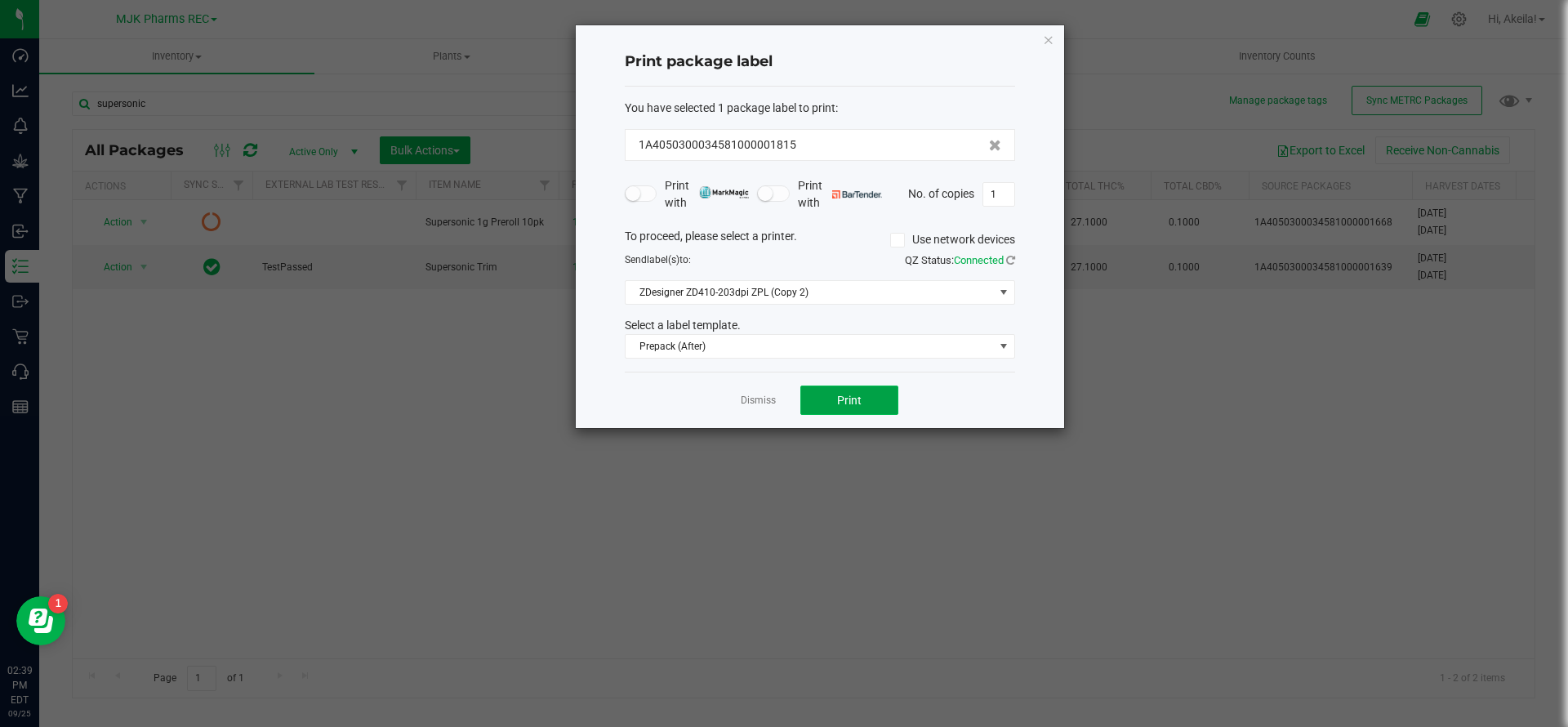
click at [888, 394] on button "Print" at bounding box center [850, 399] width 98 height 30
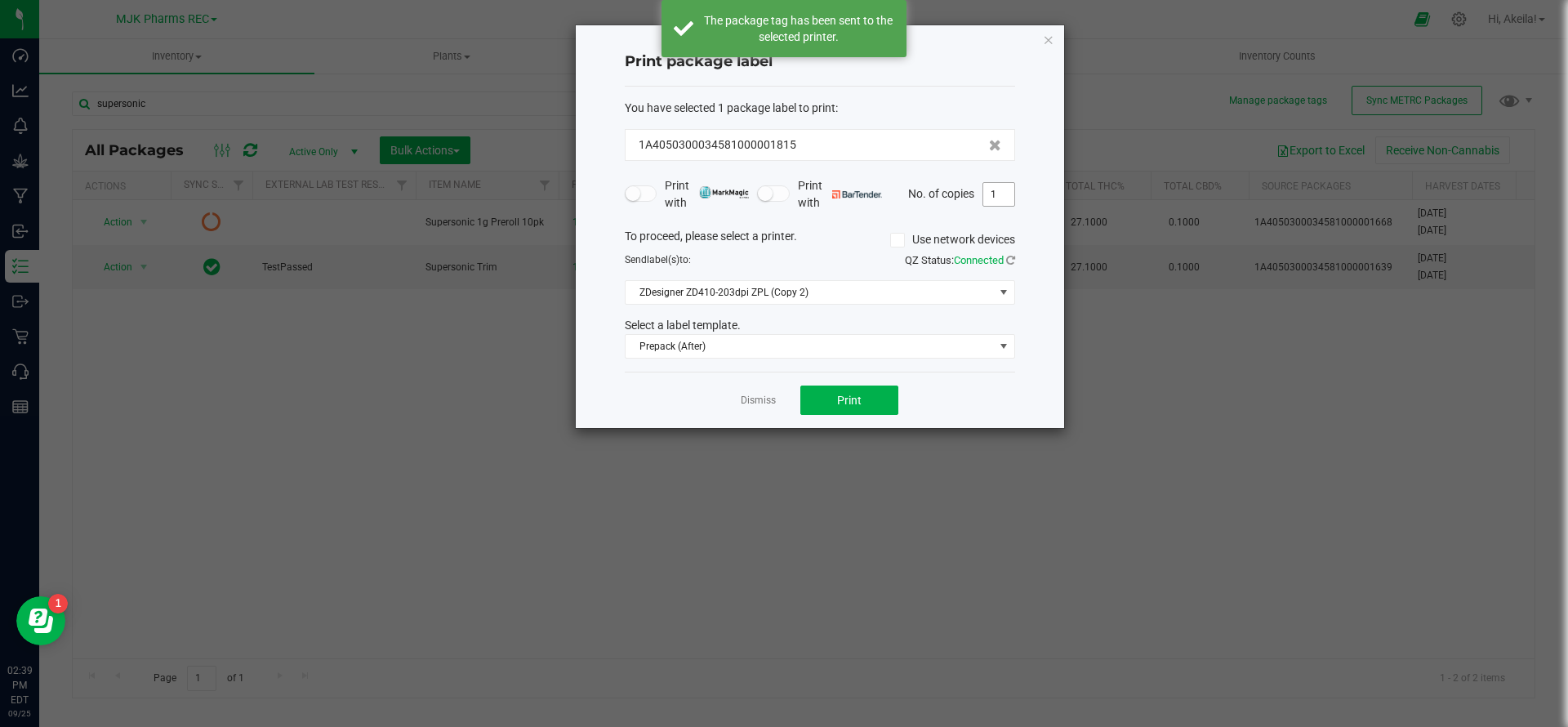
click at [988, 184] on input "1" at bounding box center [999, 194] width 31 height 23
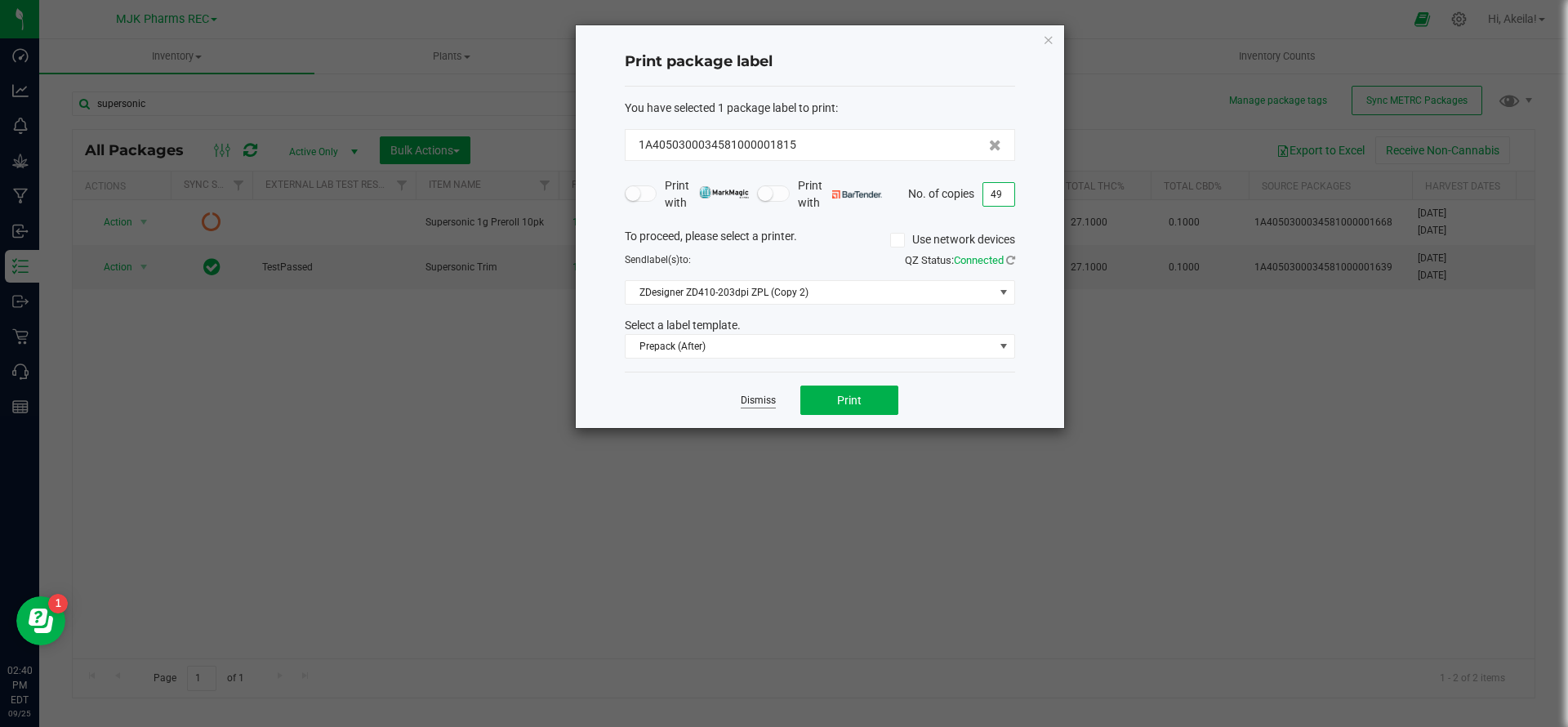
type input "49"
click at [750, 407] on link "Dismiss" at bounding box center [757, 400] width 35 height 14
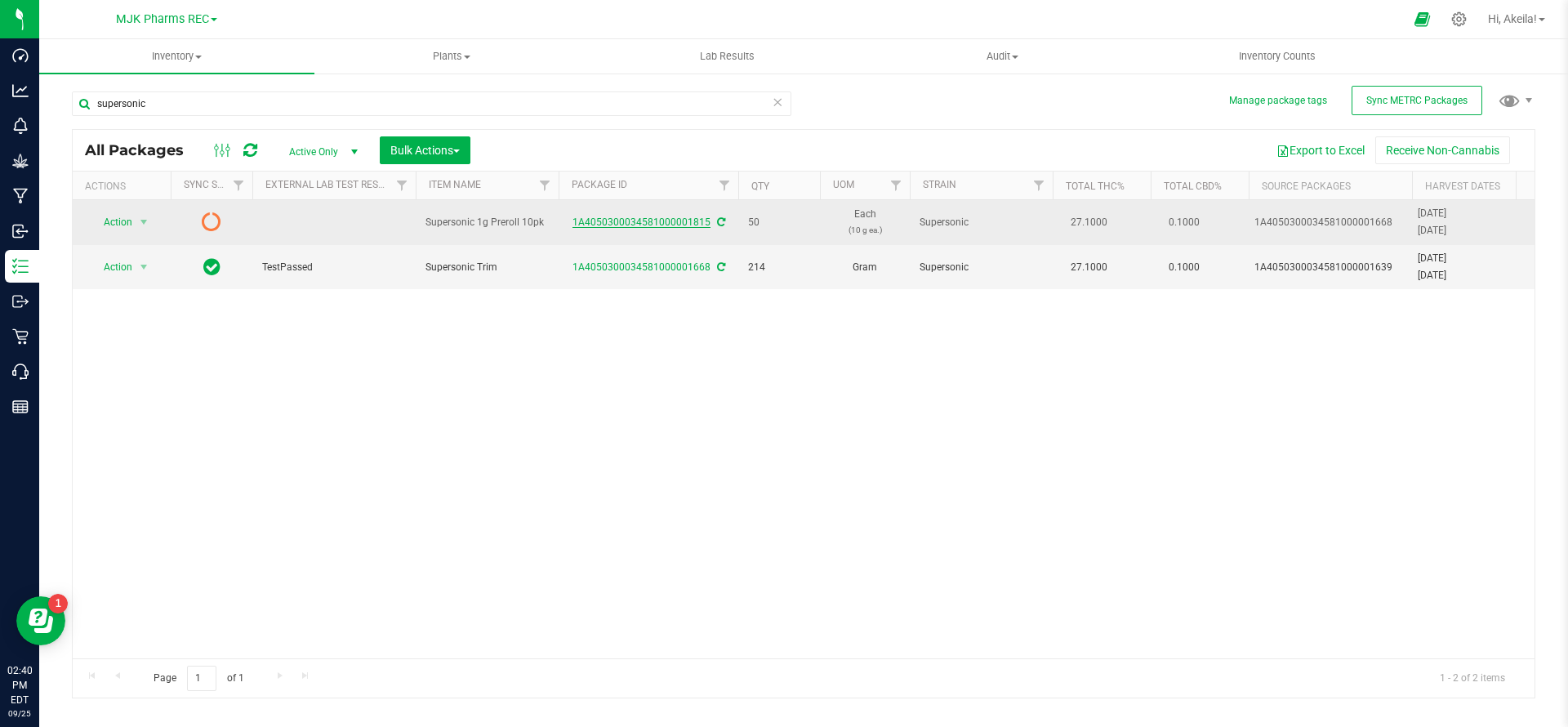
click at [657, 221] on link "1A4050300034581000001815" at bounding box center [641, 223] width 138 height 12
click at [135, 212] on span "select" at bounding box center [144, 222] width 20 height 23
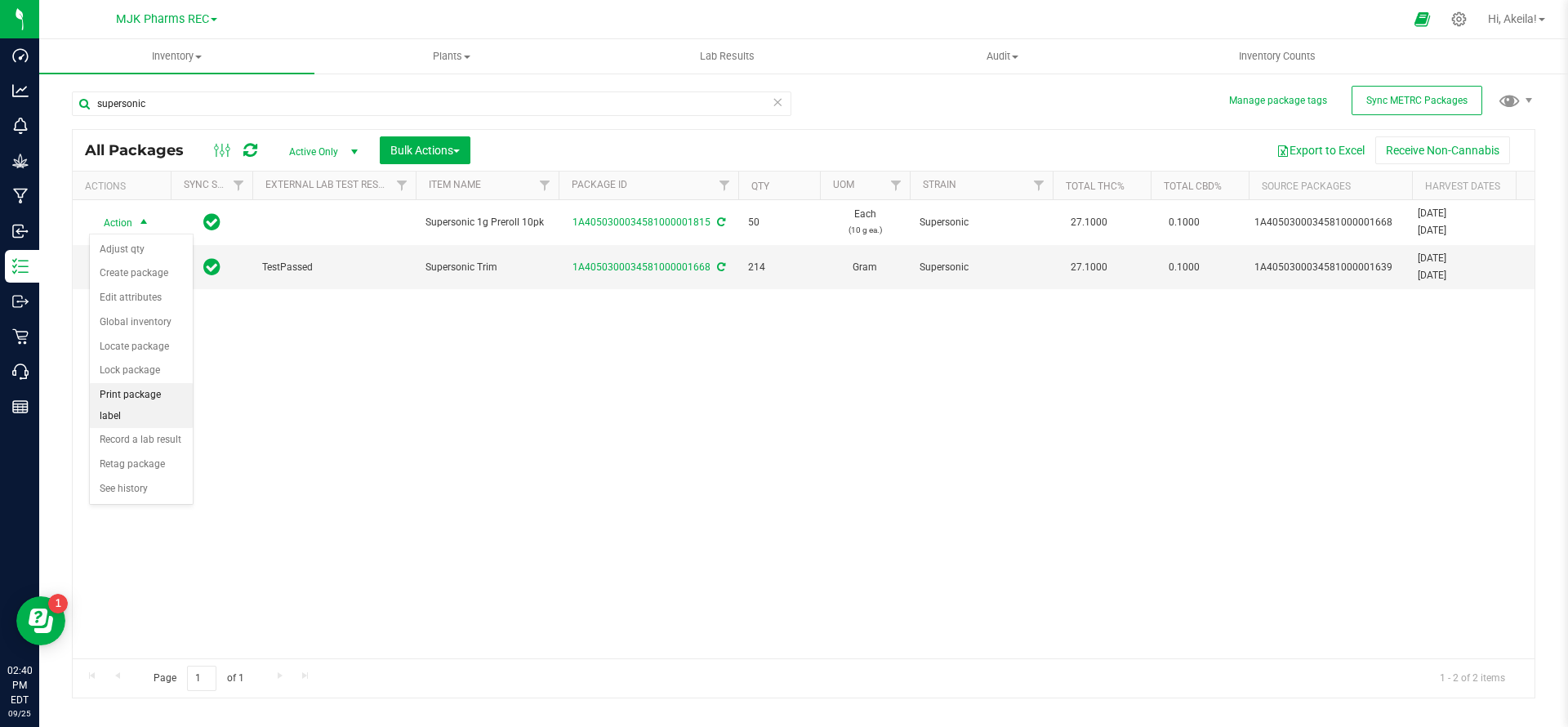
click at [151, 383] on li "Print package label" at bounding box center [141, 405] width 103 height 45
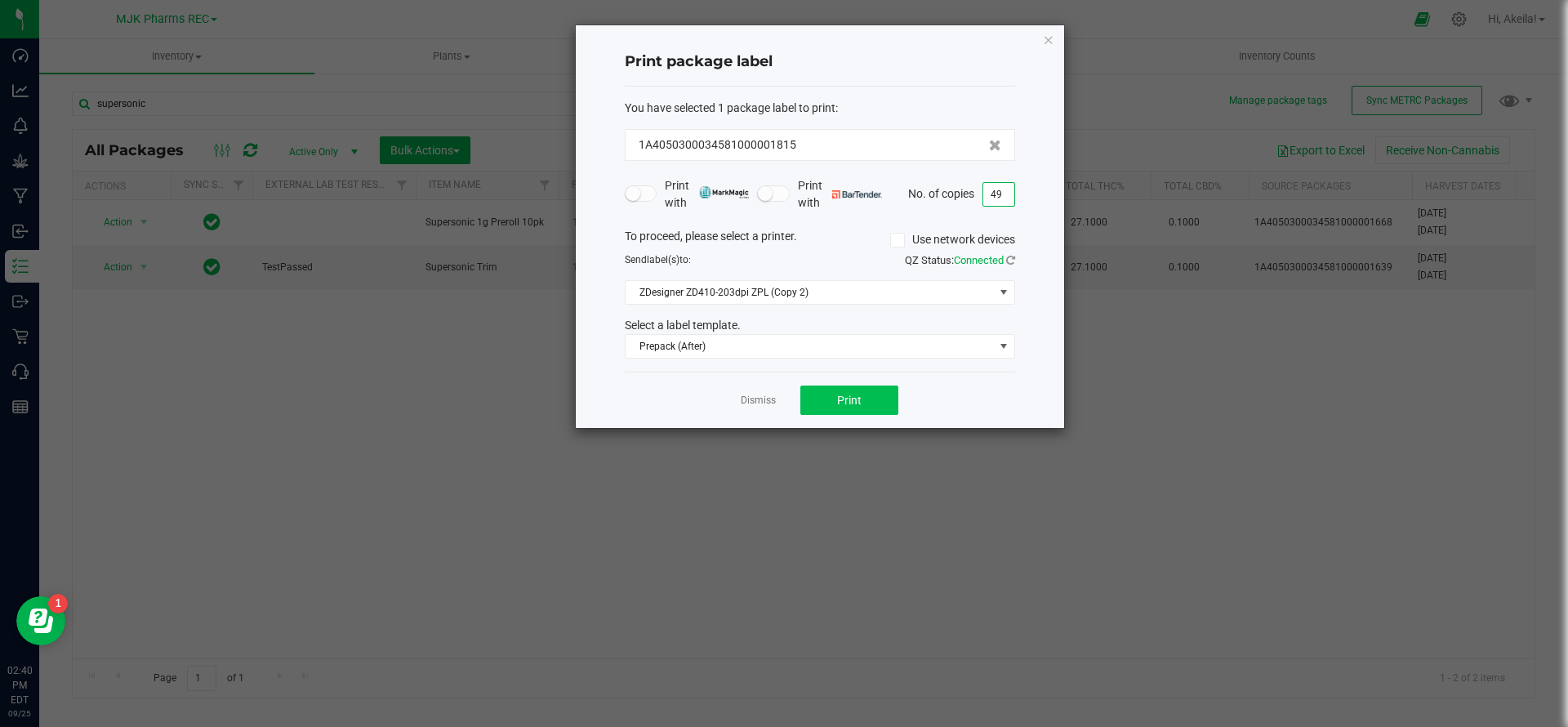
type input "49"
click at [844, 391] on button "Print" at bounding box center [850, 399] width 98 height 30
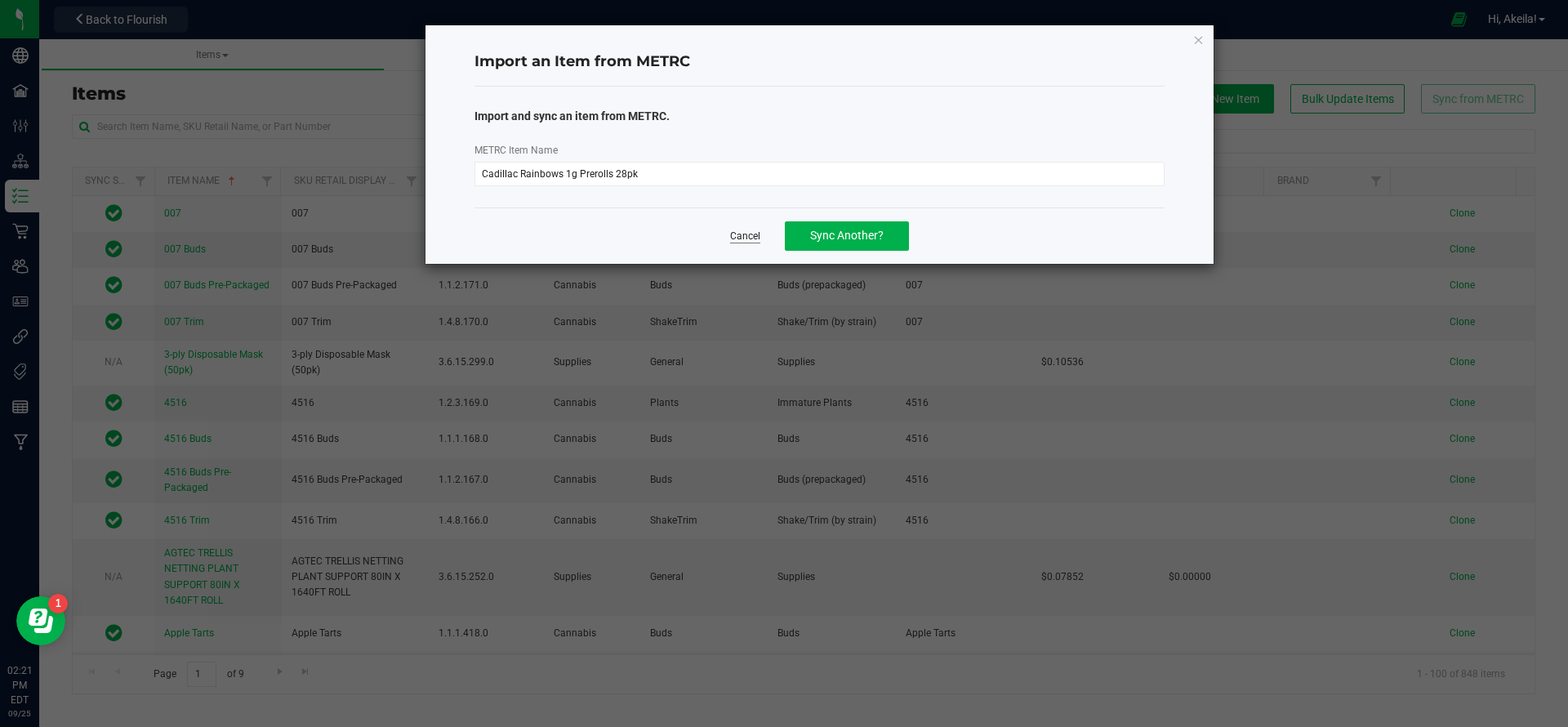
click at [758, 236] on link "Cancel" at bounding box center [745, 236] width 30 height 14
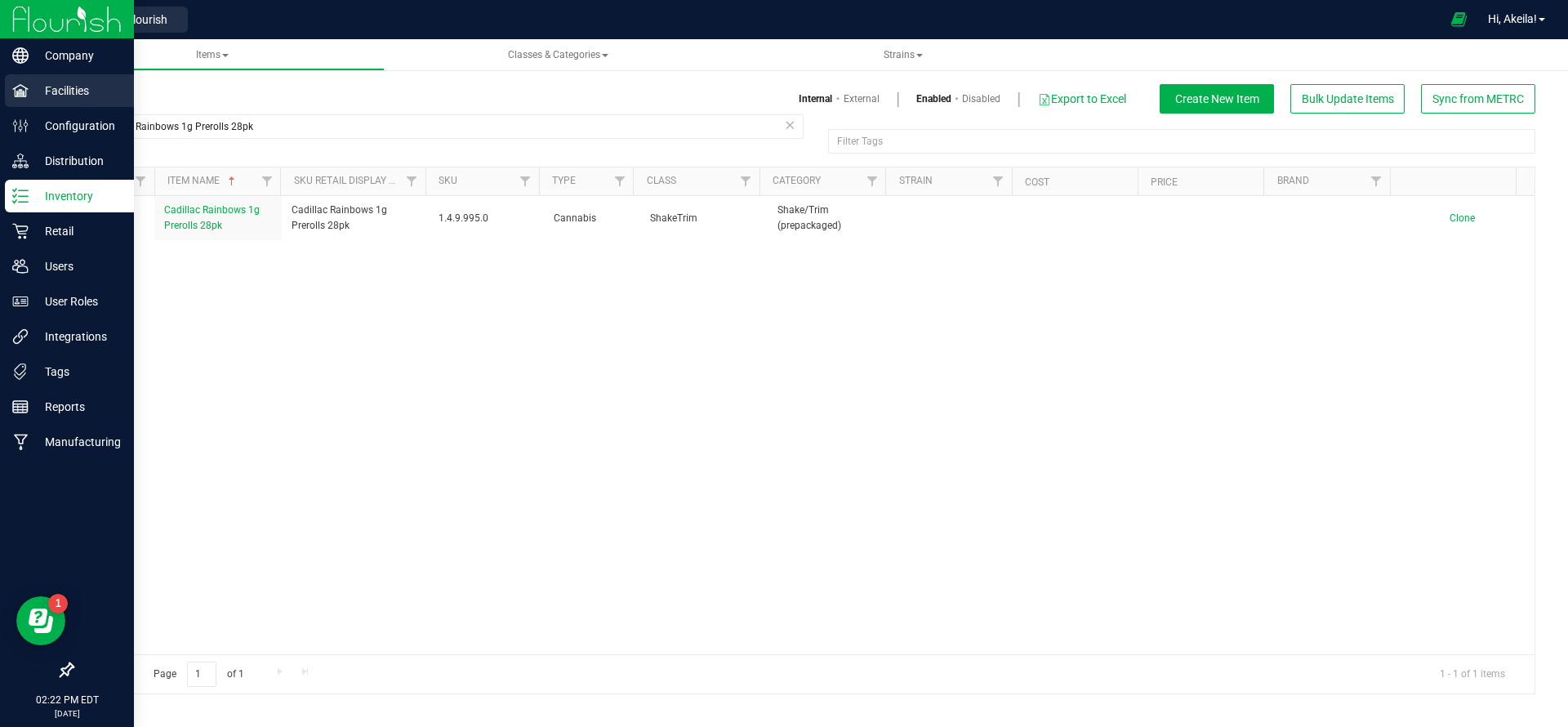
click at [25, 96] on icon at bounding box center [19, 90] width 15 height 12
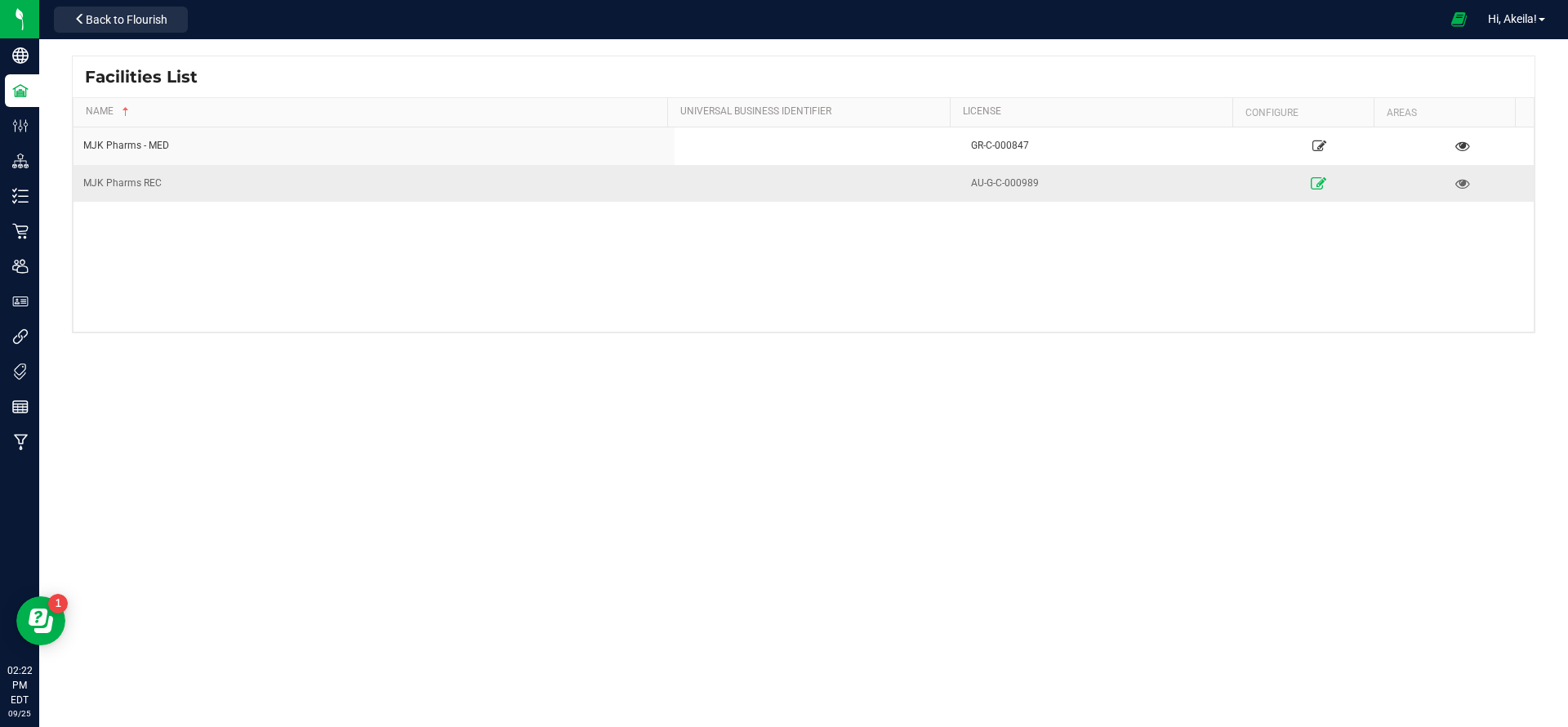
click at [1293, 185] on link at bounding box center [1318, 183] width 135 height 26
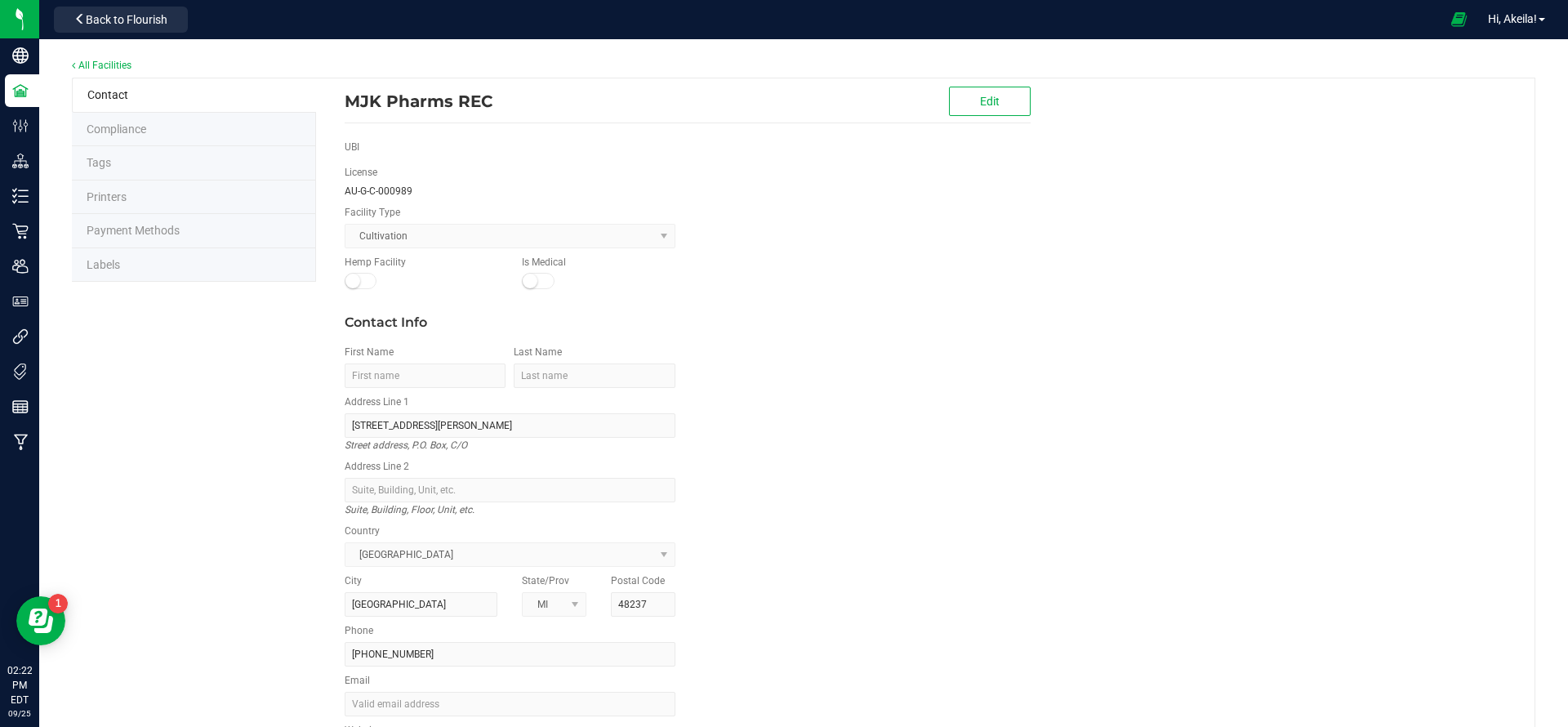
click at [113, 277] on li "Labels" at bounding box center [194, 265] width 245 height 35
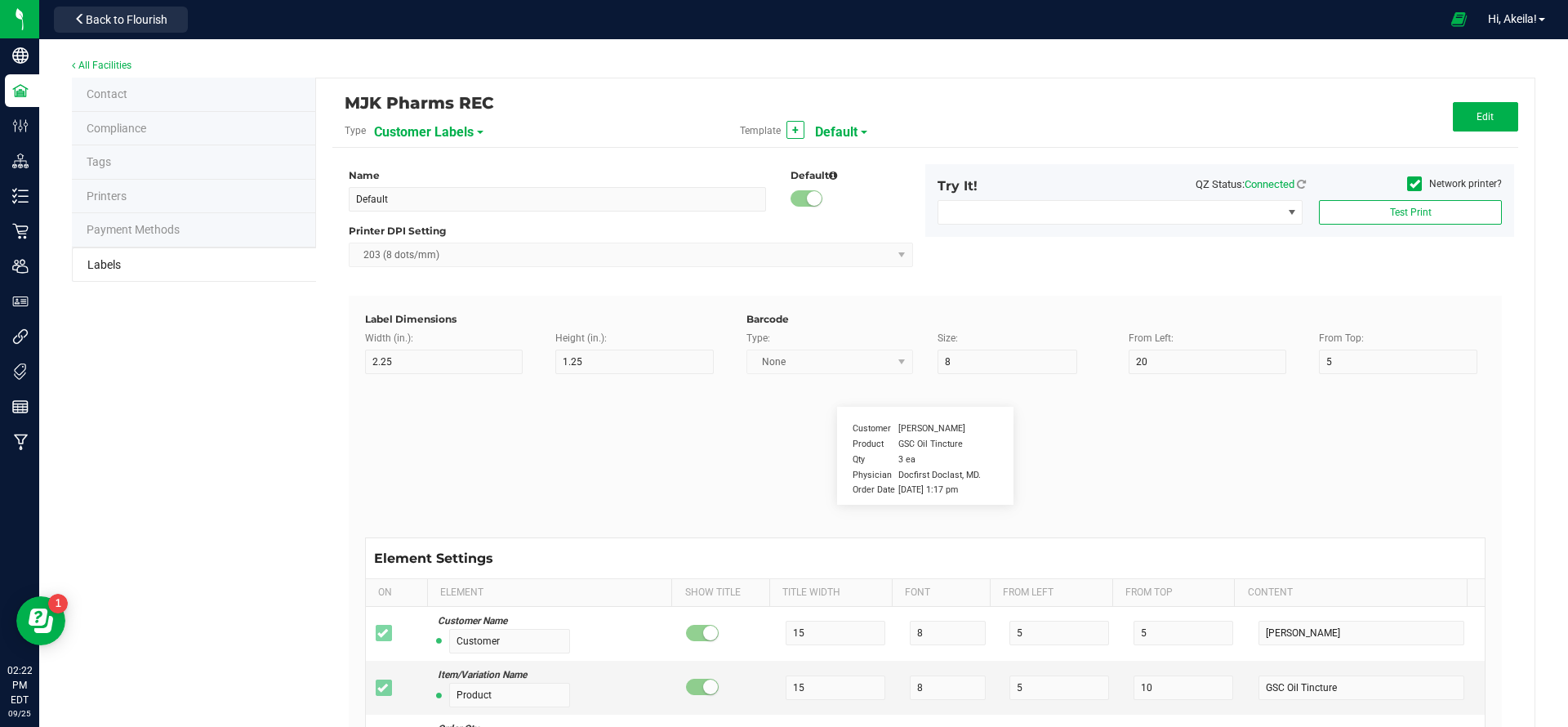
click at [430, 132] on span "Customer Labels" at bounding box center [424, 132] width 100 height 28
click at [474, 218] on li "Package Labels" at bounding box center [451, 229] width 162 height 30
type input "Prepack (After)"
type input "1.5"
type input "0.5"
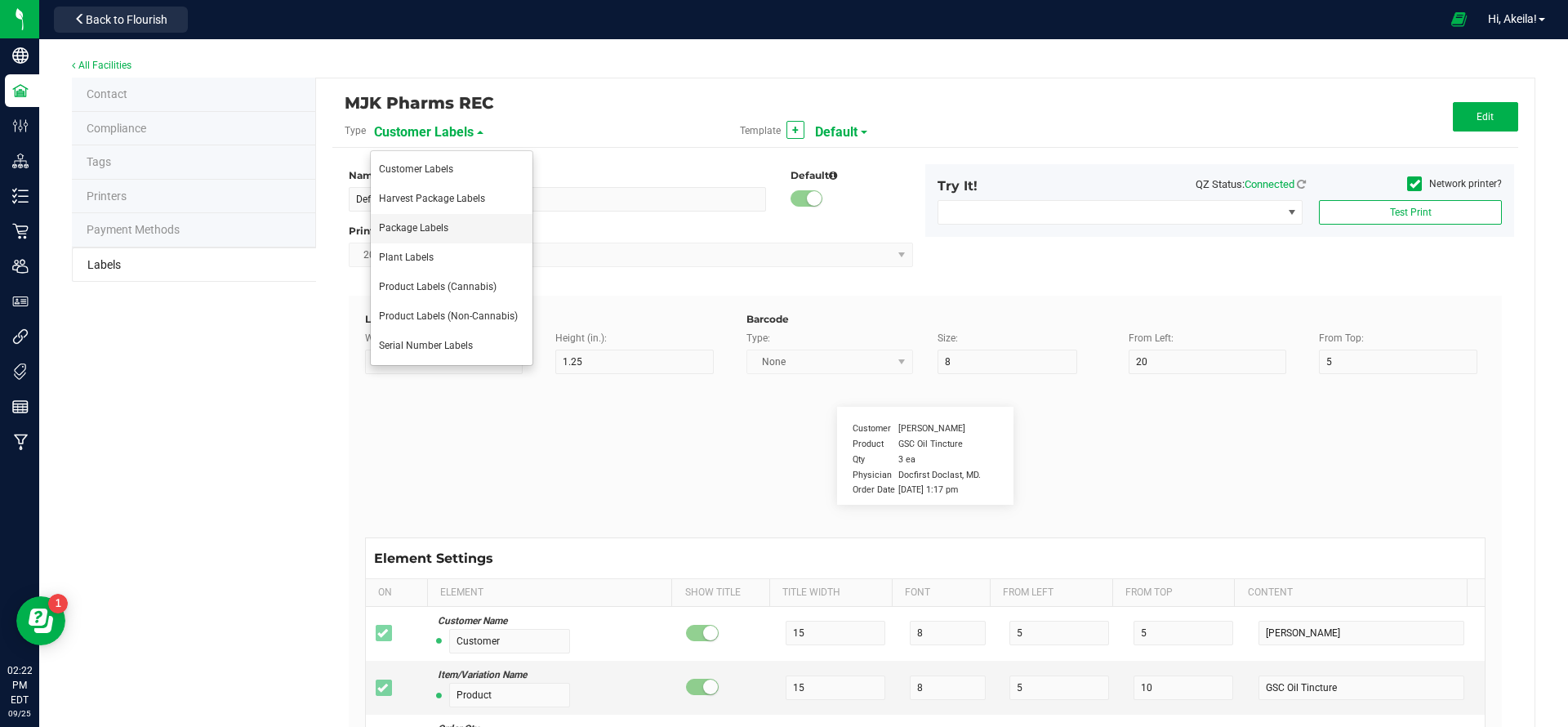
type input "5"
type input "40"
type input "Metrc Tag:"
type input "10"
type input "5"
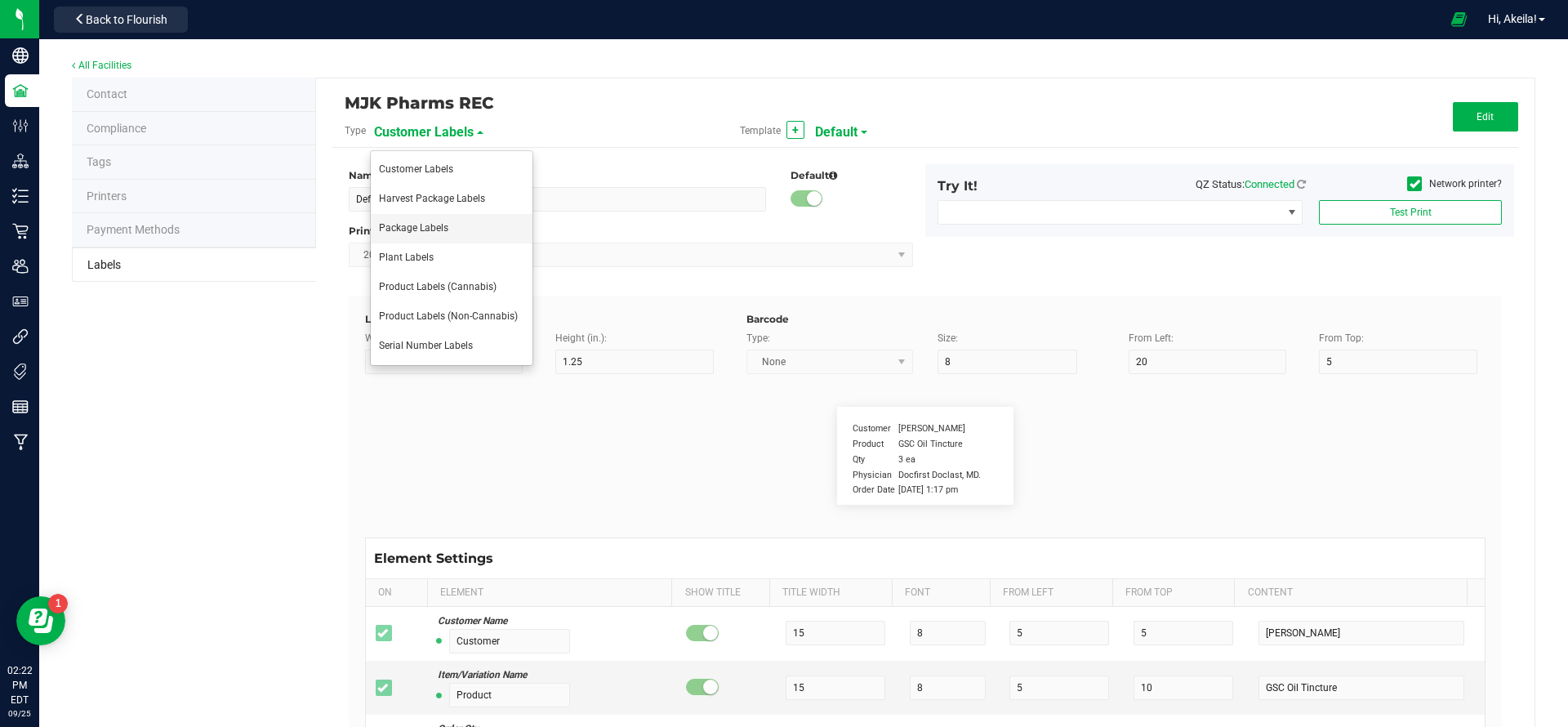
type input "Strain:"
type input "5"
type input "9"
type input "Test Lab:"
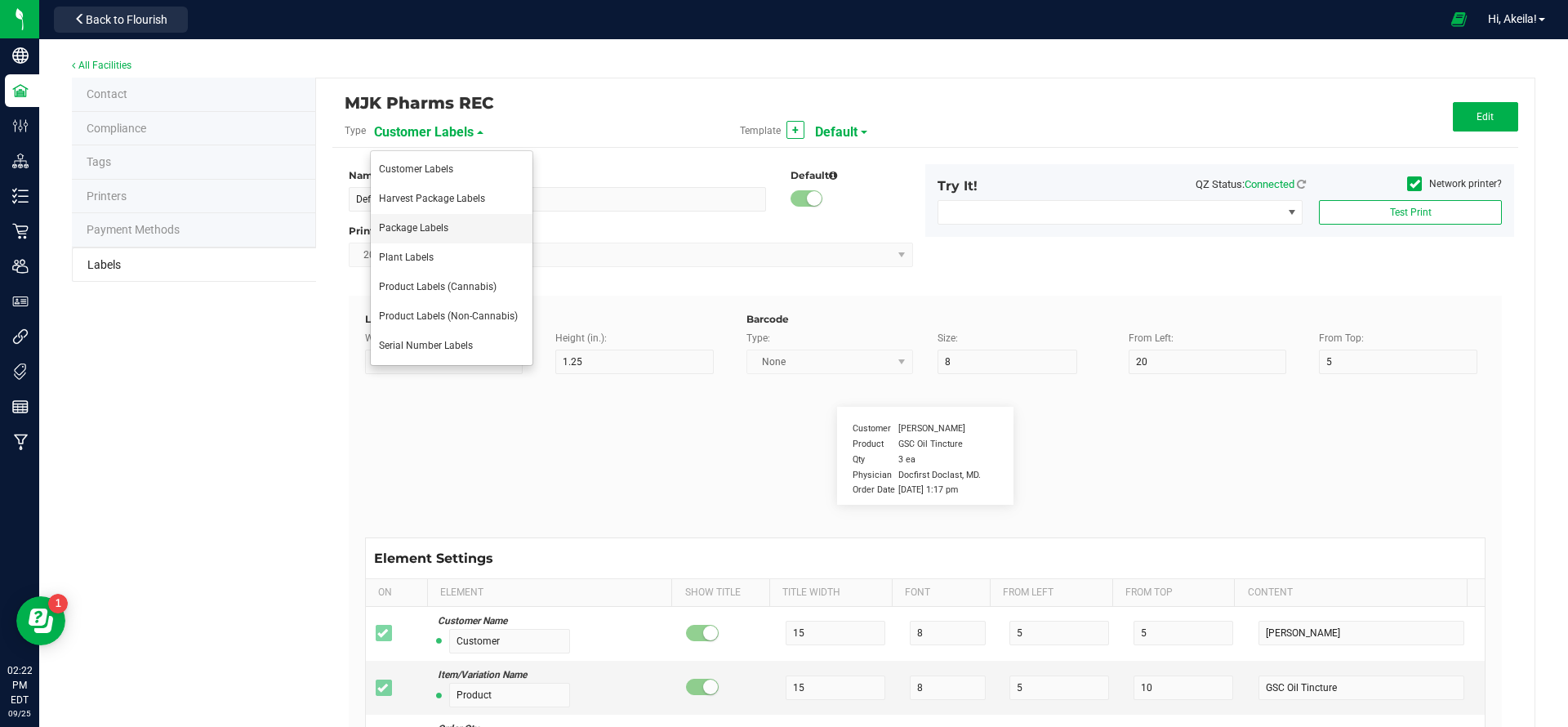
type input "7"
type input "5"
type input "11"
type input "Test Date:"
type input "7.5"
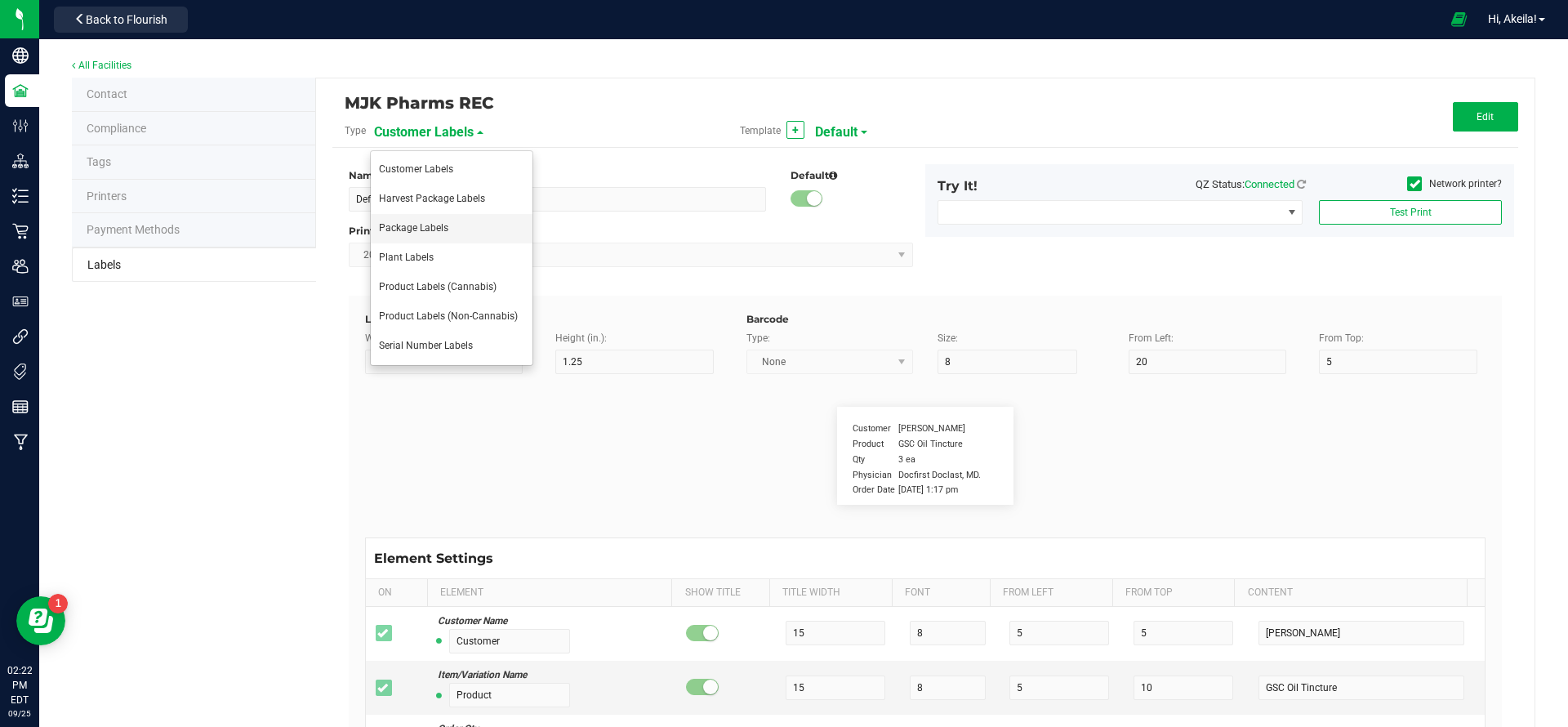
type input "5"
type input "23.5"
type input "9"
type input "THC %:"
type input "6"
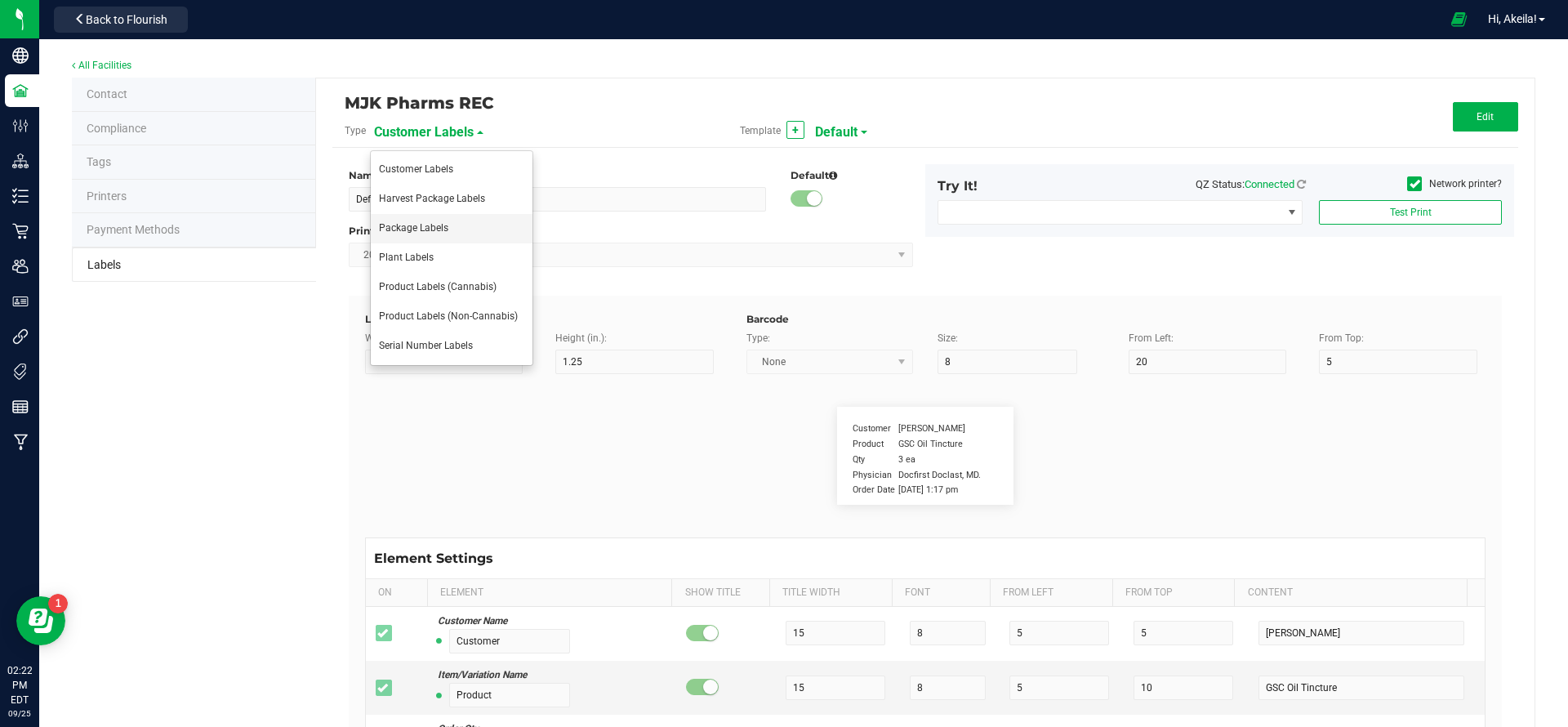
type input "5"
type input "13"
type input "CBD %:"
type input "6"
type input "5"
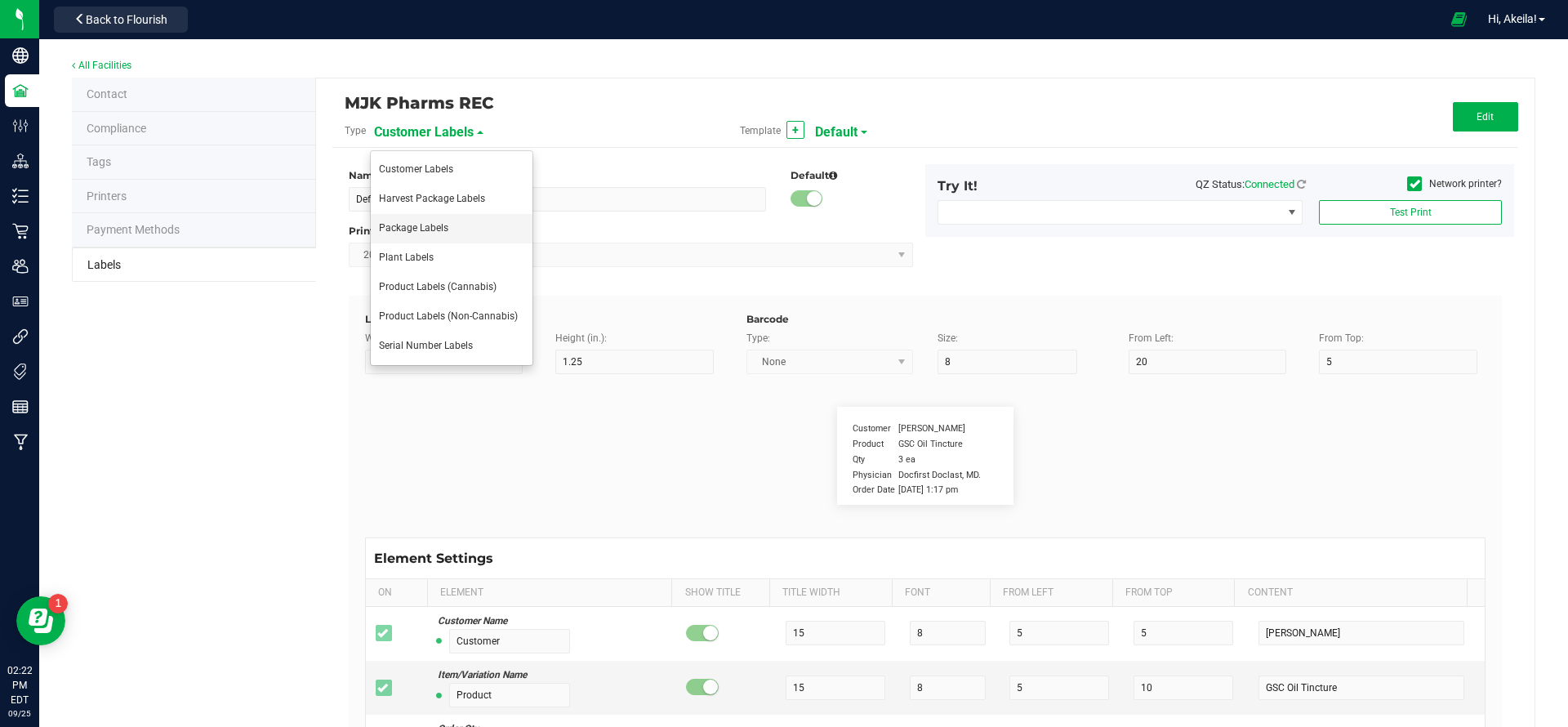
type input "16.5"
type input "13"
type input "MJK Pharms:"
type input "11"
type input "5"
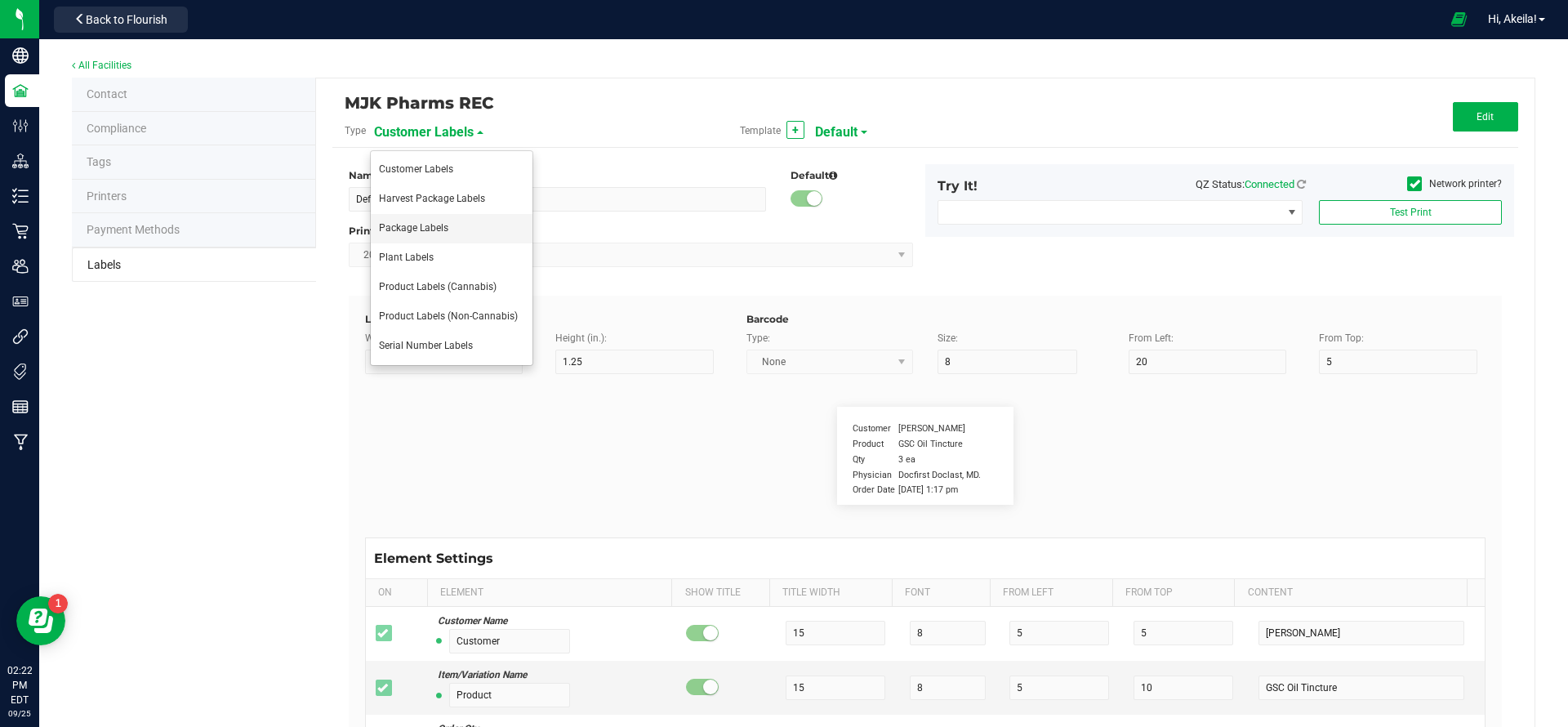
type input "3"
type input "AU-G-C-000989"
type input "Harvest Date:"
type input "10"
type input "5"
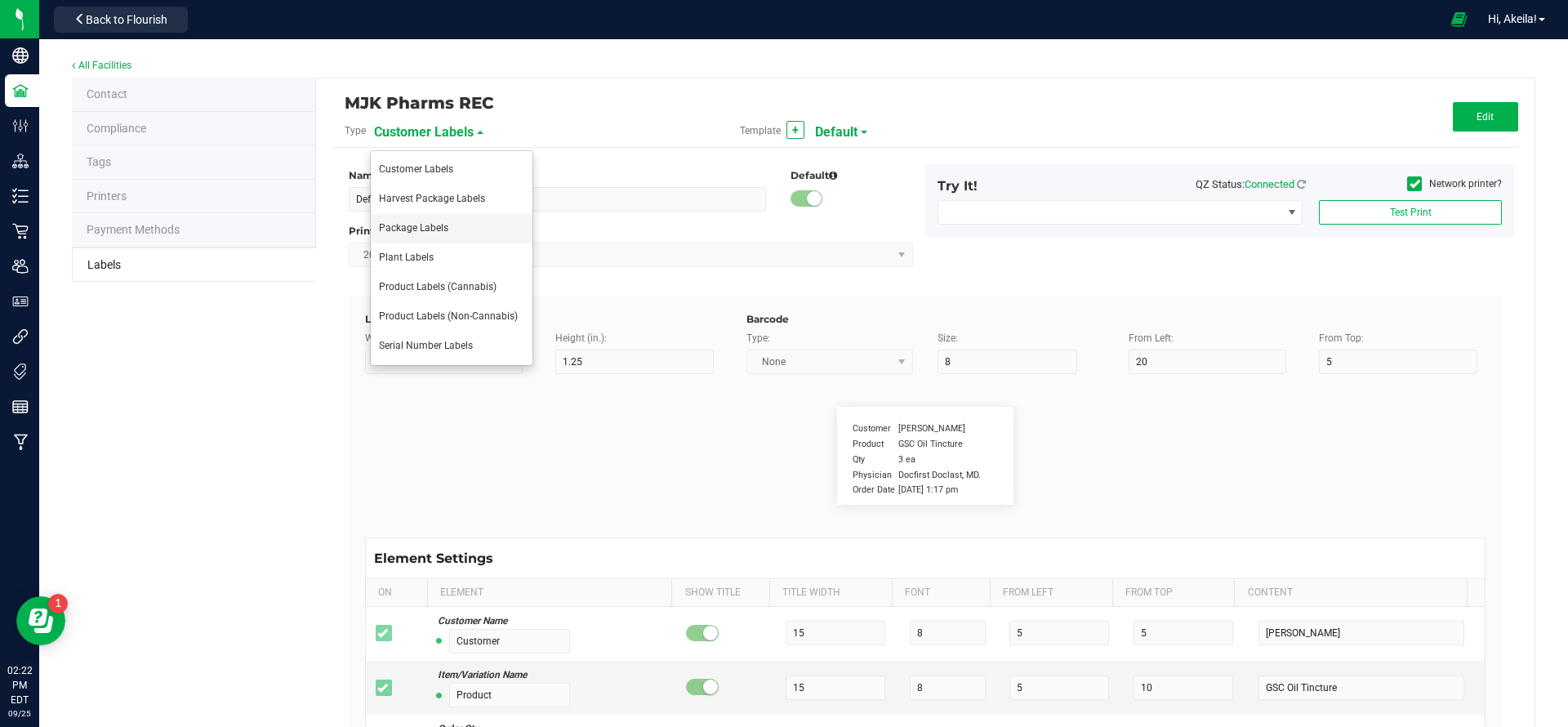
type input "7"
type input "Strain:"
type input "5"
type input "9"
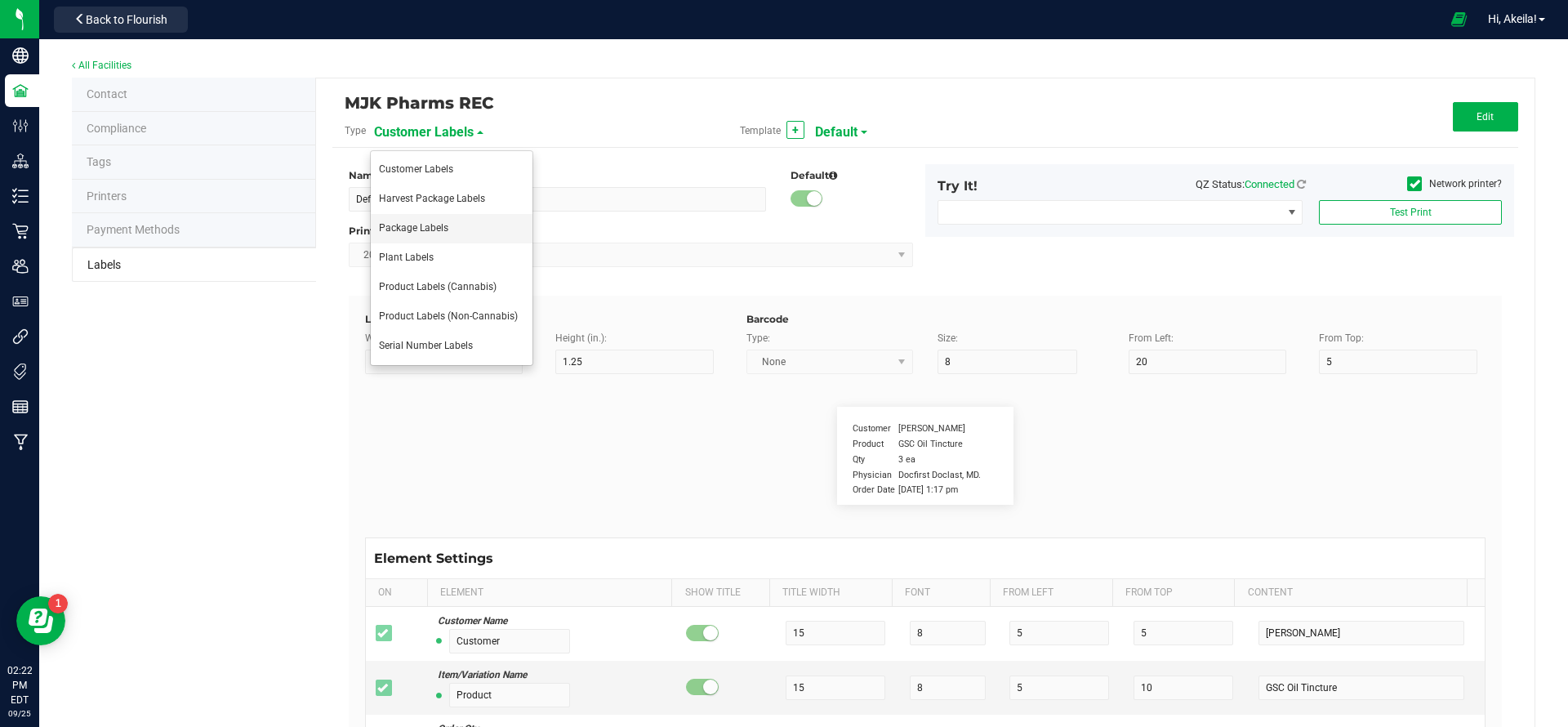
type input "Net Wt.:"
type input "7"
type input "5"
type input "28"
type input "13"
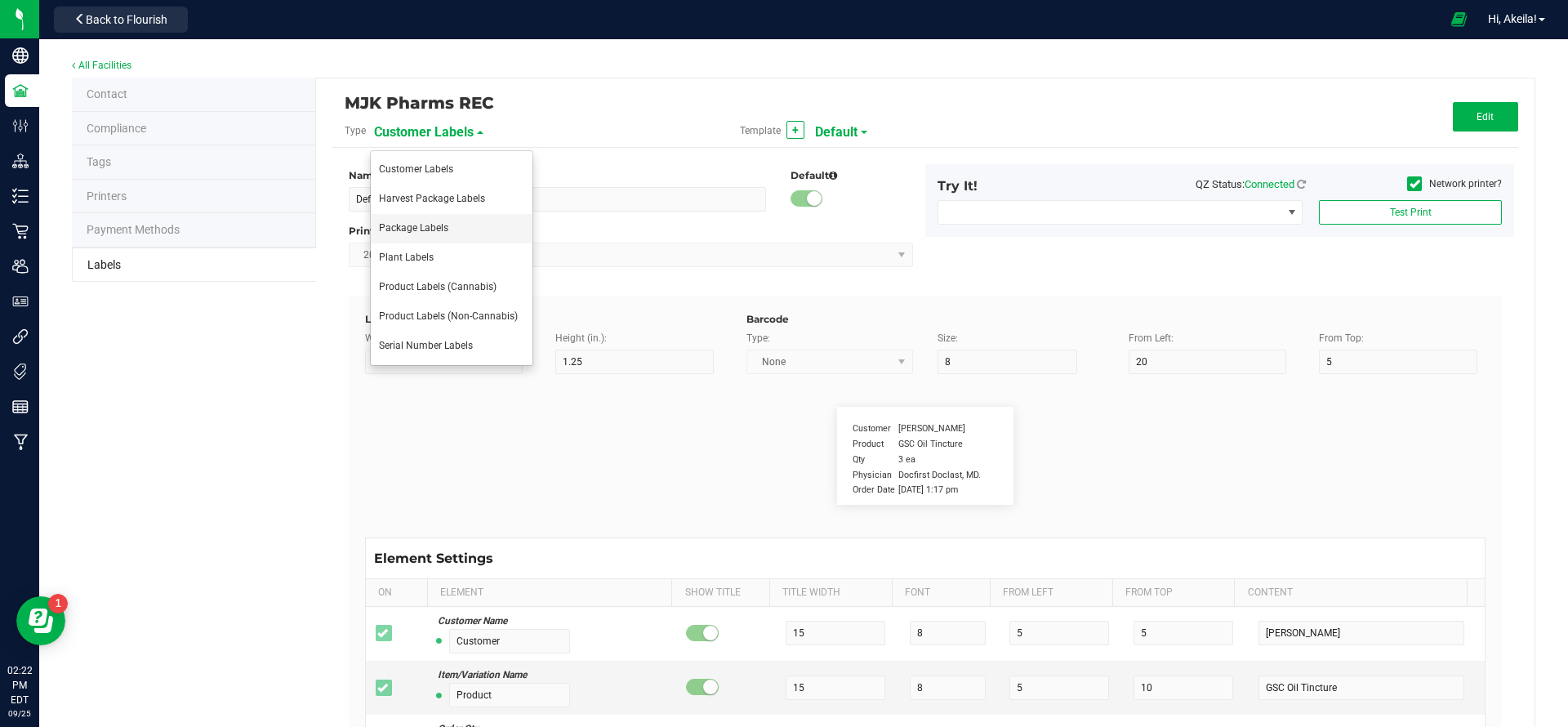
type input "Net Wt.:"
type input "7"
type input "5"
type input "28"
type input "13"
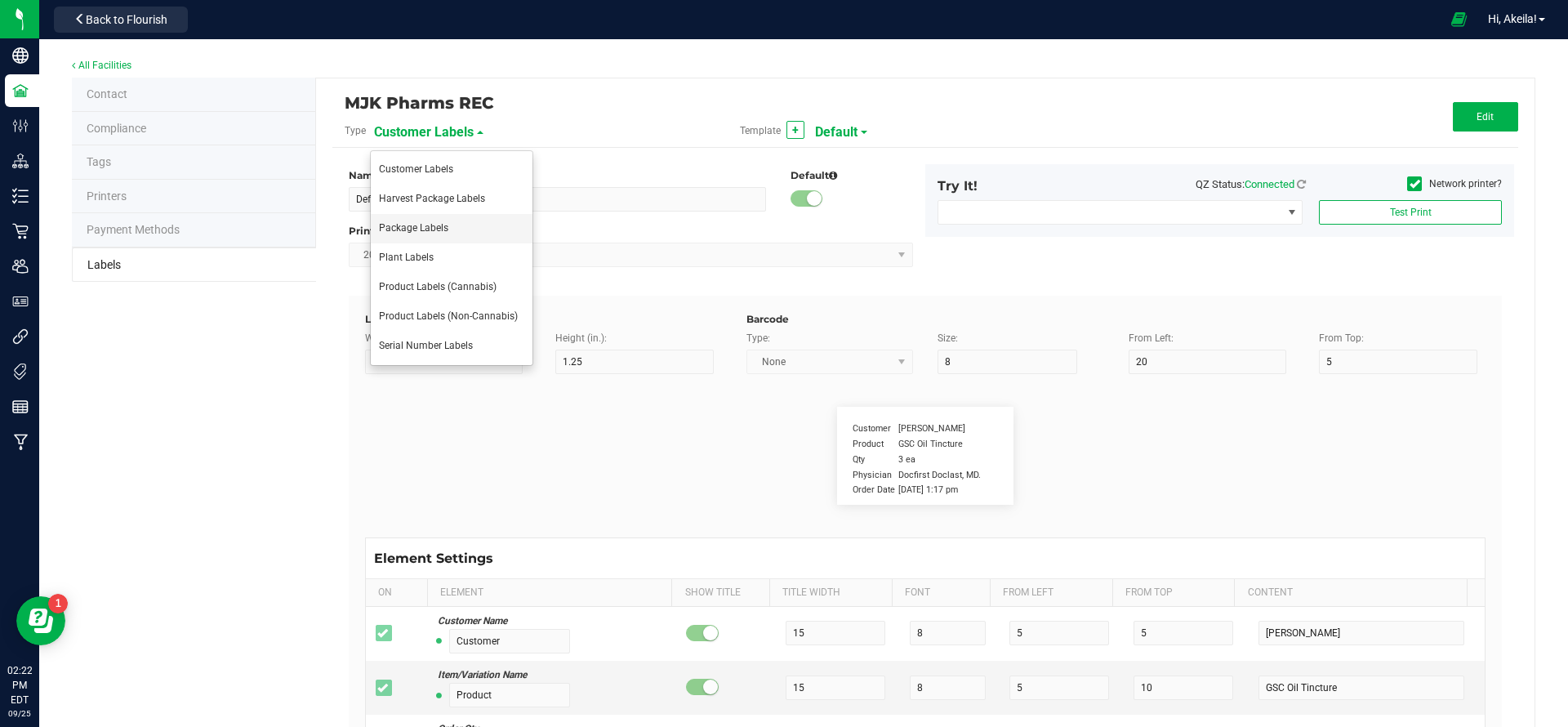
type input "SKU Name"
type input "25"
type input "10"
type input "Gelato Pen"
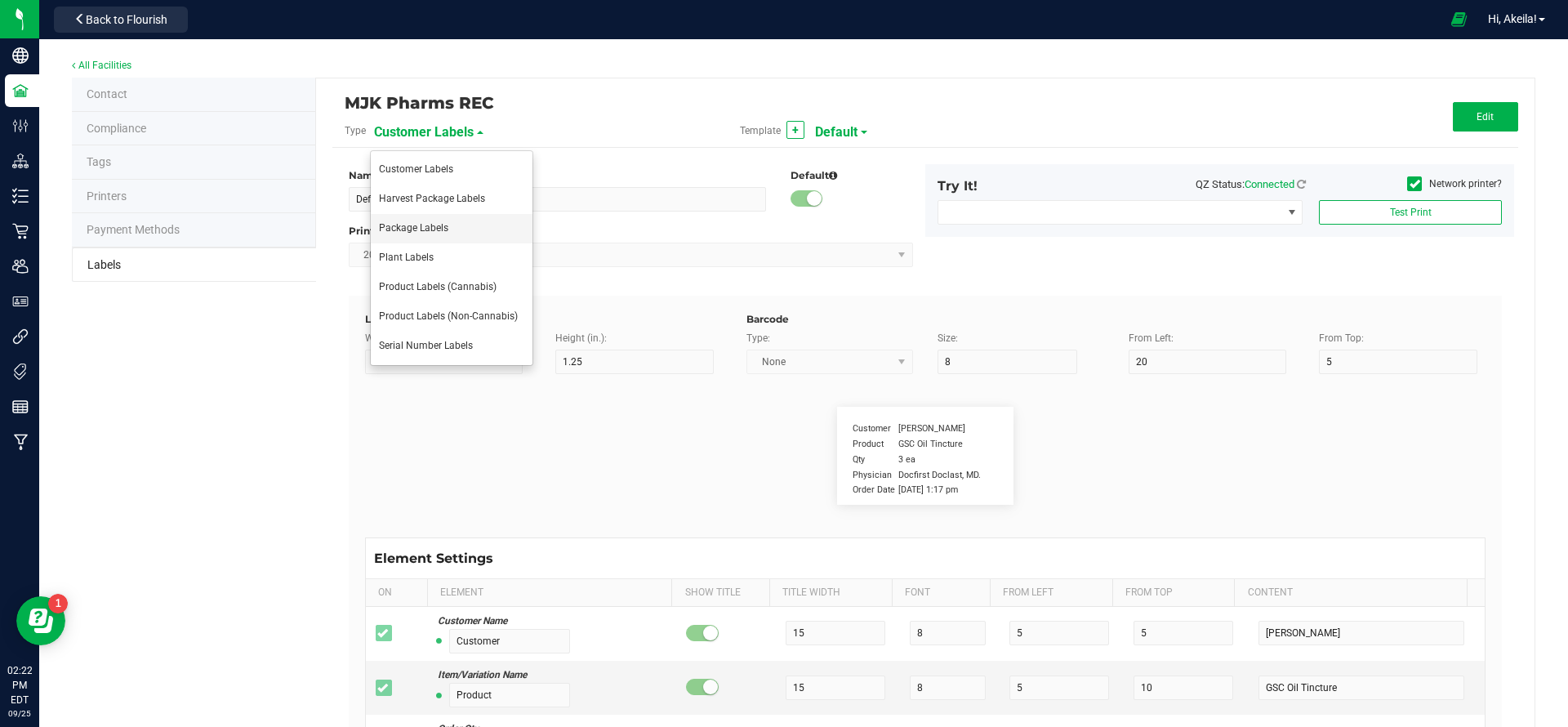
type input "Size"
type input "25"
type input "10"
type input "20"
type input "44 ea"
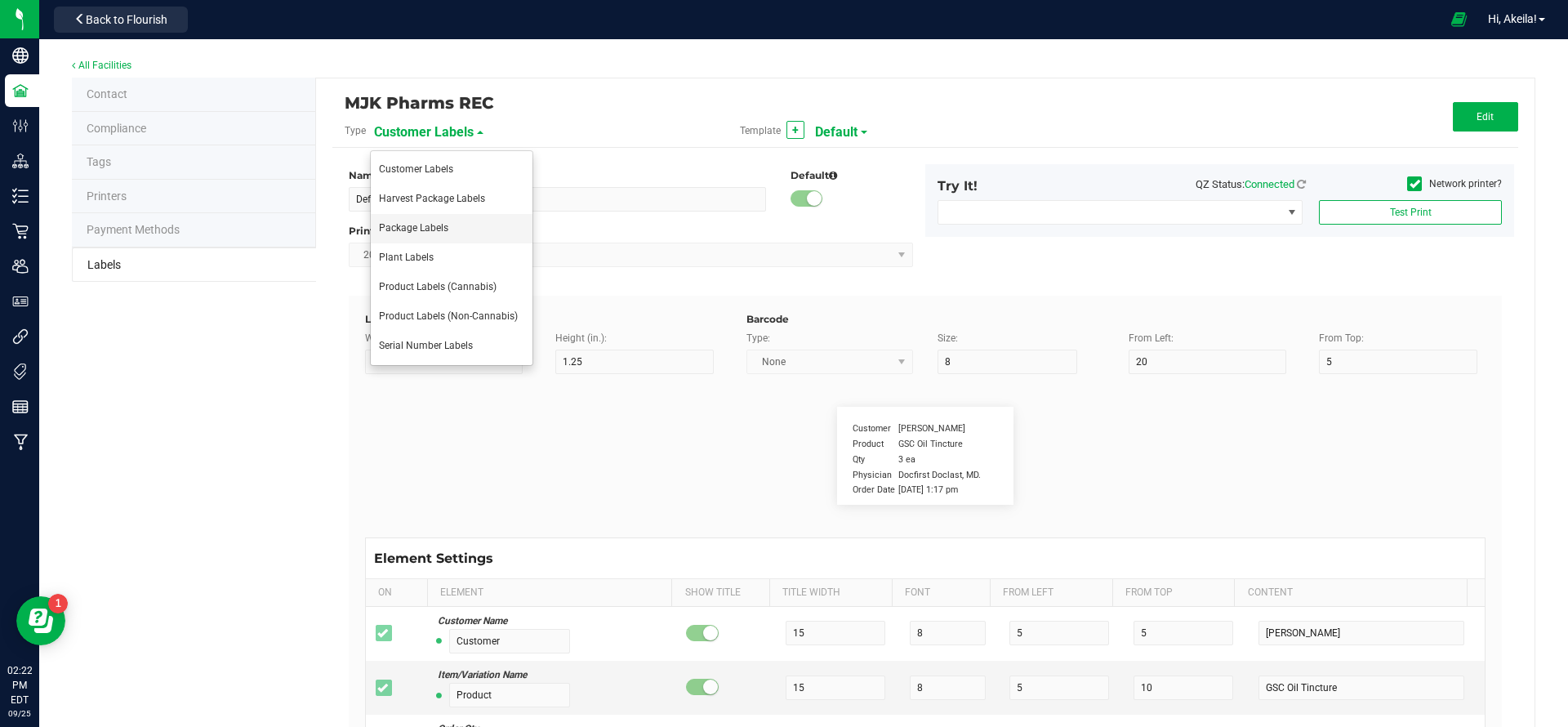
type input "Package Date"
type input "25"
type input "10"
type input "25"
type input "4/20/2023 10:14pm"
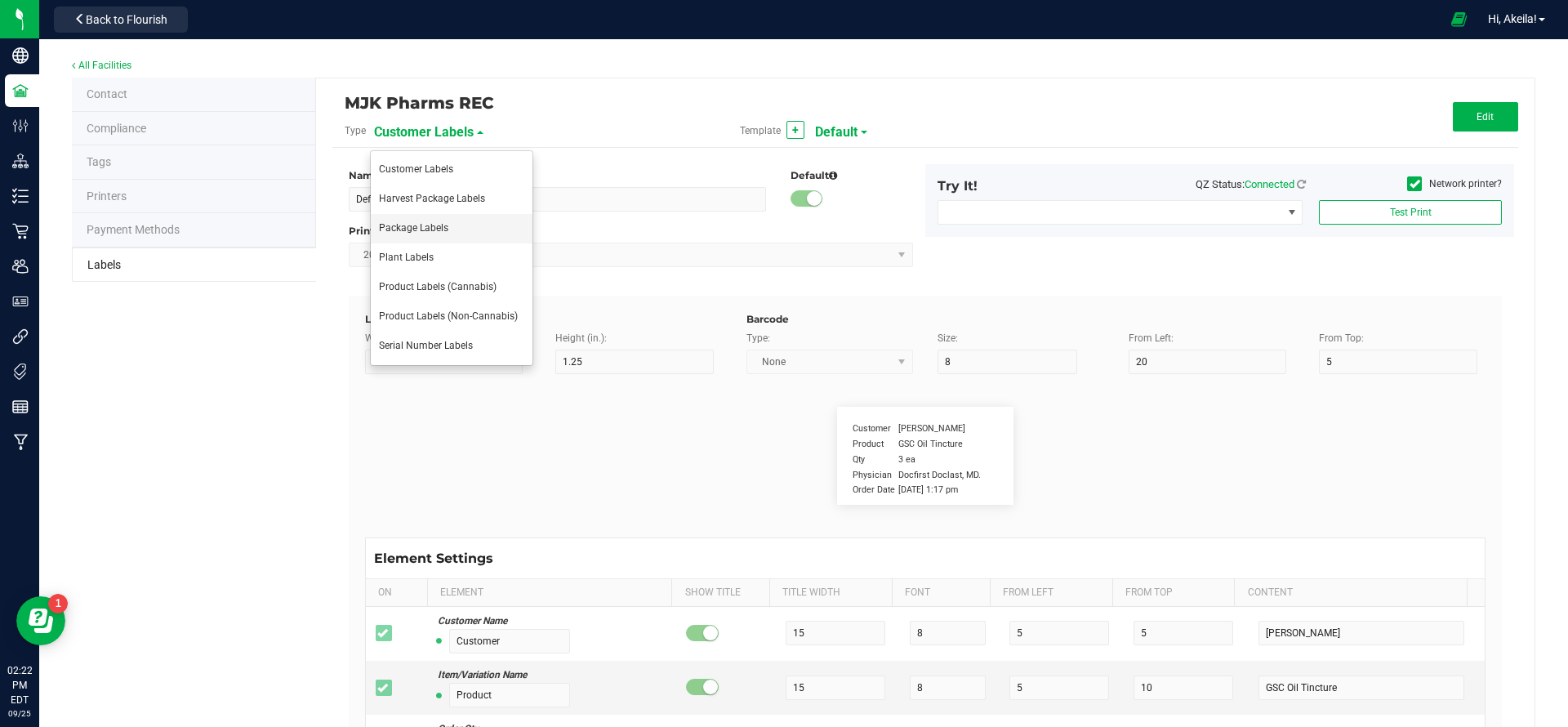
type input "Lot Number"
type input "25"
type input "10"
type input "LOT918234"
type input "SKU"
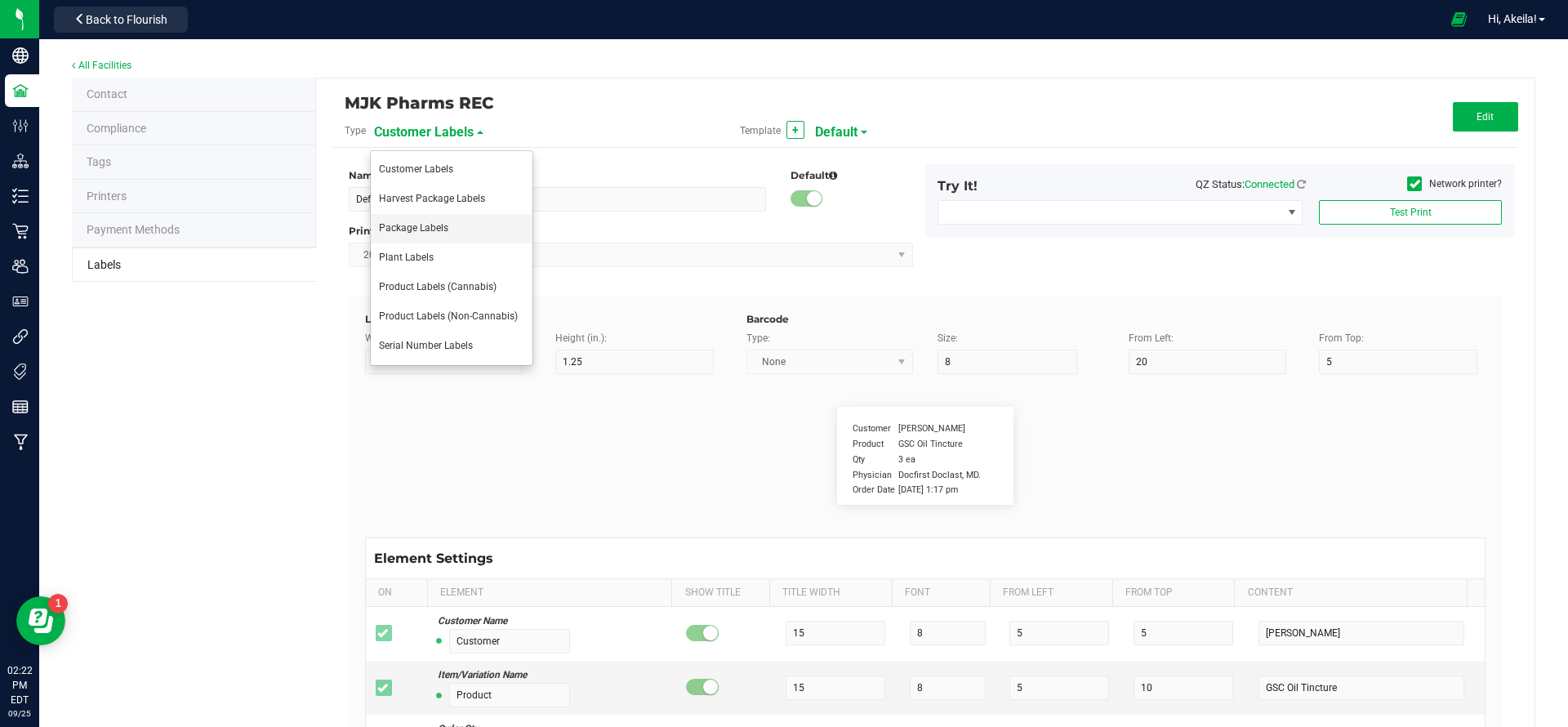
type input "25"
type input "10"
type input "42P017"
type input "Item Ref Field 1"
type input "25"
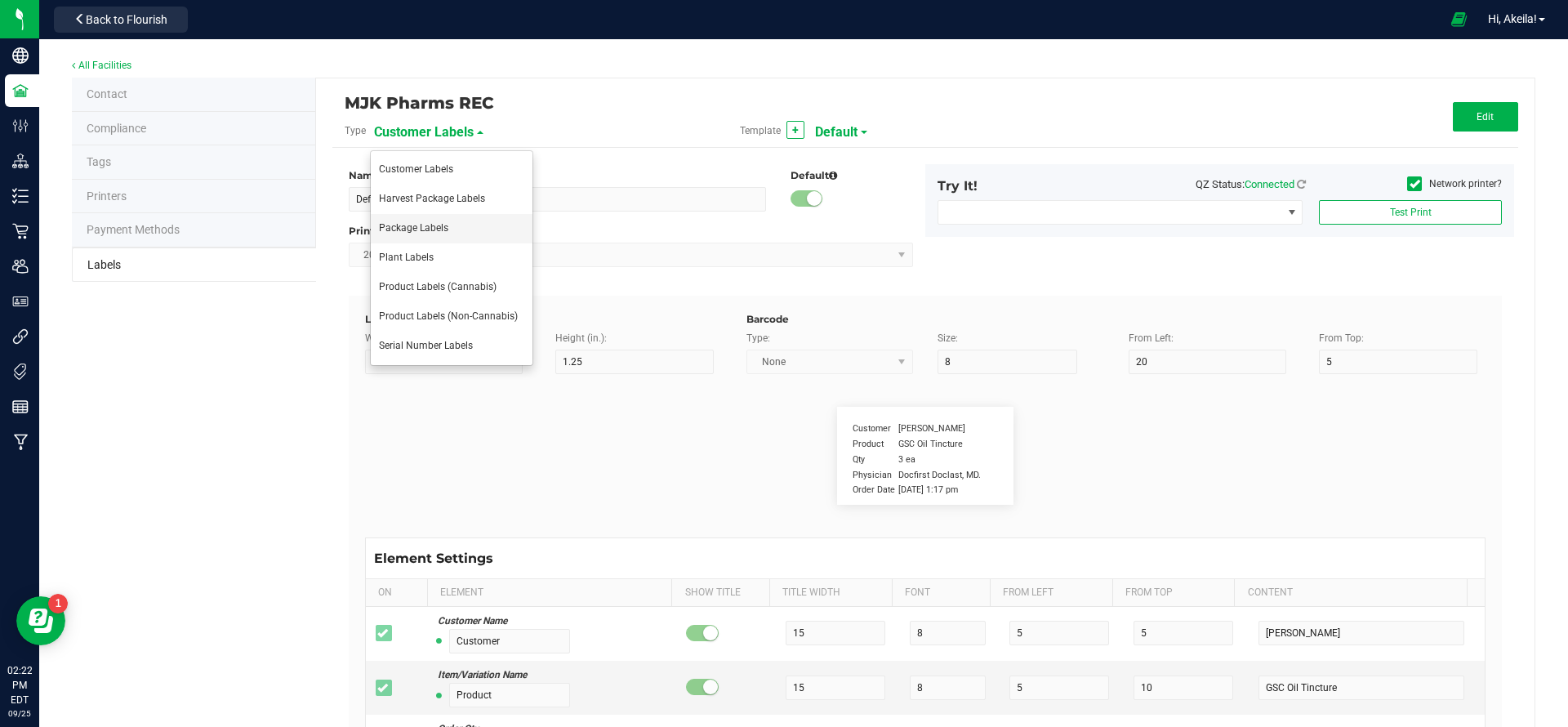
type input "10"
type input "35"
type input "Item Ref Field 1 Value"
type input "Item Ref Field 2"
type input "25"
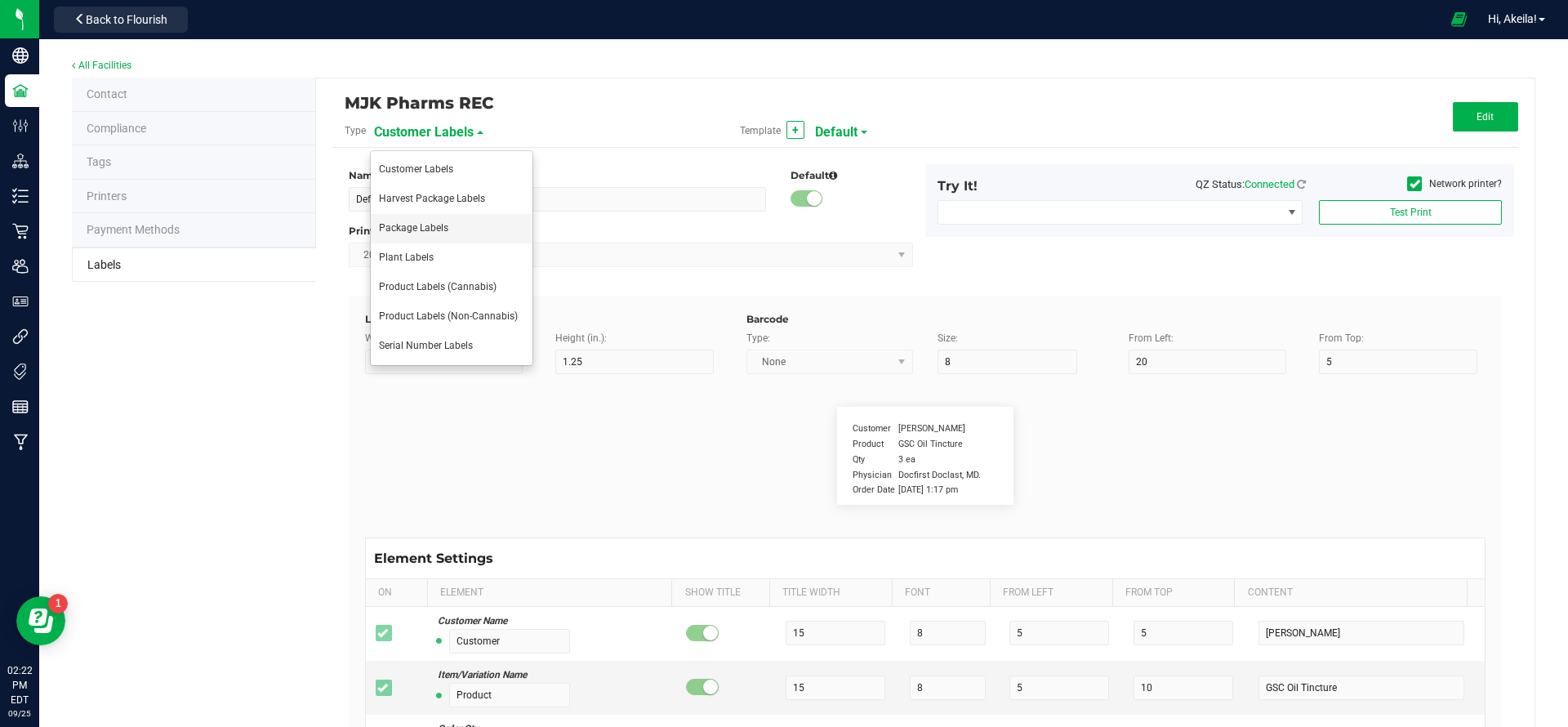
type input "10"
type input "35"
type input "Item Ref Field 2 Value"
type input "Item Ref Field 3"
type input "25"
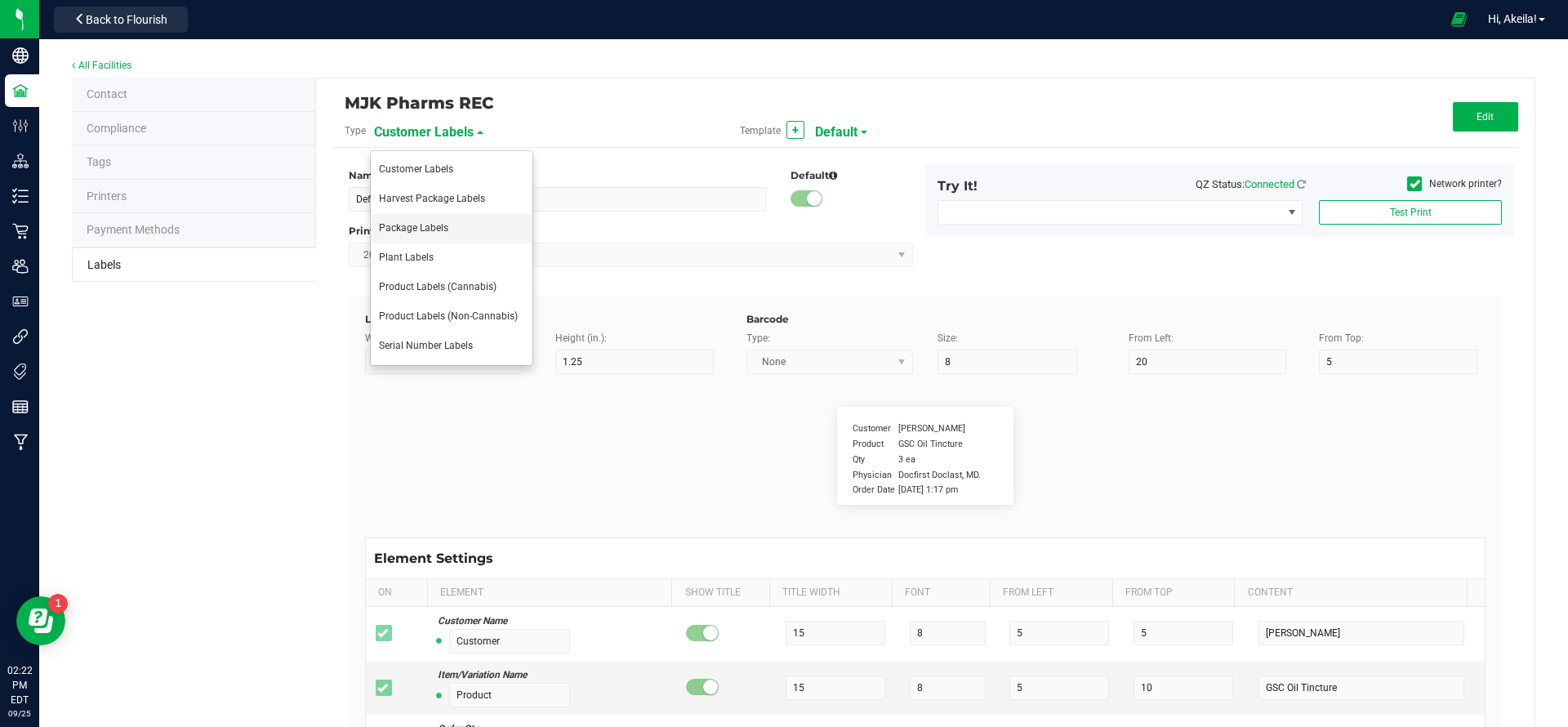
type input "10"
type input "35"
type input "Item Ref Field 3 Value"
type input "Item Ref Field 4"
type input "25"
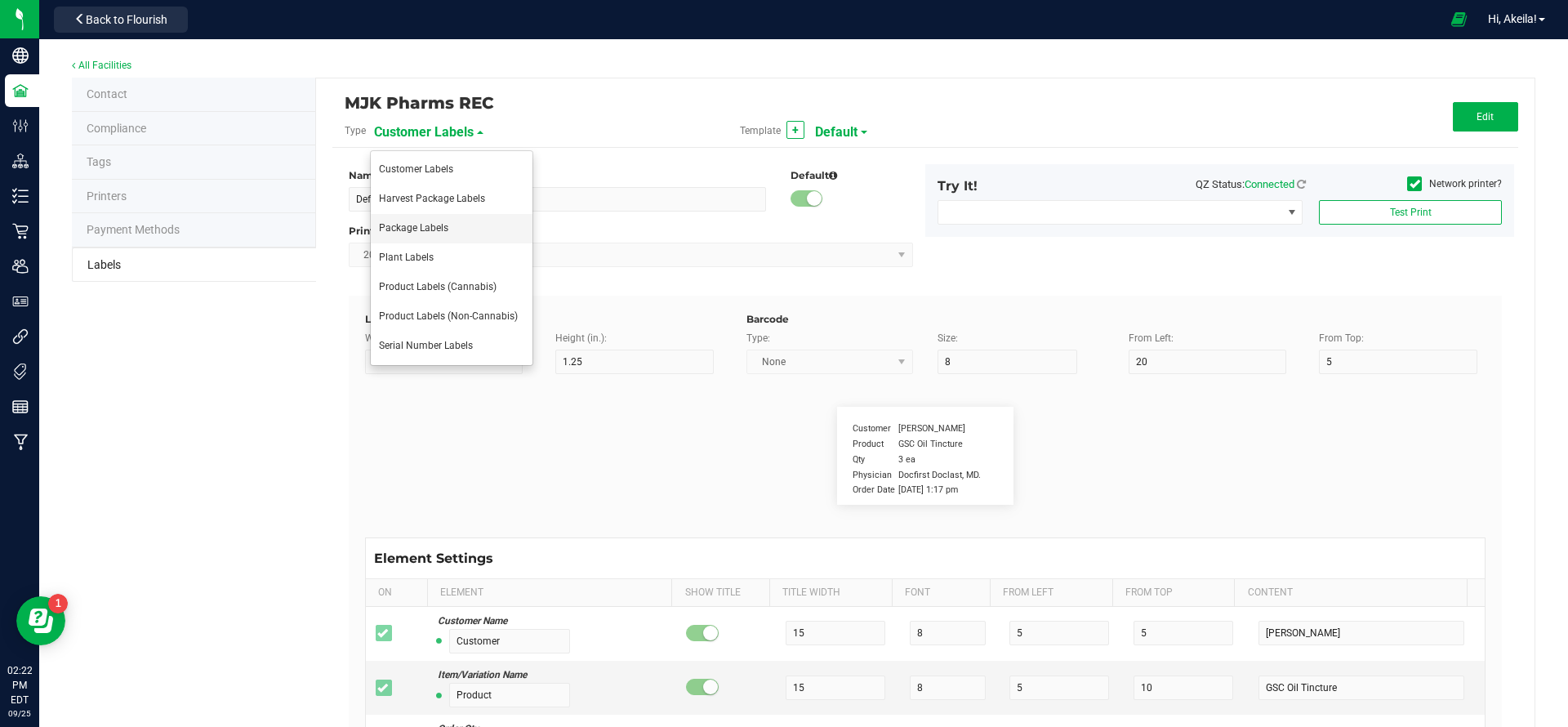
type input "10"
type input "35"
type input "Item Ref Field 4 Value"
type input "Item Ref Field 5"
type input "25"
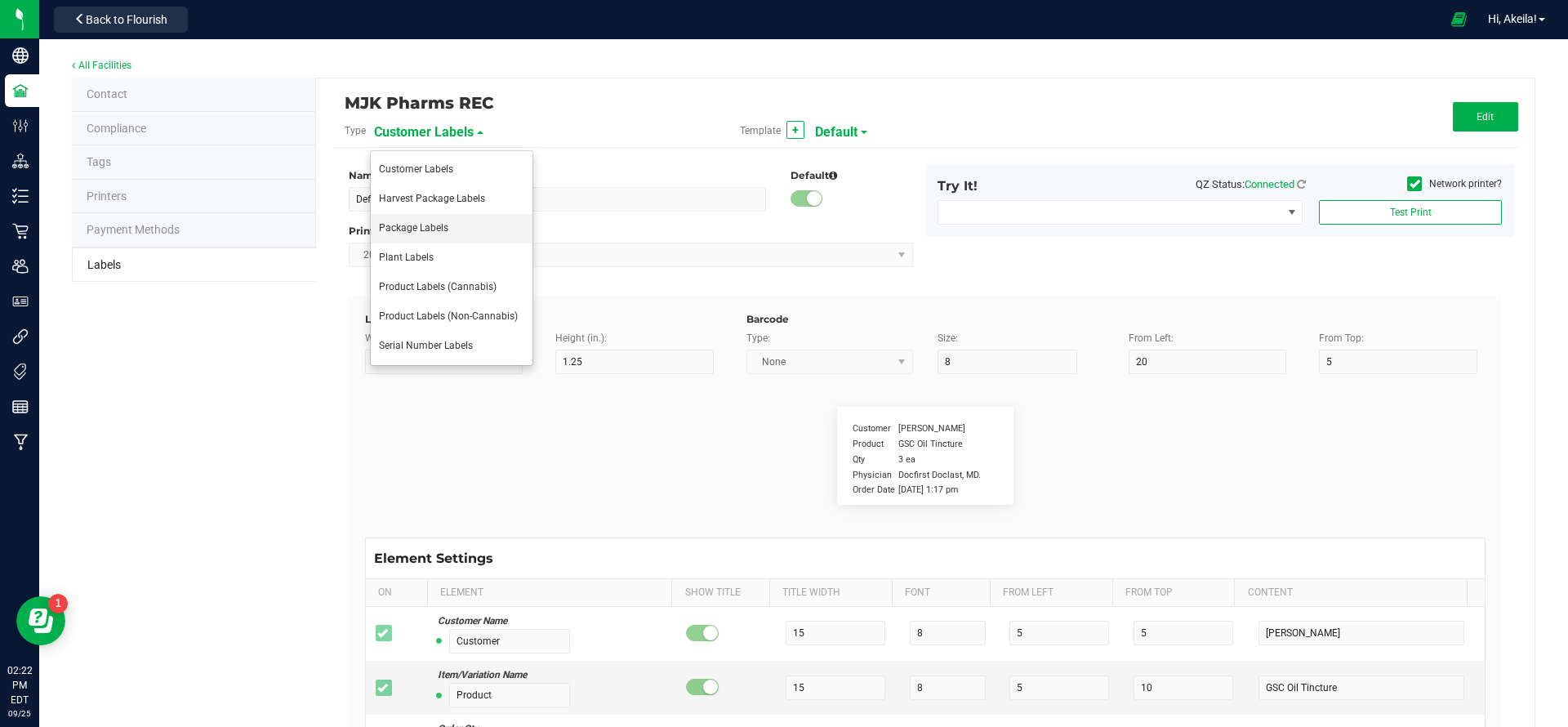
type input "10"
type input "35"
type input "Item Ref Field 5 Value"
type input "NDC Number"
type input "25"
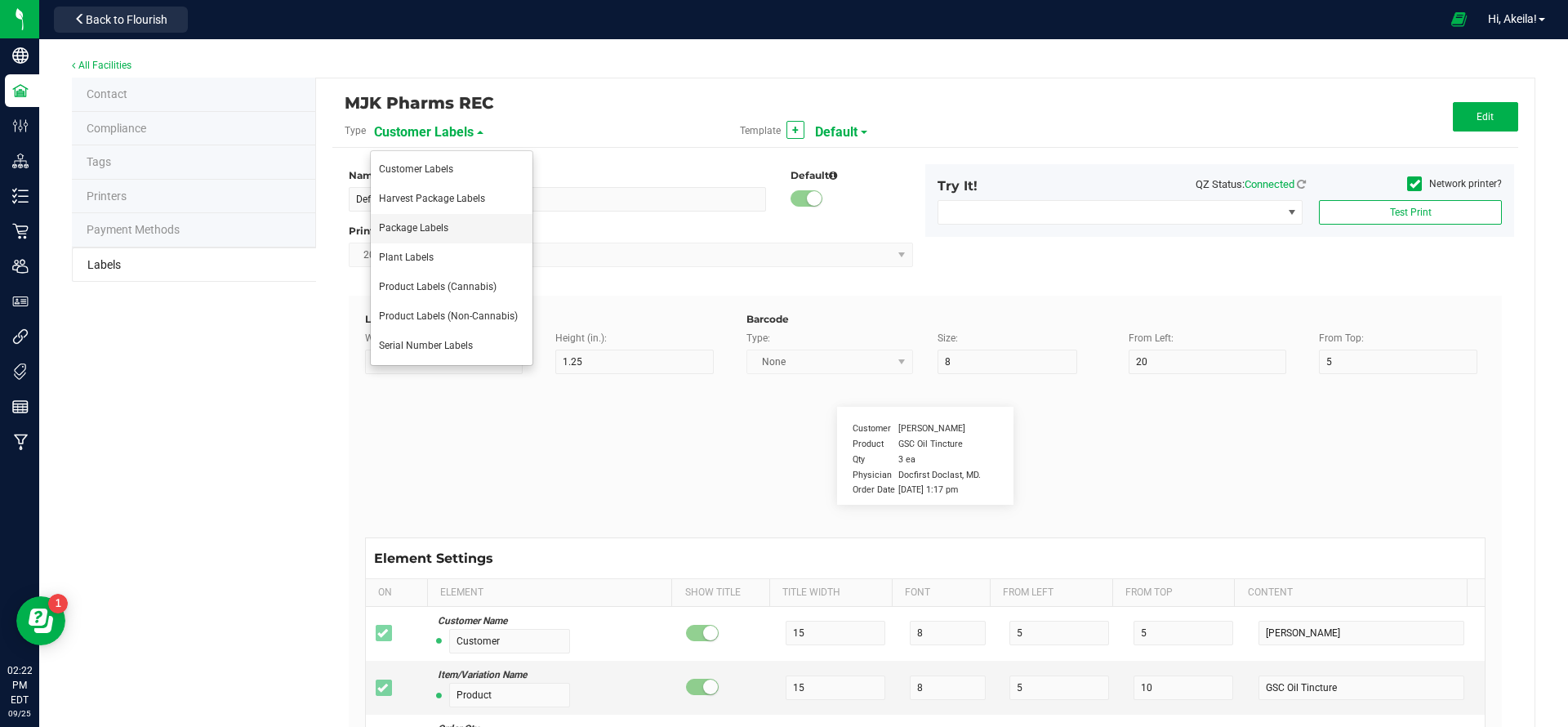
type input "10"
type input "35"
type input "0777-3105-02"
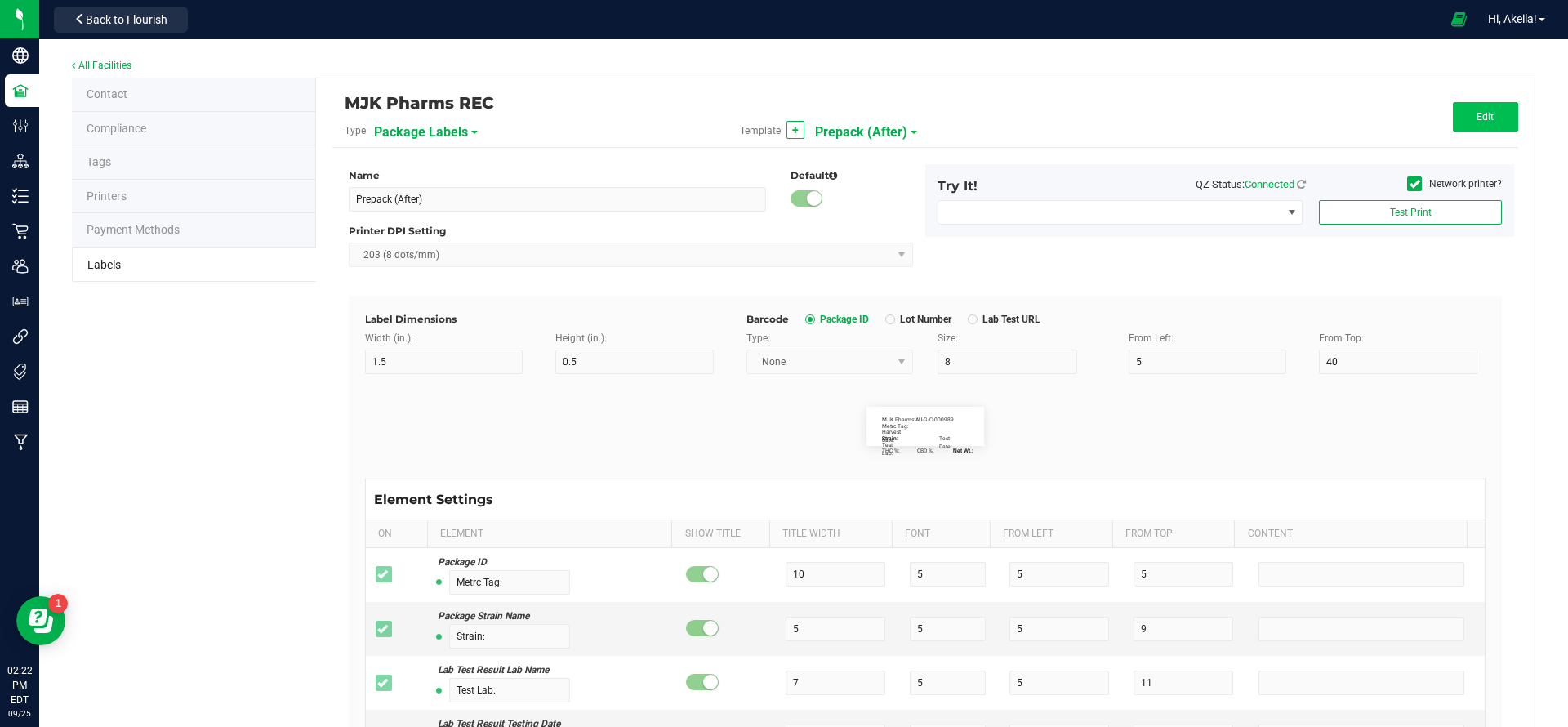
drag, startPoint x: 1477, startPoint y: 100, endPoint x: 1484, endPoint y: 126, distance: 26.9
click at [1478, 100] on div "MJK Pharms REC Type Package Labels Template + Prepack (After) Edit" at bounding box center [925, 121] width 1186 height 53
click at [1484, 125] on button "Edit" at bounding box center [1485, 117] width 65 height 30
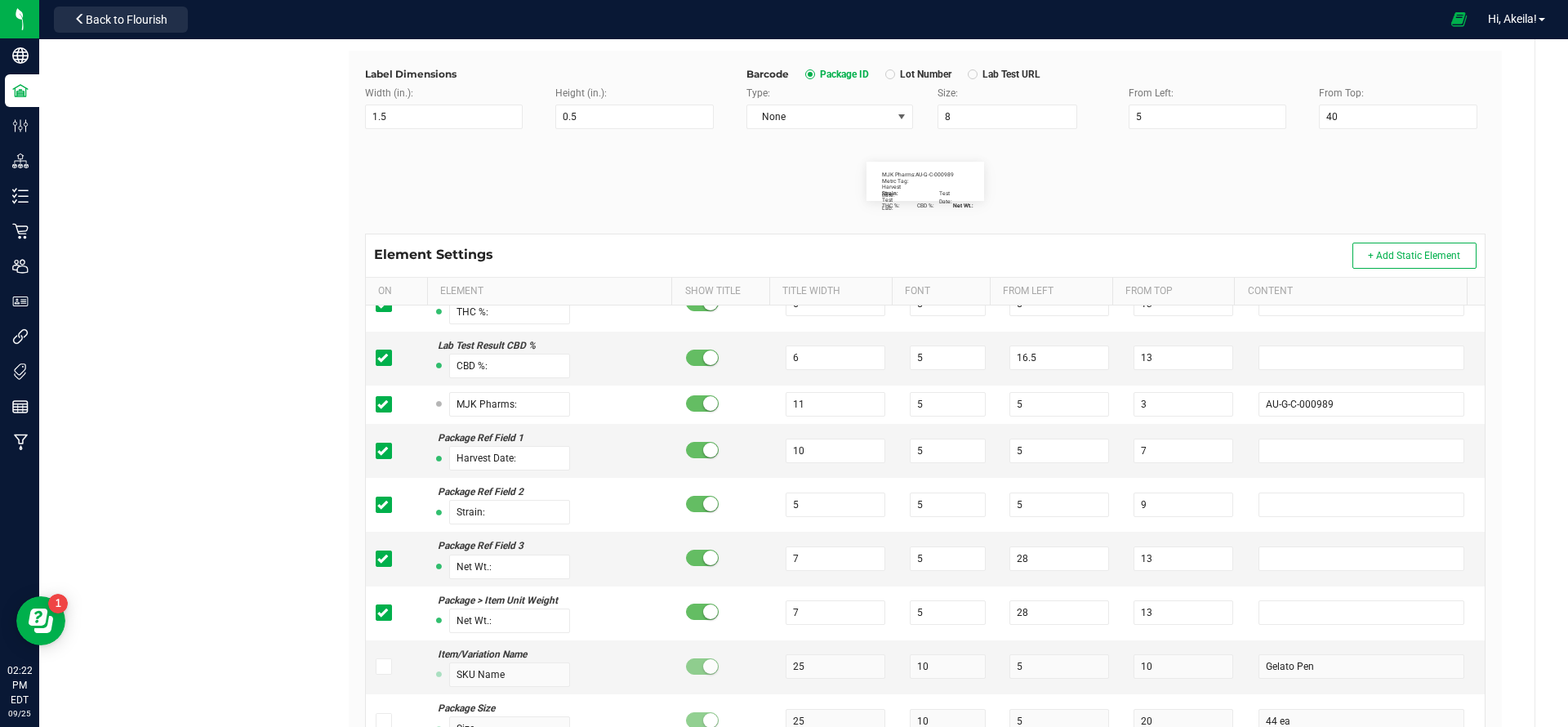
scroll to position [245, 0]
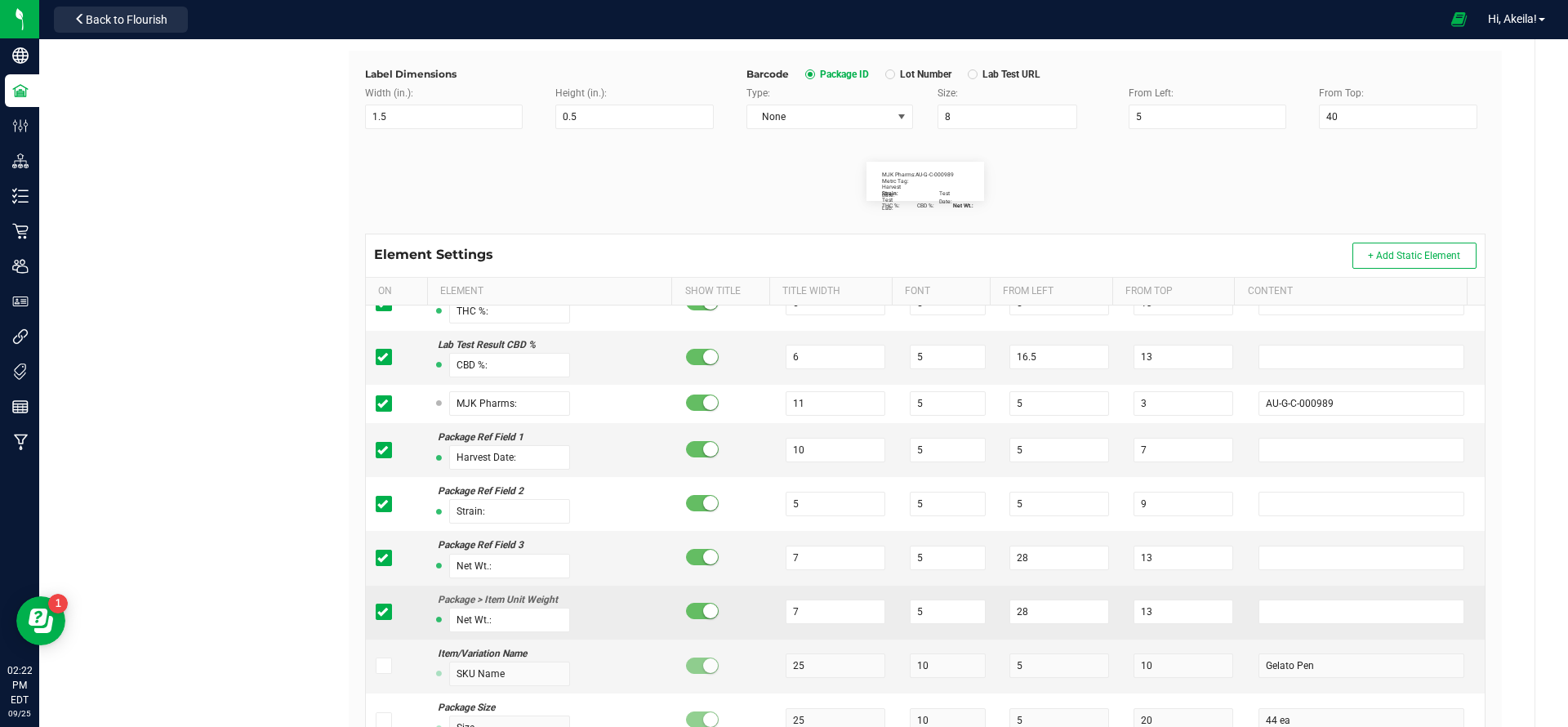
click at [379, 612] on icon at bounding box center [382, 612] width 11 height 0
click at [0, 0] on input "checkbox" at bounding box center [0, 0] width 0 height 0
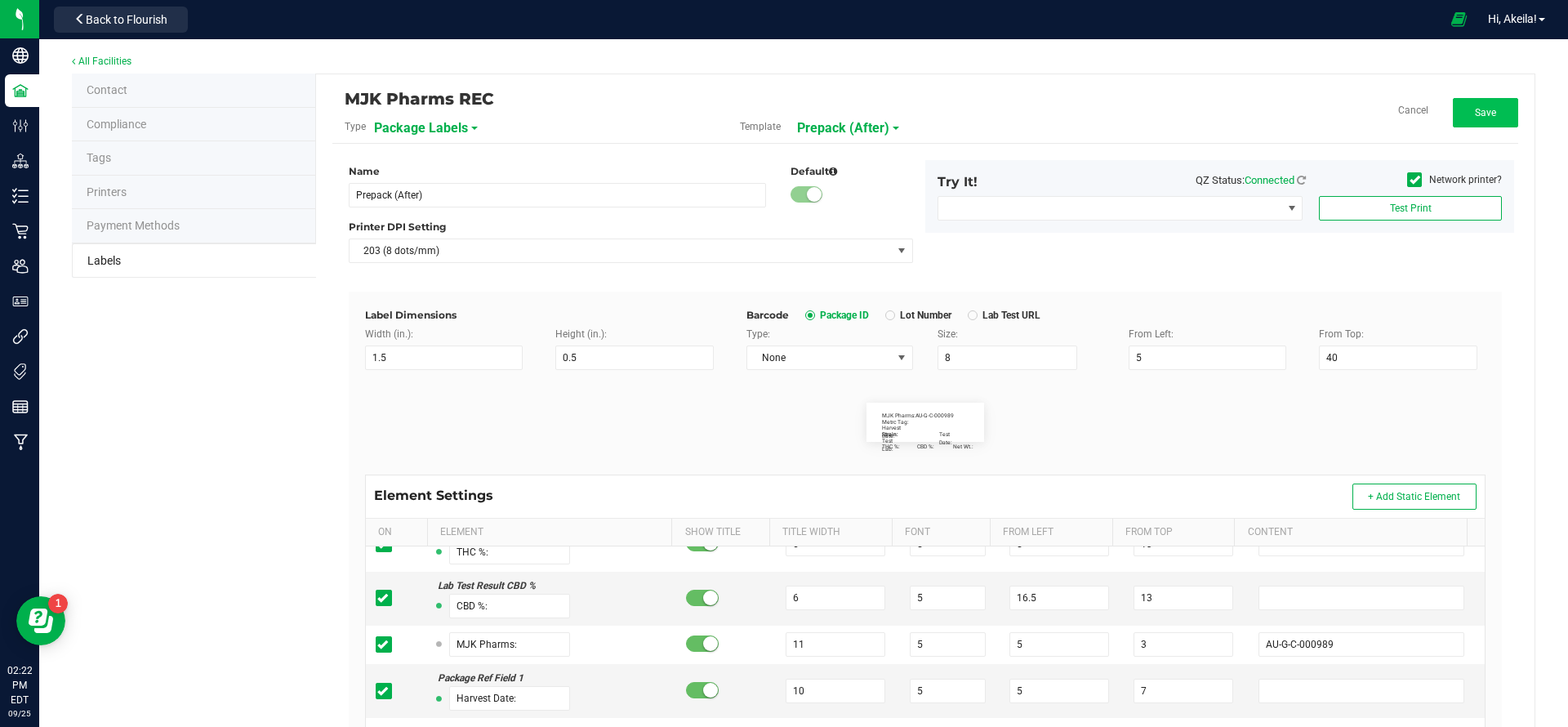
scroll to position [0, 0]
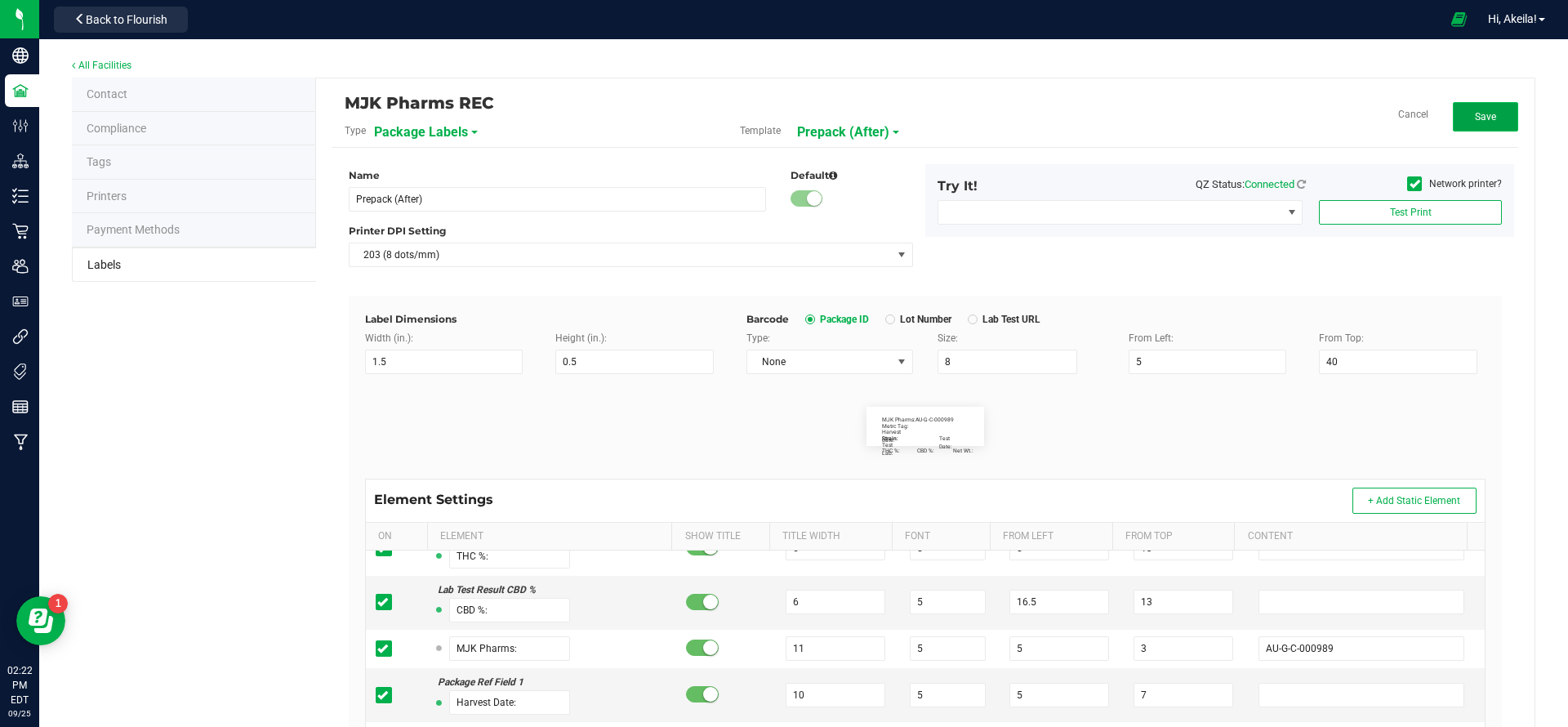
click at [1489, 107] on button "Save" at bounding box center [1485, 117] width 65 height 30
